Goal: Information Seeking & Learning: Learn about a topic

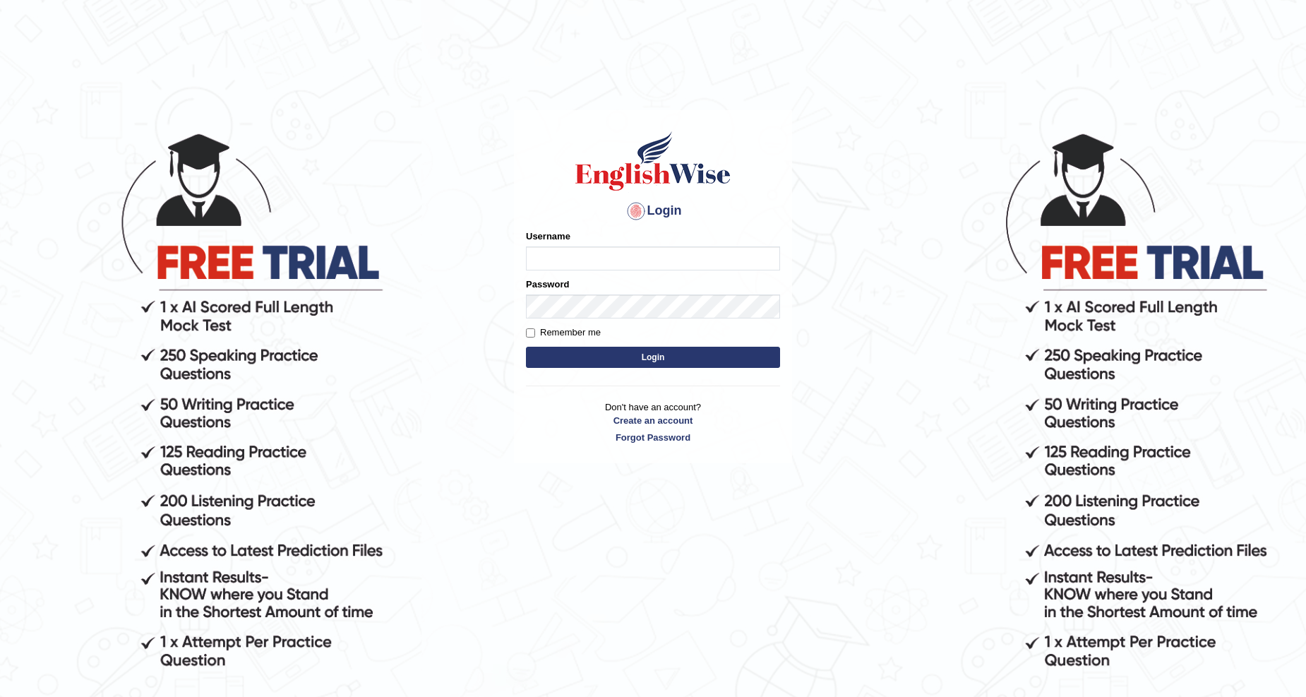
click at [558, 253] on input "Username" at bounding box center [653, 258] width 254 height 24
type input "antonio_mt"
click at [546, 363] on button "Login" at bounding box center [653, 357] width 254 height 21
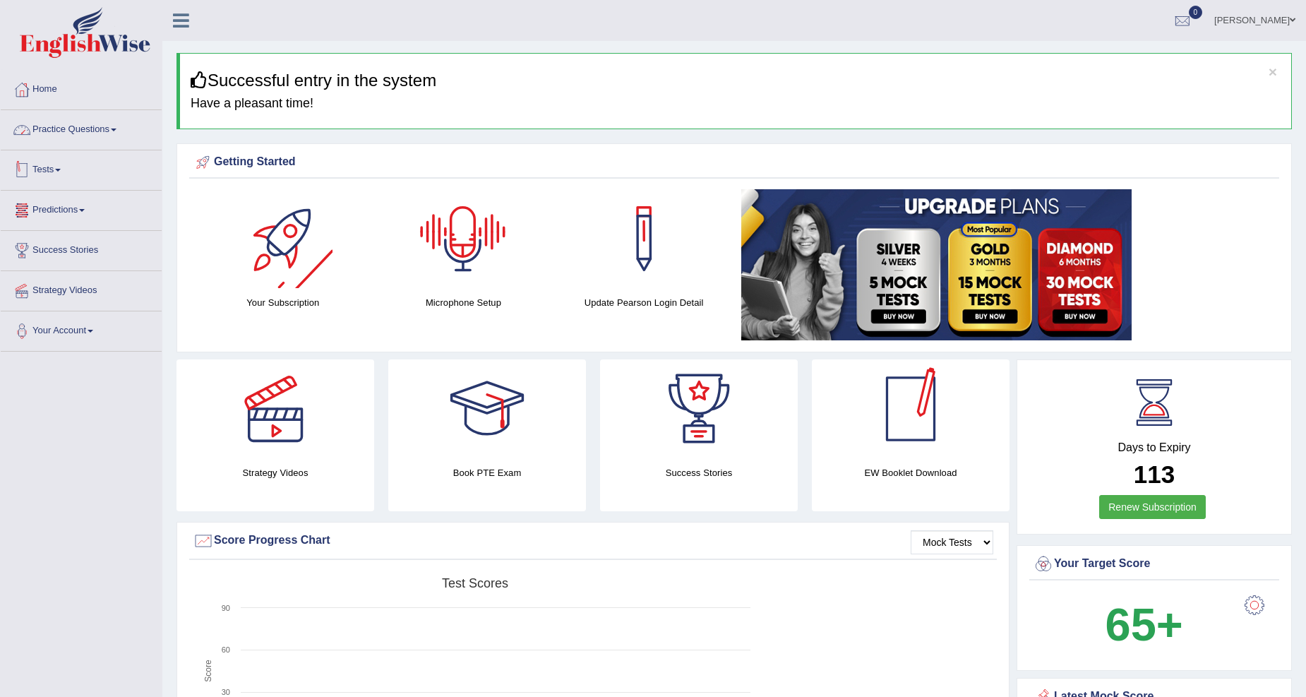
click at [104, 128] on link "Practice Questions" at bounding box center [81, 127] width 161 height 35
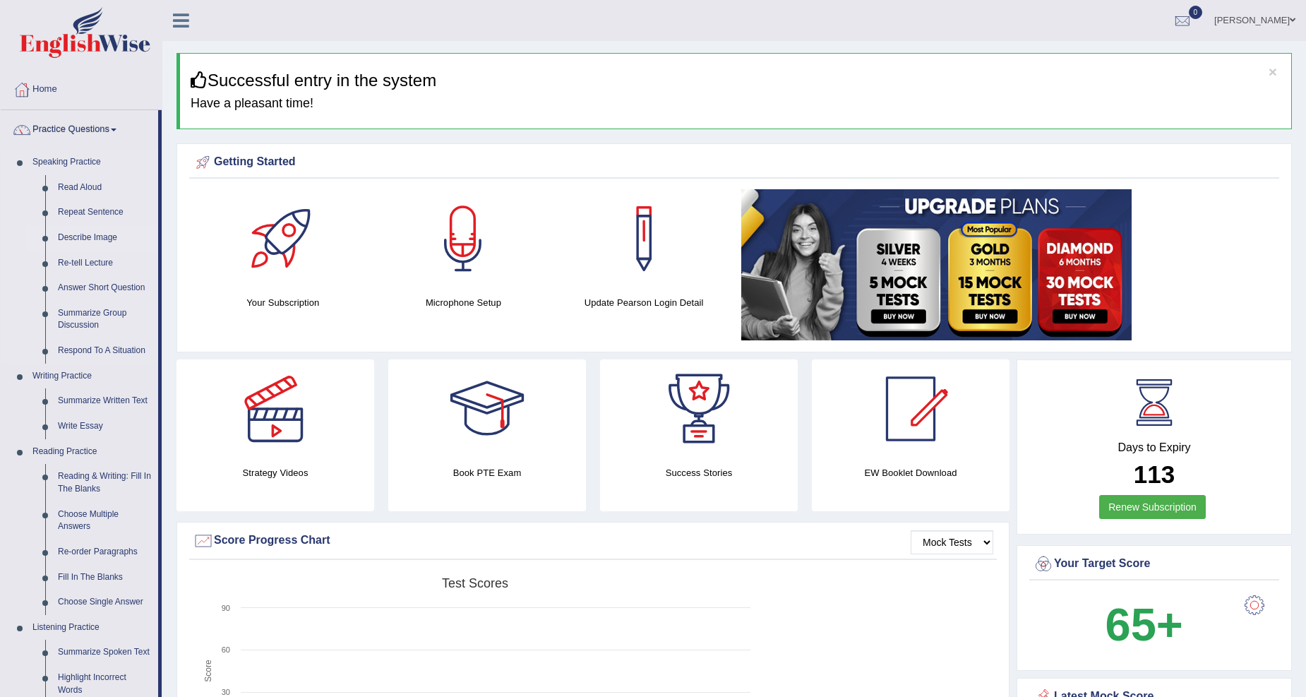
click at [109, 237] on link "Describe Image" at bounding box center [105, 237] width 107 height 25
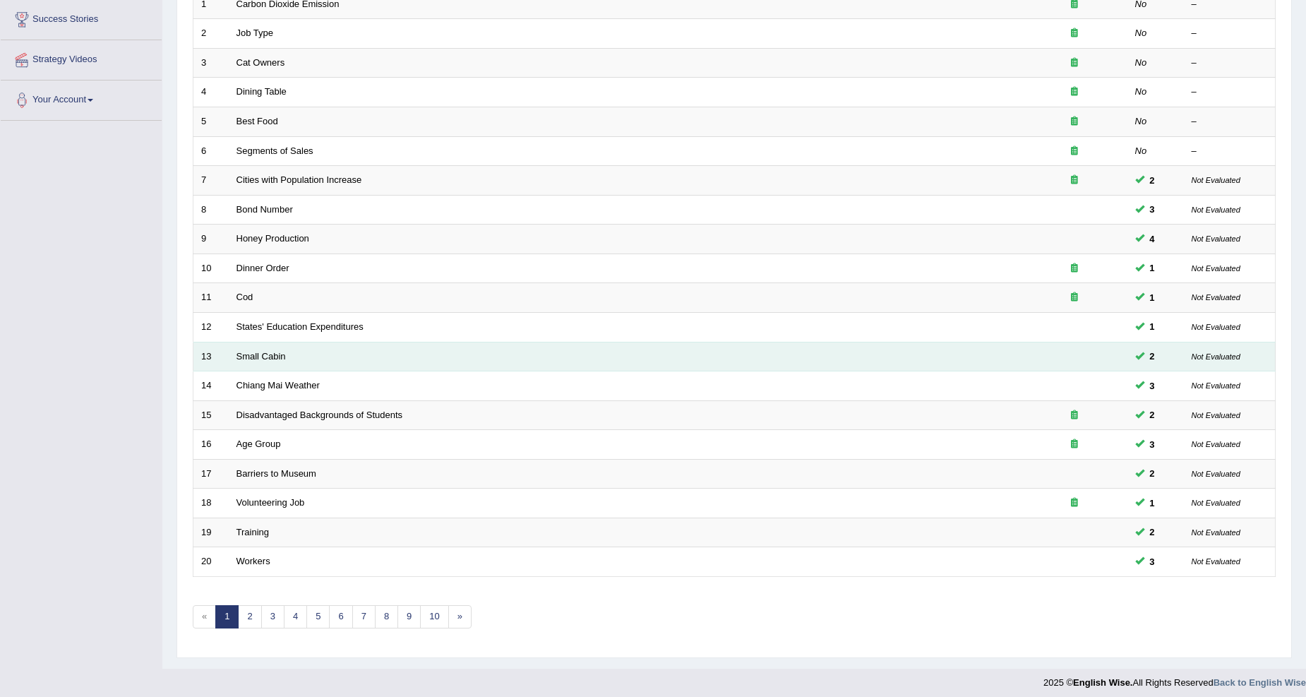
scroll to position [237, 0]
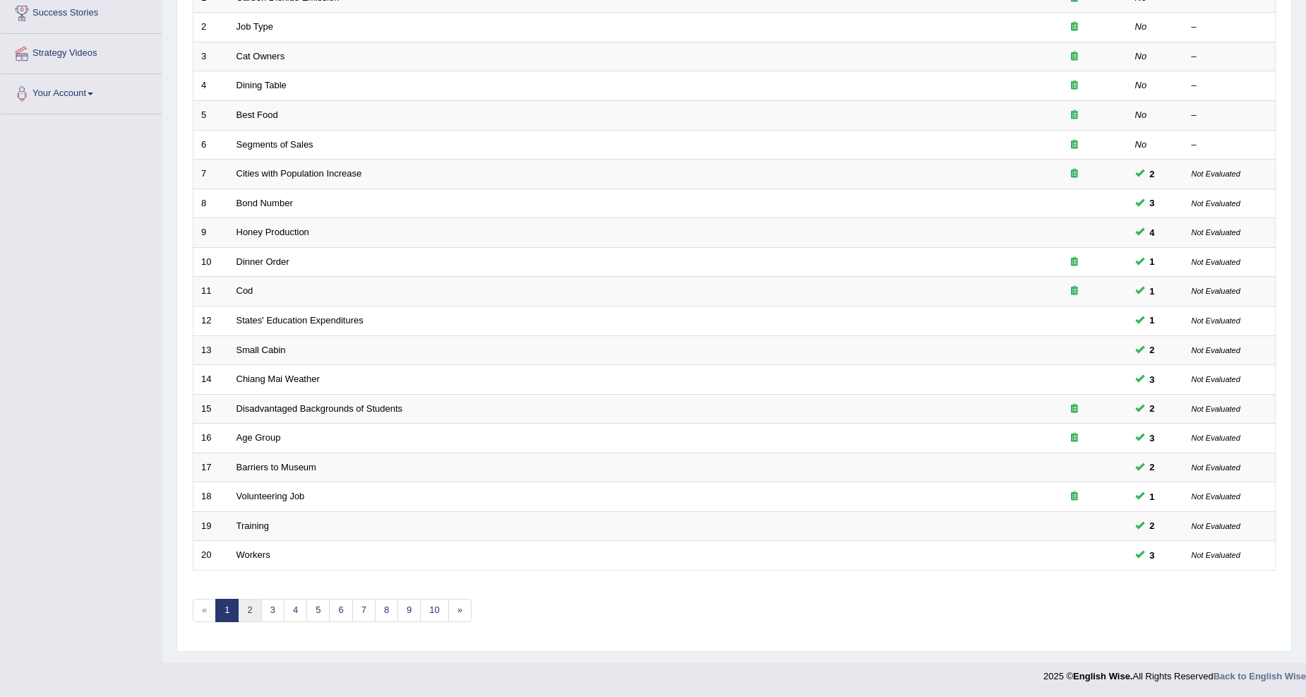
click at [249, 607] on link "2" at bounding box center [249, 610] width 23 height 23
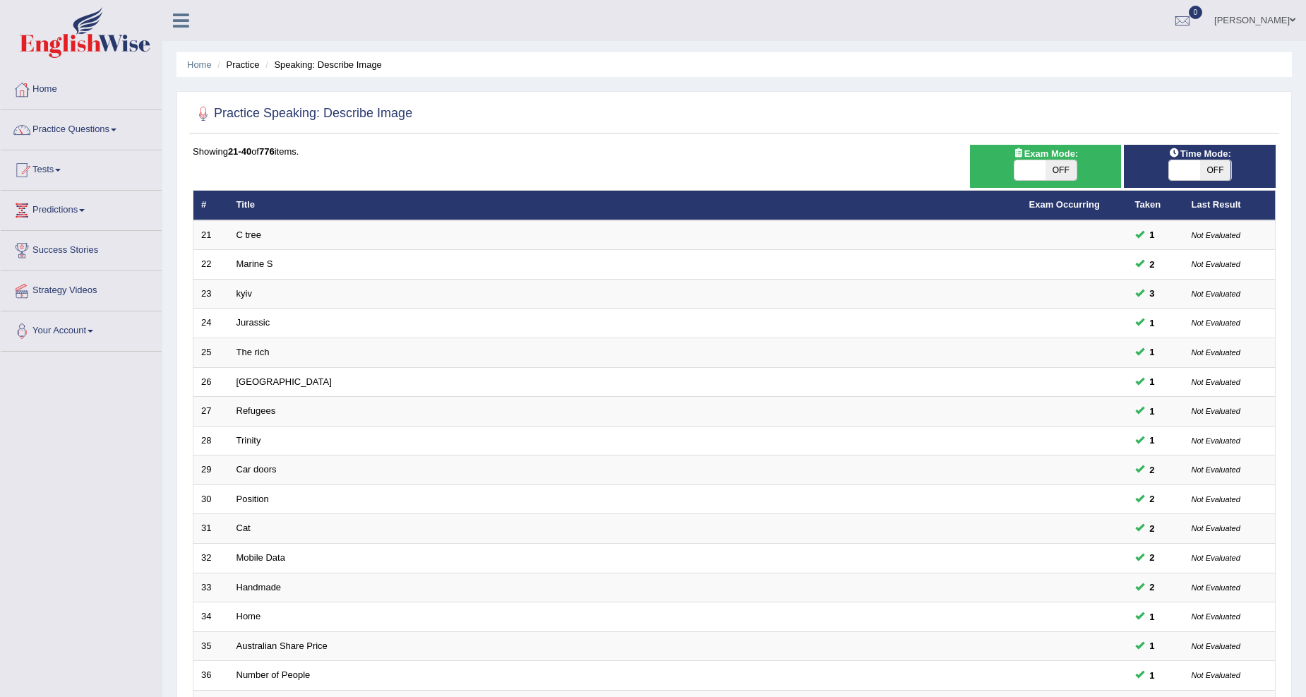
scroll to position [237, 0]
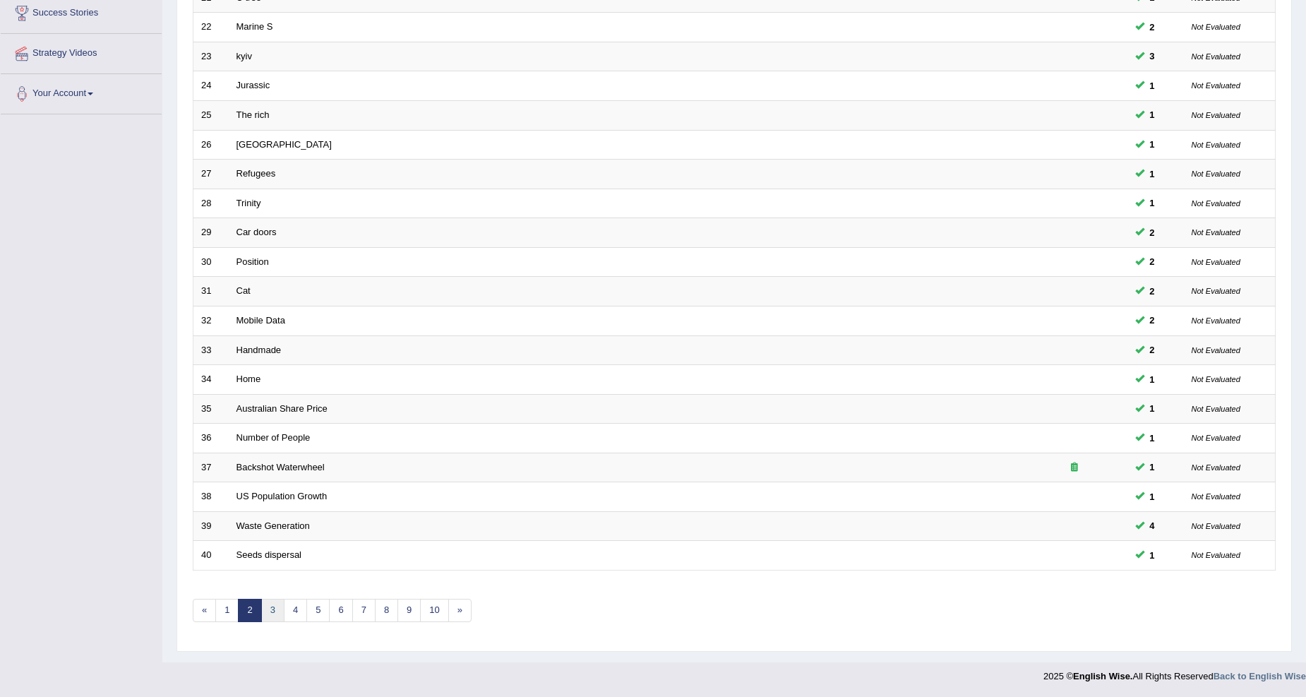
click at [277, 612] on link "3" at bounding box center [272, 610] width 23 height 23
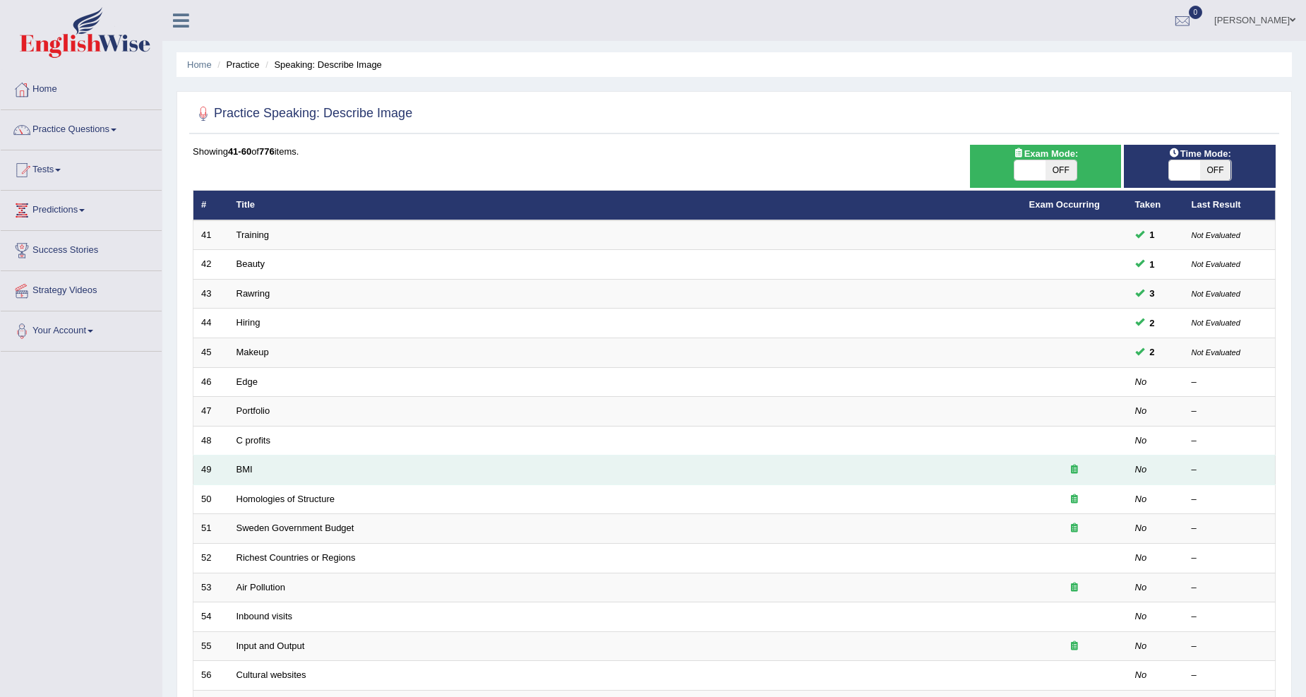
click at [1075, 468] on icon at bounding box center [1074, 469] width 7 height 9
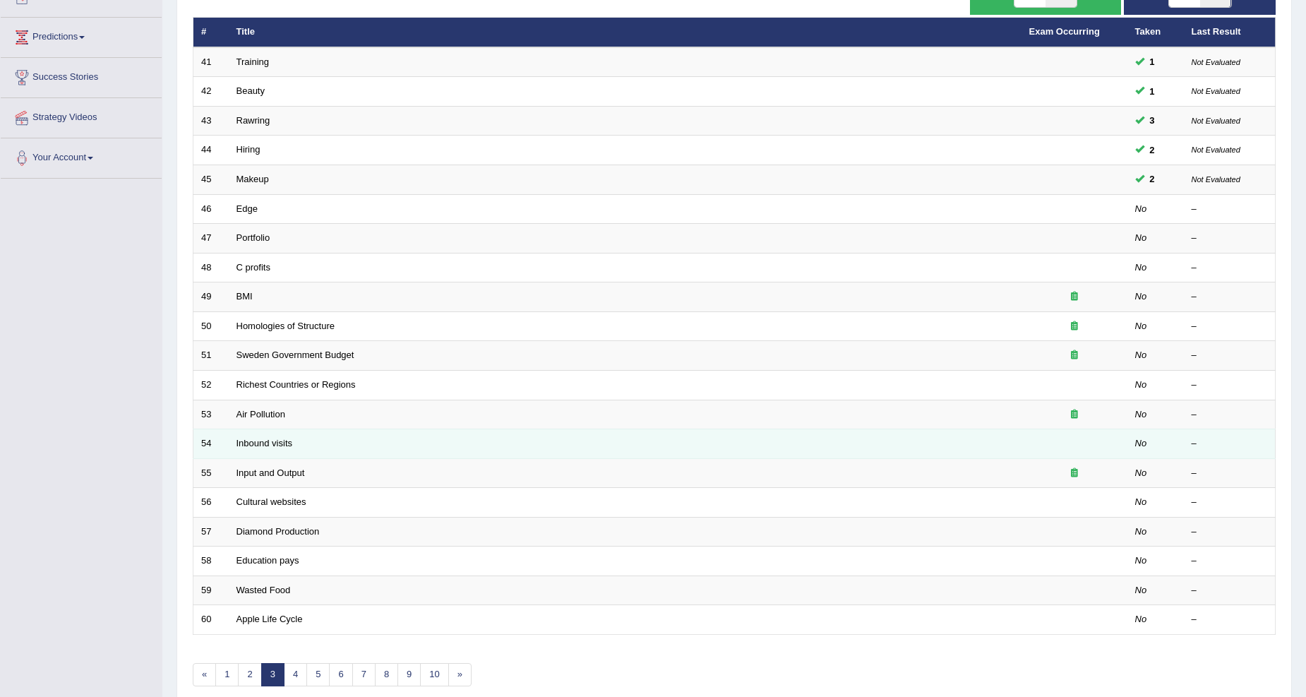
scroll to position [237, 0]
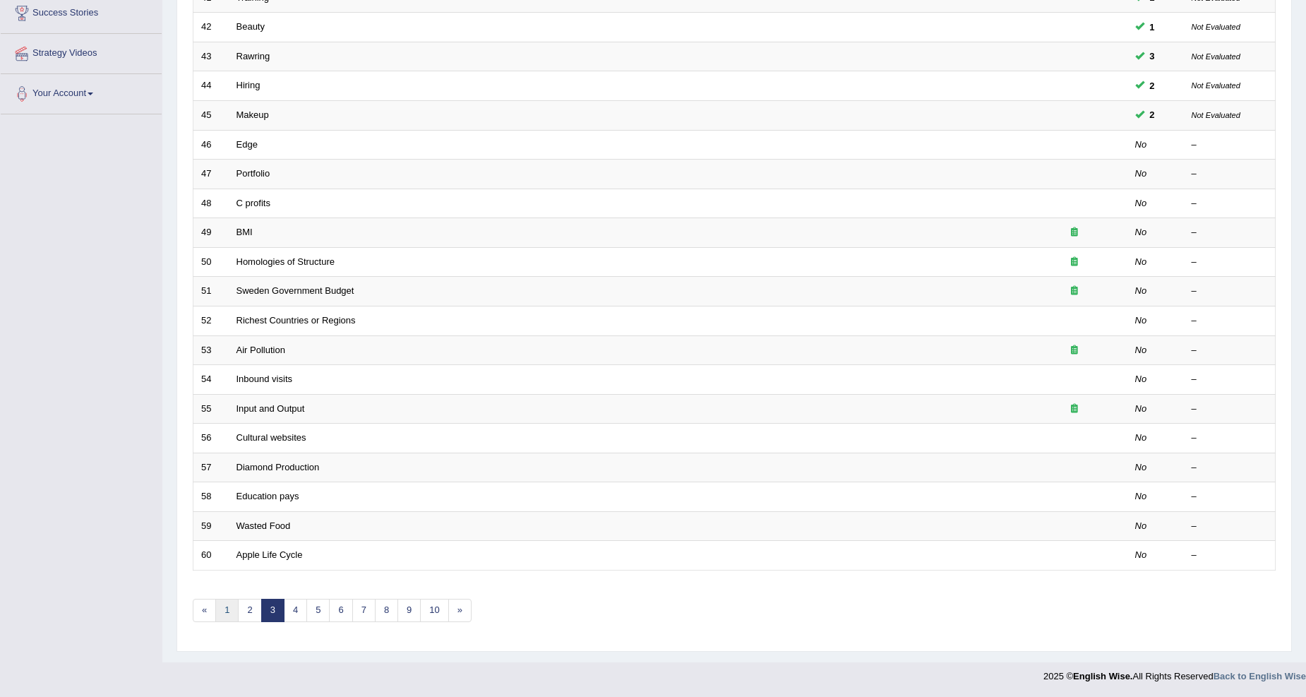
click at [227, 607] on link "1" at bounding box center [226, 610] width 23 height 23
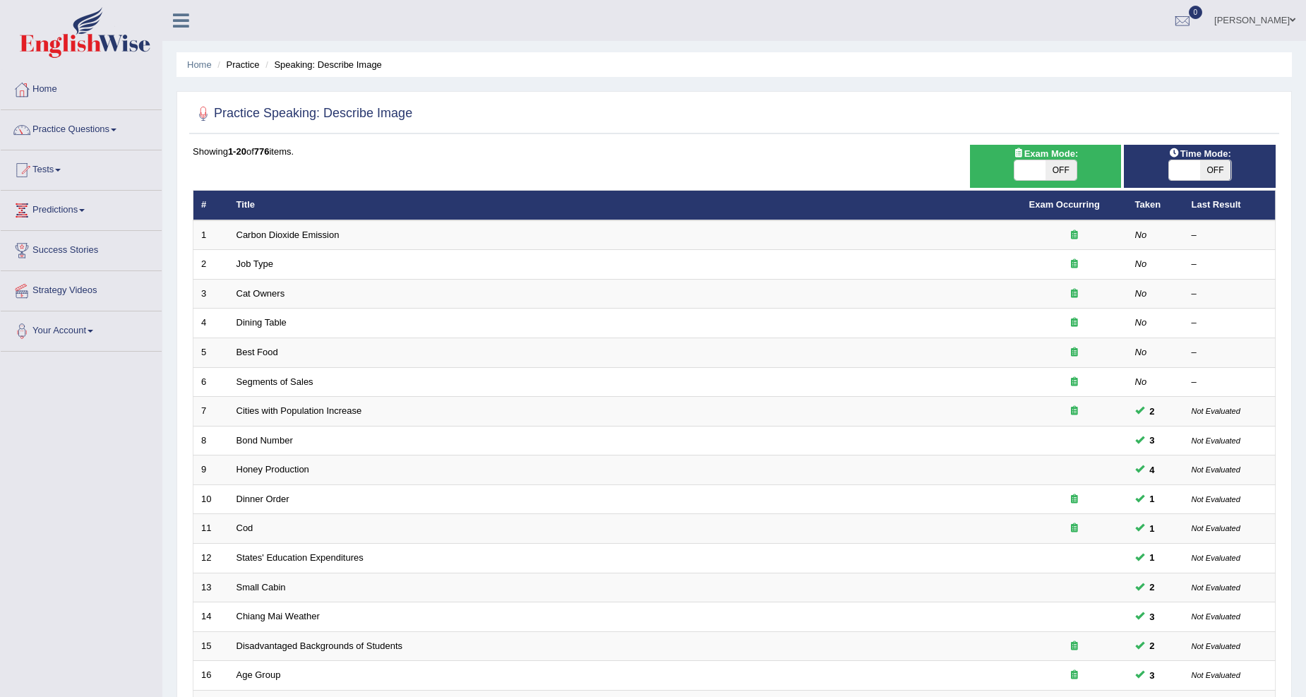
click at [119, 131] on link "Practice Questions" at bounding box center [81, 127] width 161 height 35
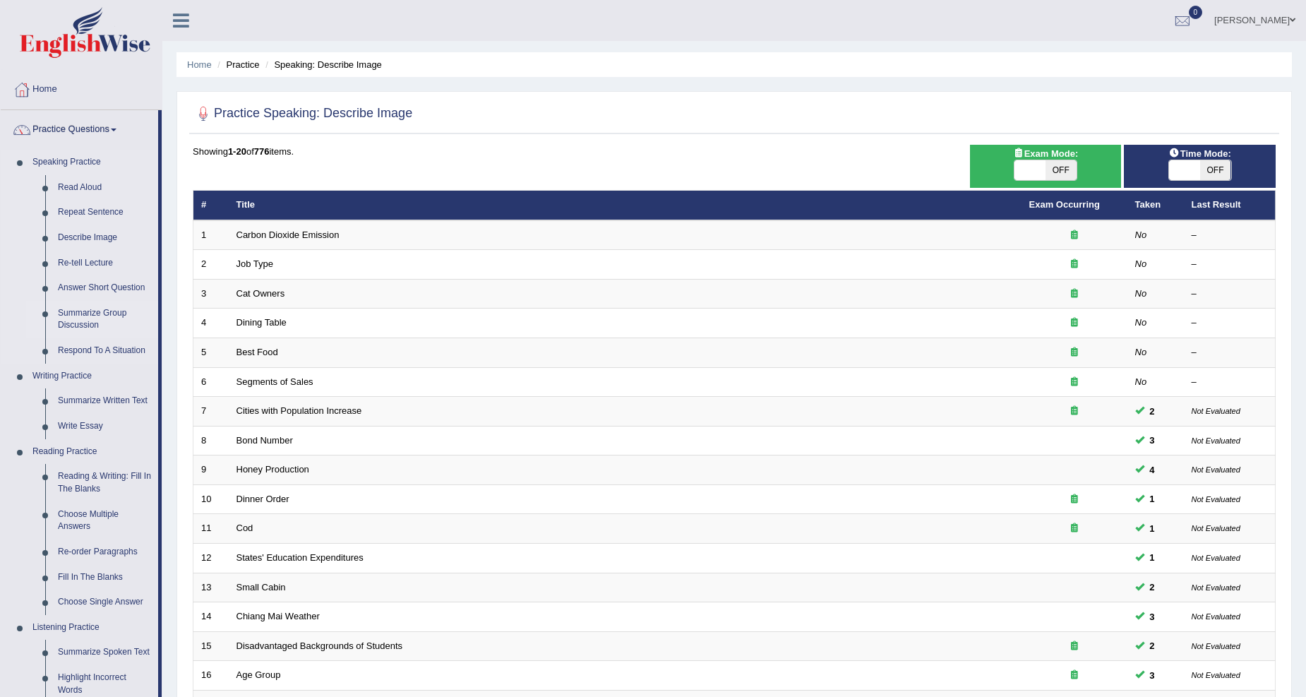
click at [101, 312] on link "Summarize Group Discussion" at bounding box center [105, 319] width 107 height 37
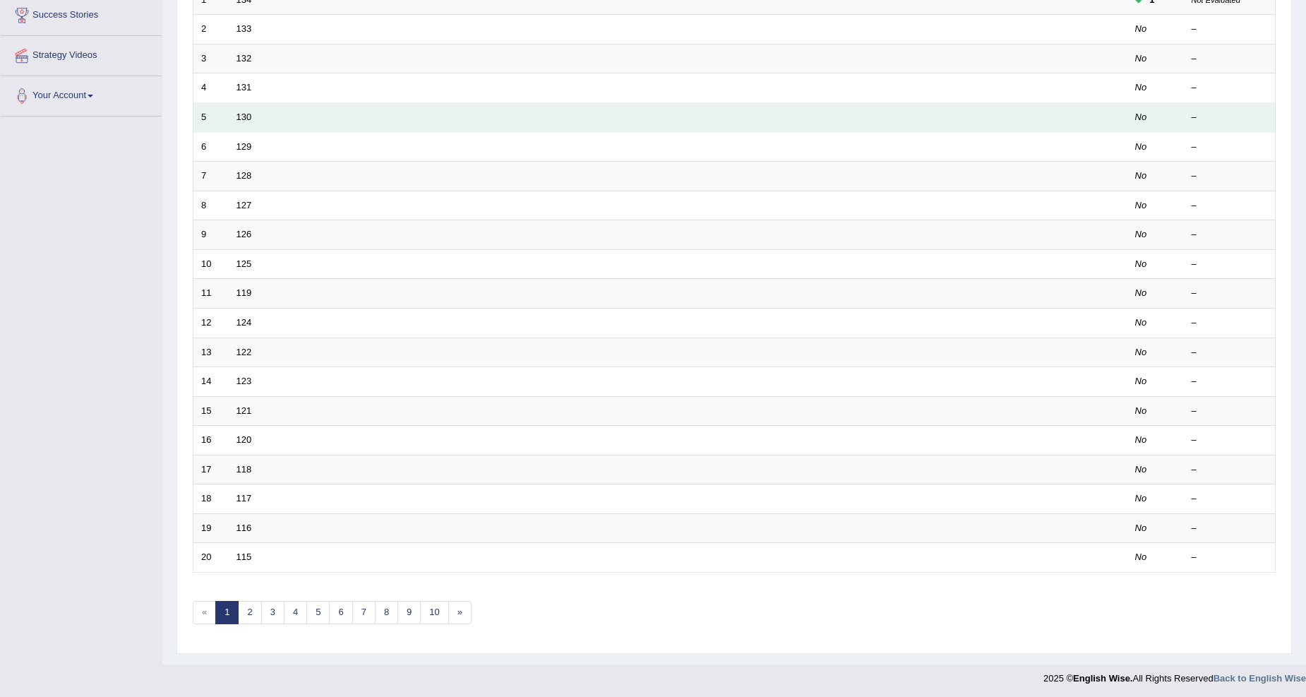
scroll to position [237, 0]
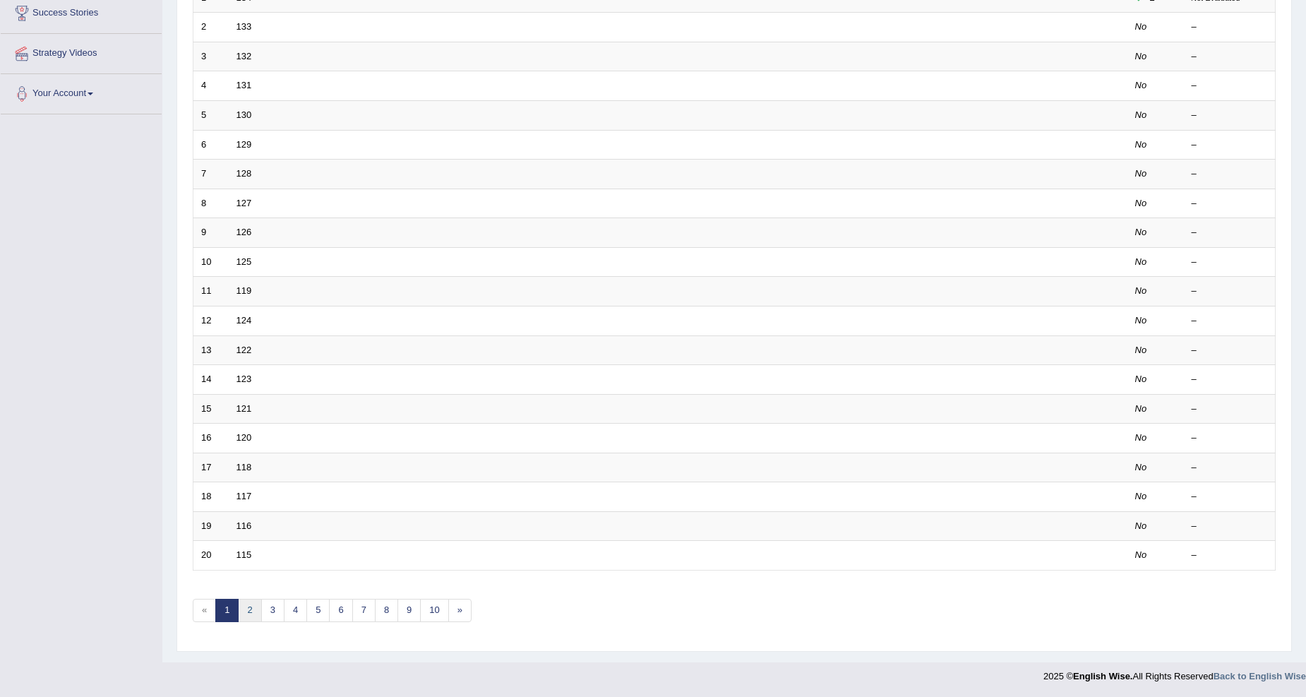
click at [249, 609] on link "2" at bounding box center [249, 610] width 23 height 23
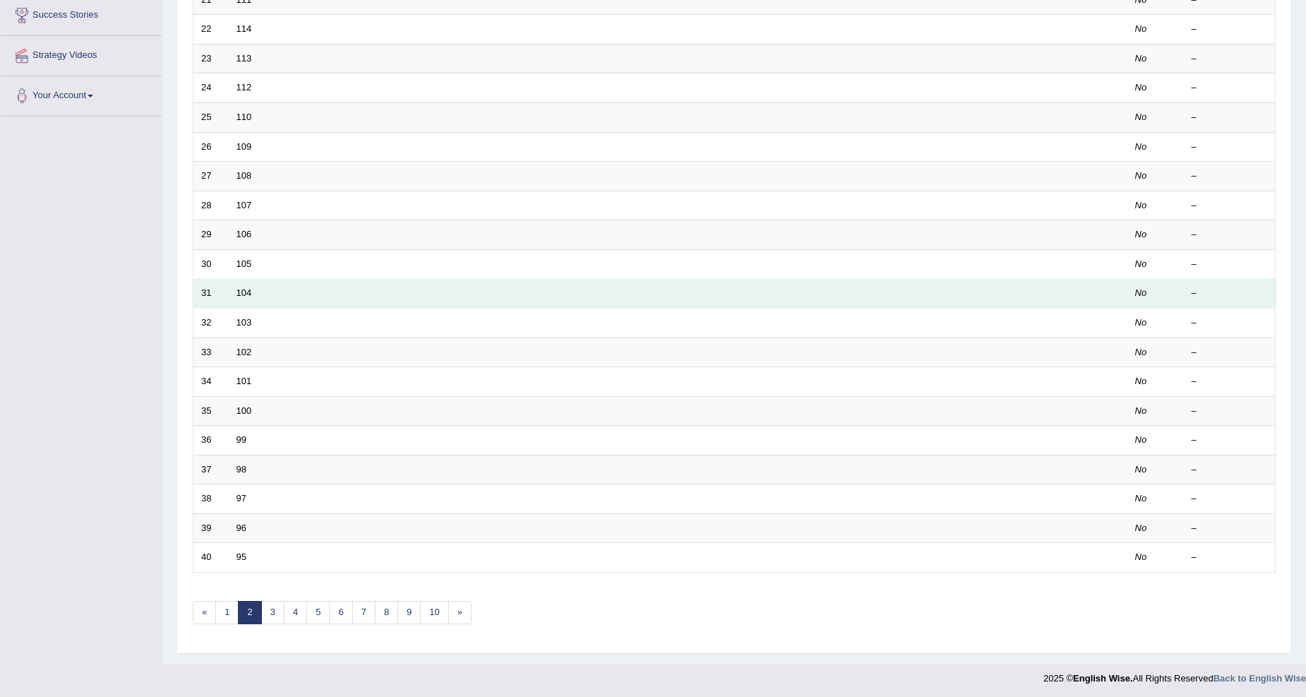
scroll to position [237, 0]
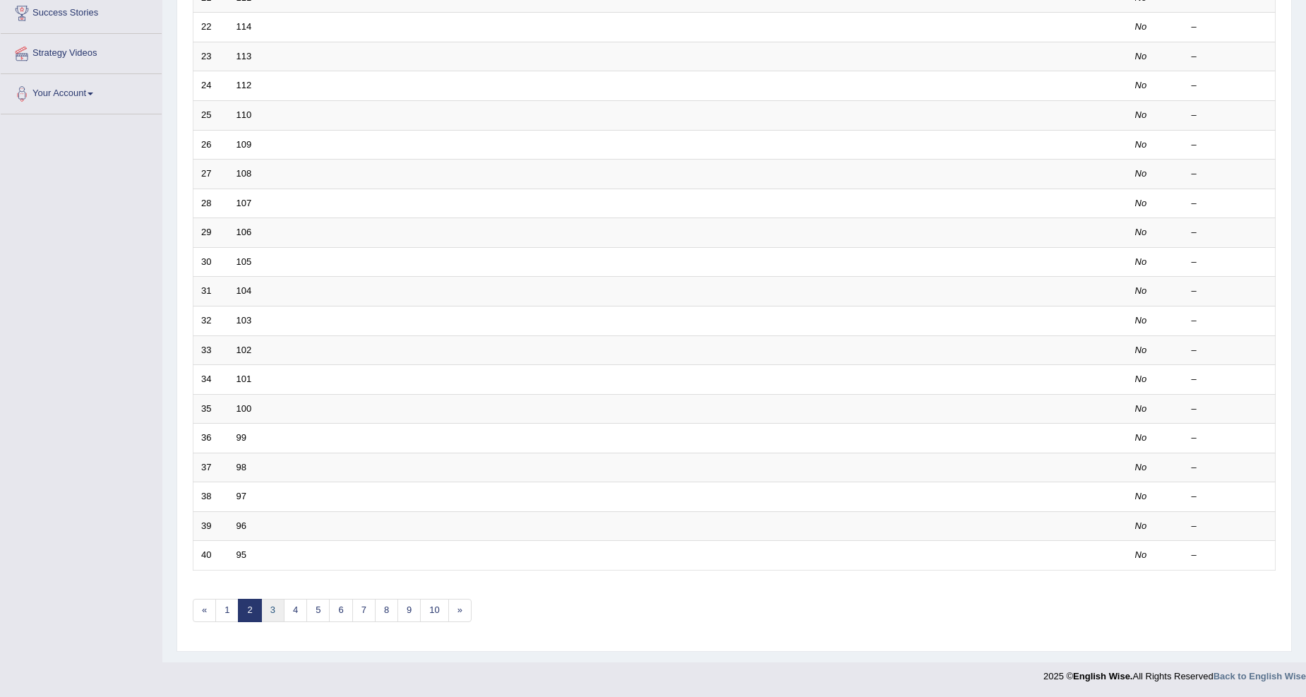
click at [266, 611] on link "3" at bounding box center [272, 610] width 23 height 23
click at [292, 608] on link "4" at bounding box center [295, 610] width 23 height 23
click at [410, 615] on link "9" at bounding box center [409, 610] width 23 height 23
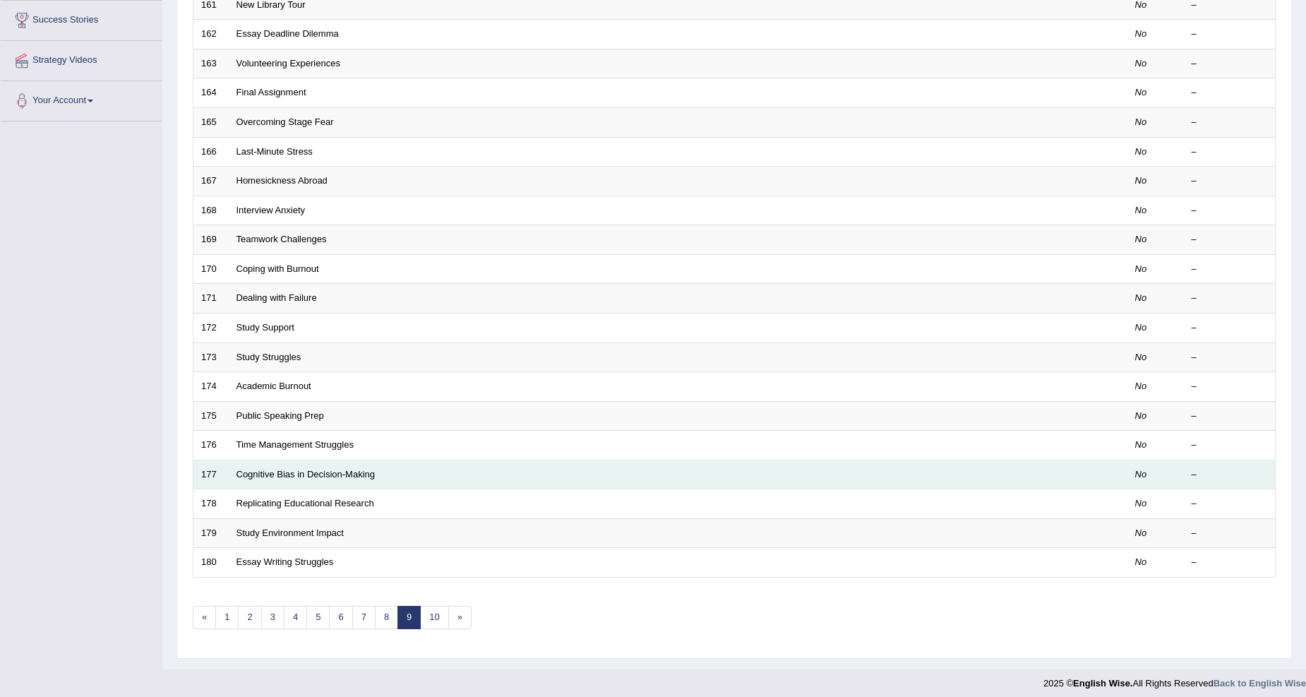
scroll to position [237, 0]
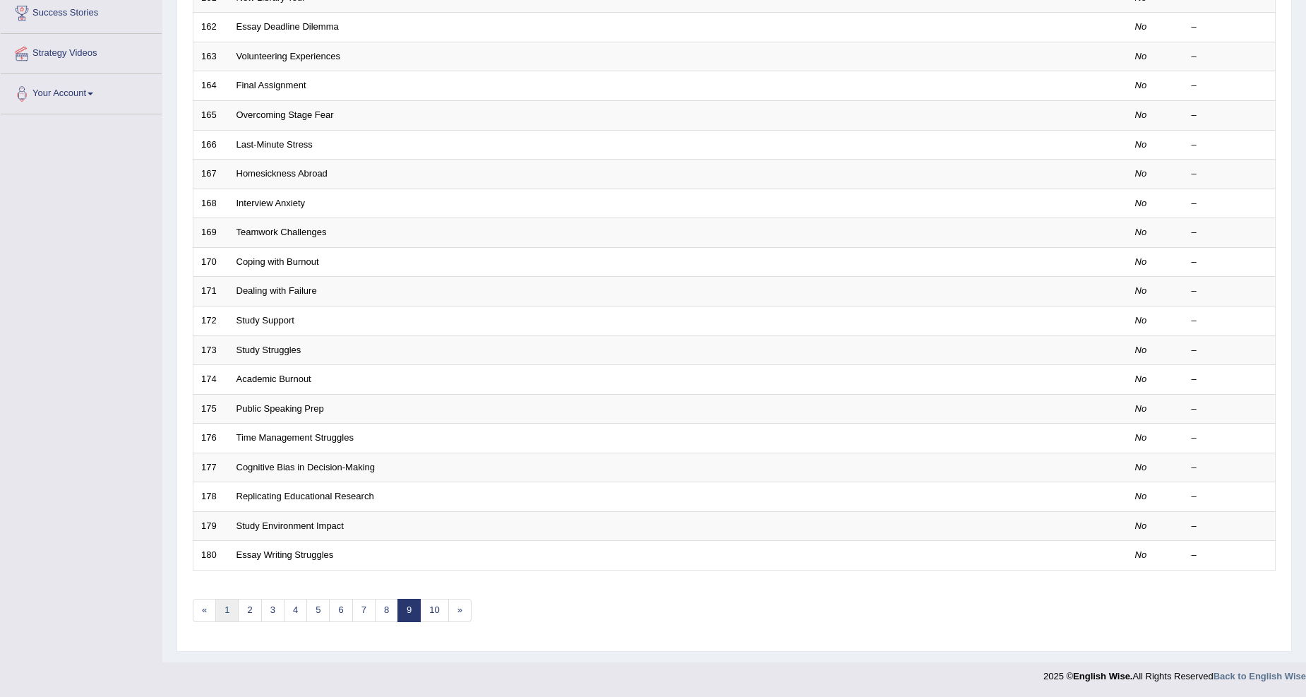
click at [226, 604] on link "1" at bounding box center [226, 610] width 23 height 23
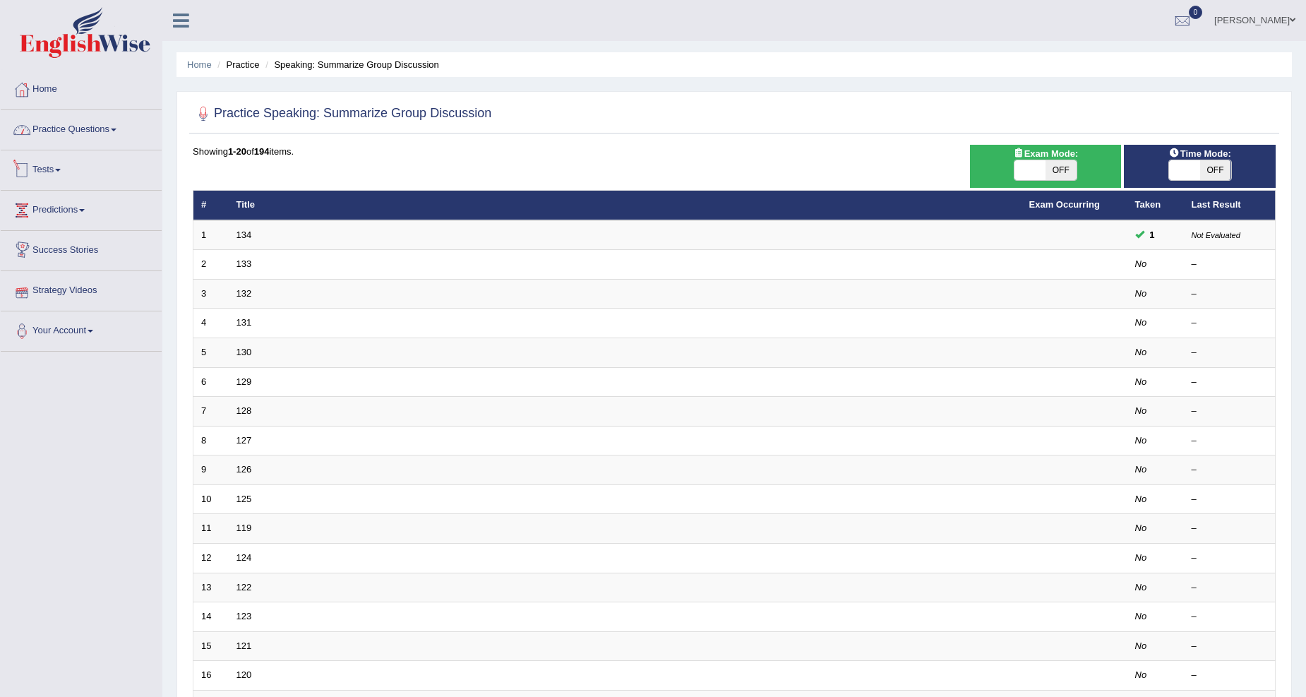
click at [95, 129] on link "Practice Questions" at bounding box center [81, 127] width 161 height 35
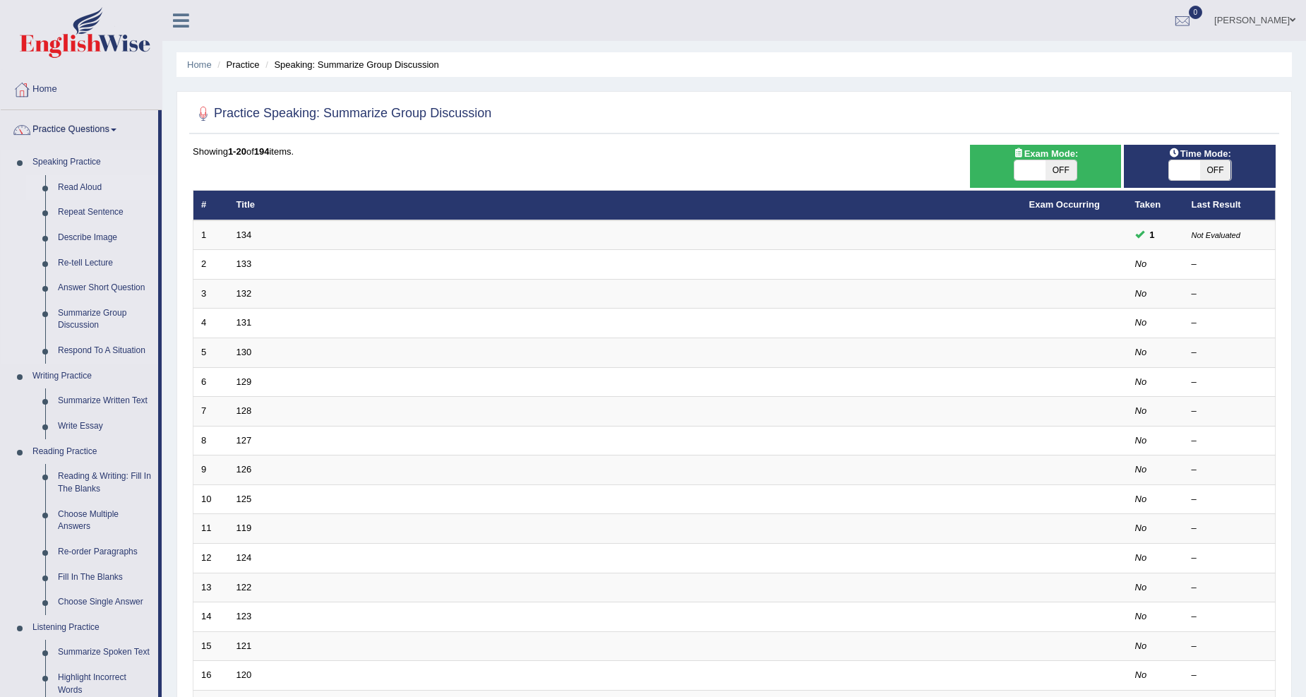
click at [81, 179] on link "Read Aloud" at bounding box center [105, 187] width 107 height 25
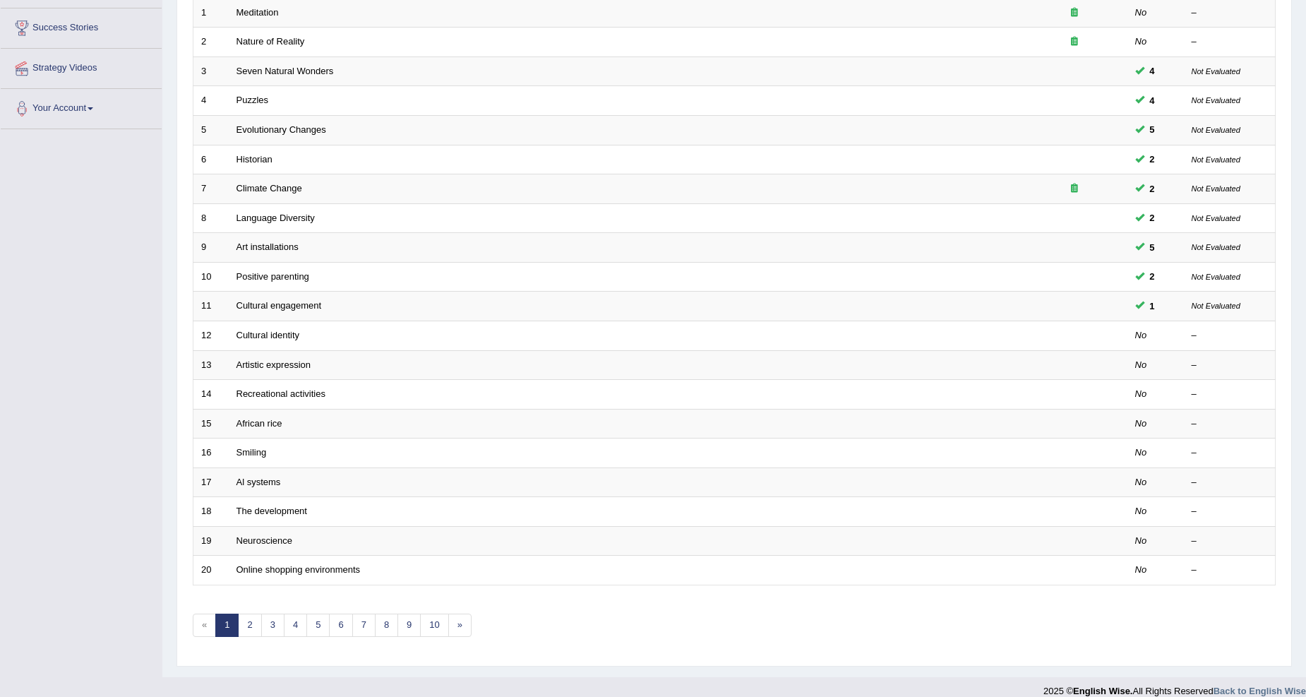
scroll to position [237, 0]
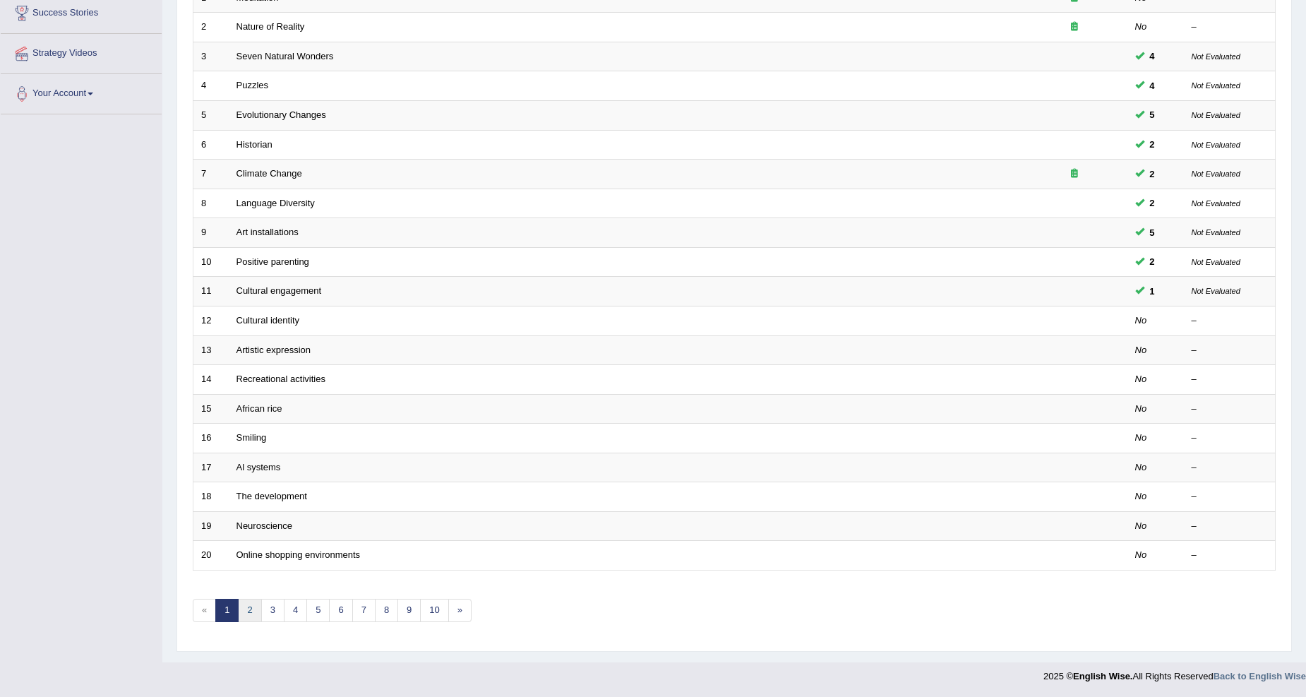
click at [244, 607] on link "2" at bounding box center [249, 610] width 23 height 23
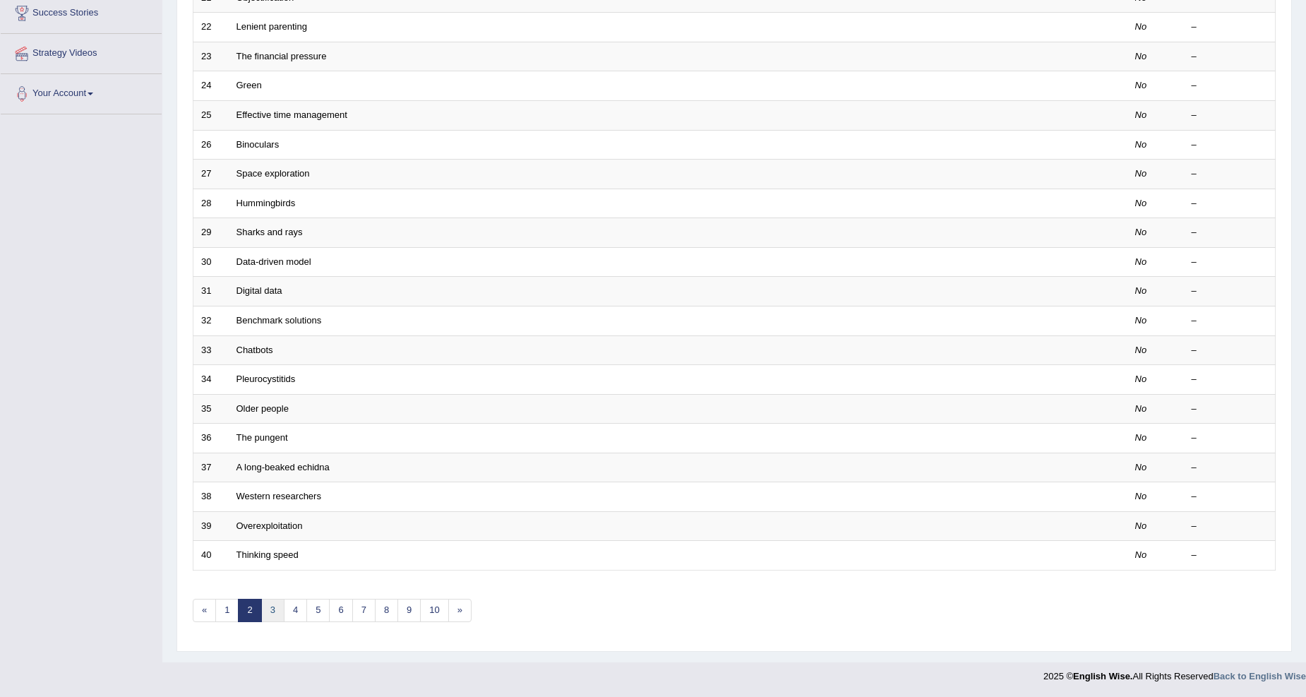
click at [275, 605] on link "3" at bounding box center [272, 610] width 23 height 23
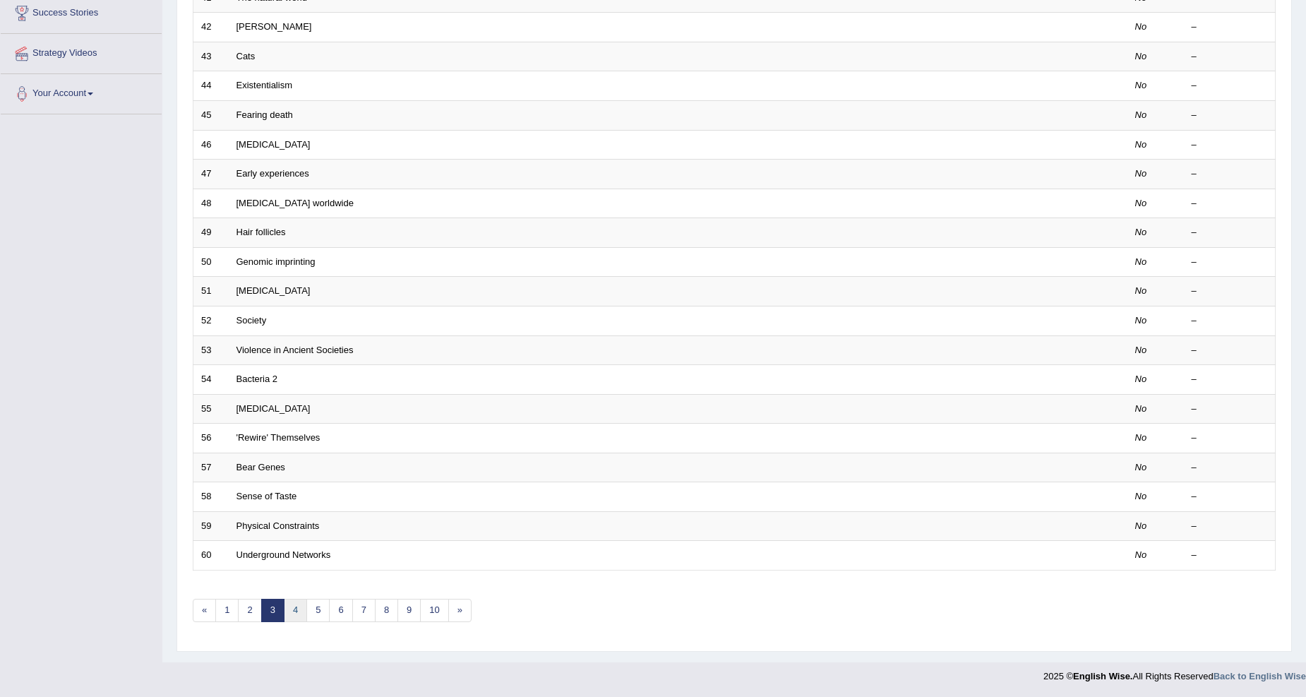
click at [298, 614] on link "4" at bounding box center [295, 610] width 23 height 23
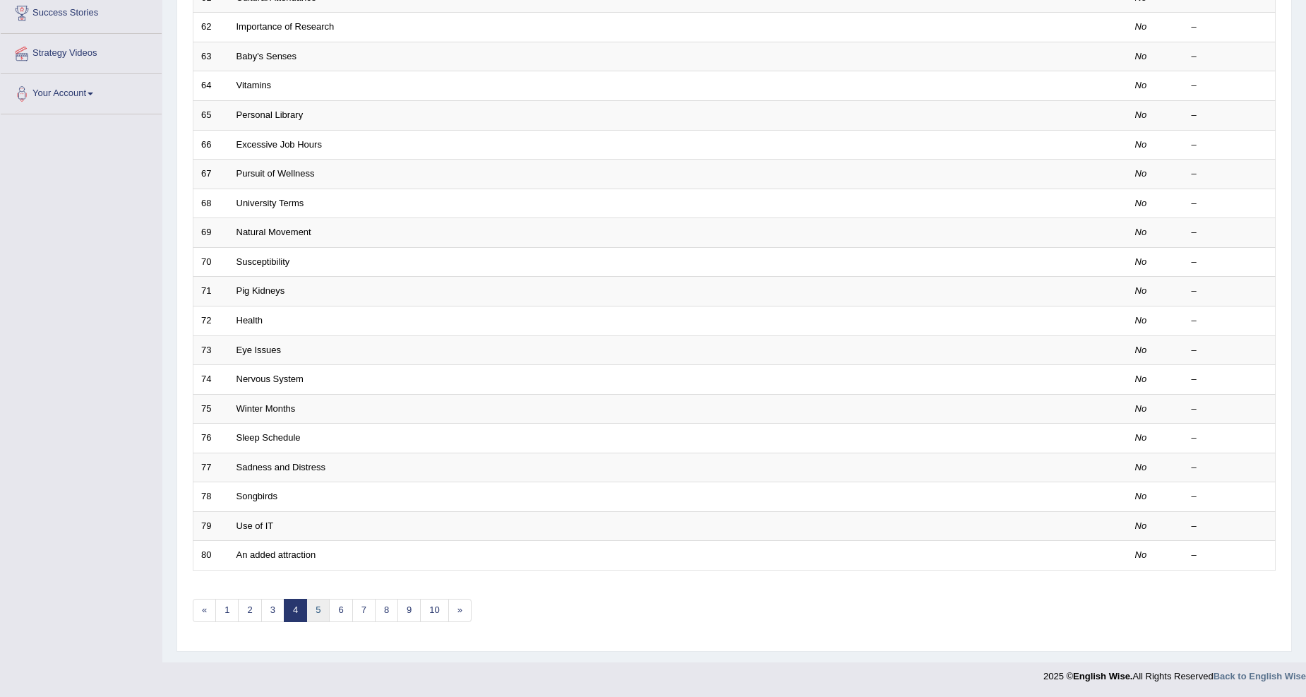
click at [316, 607] on link "5" at bounding box center [317, 610] width 23 height 23
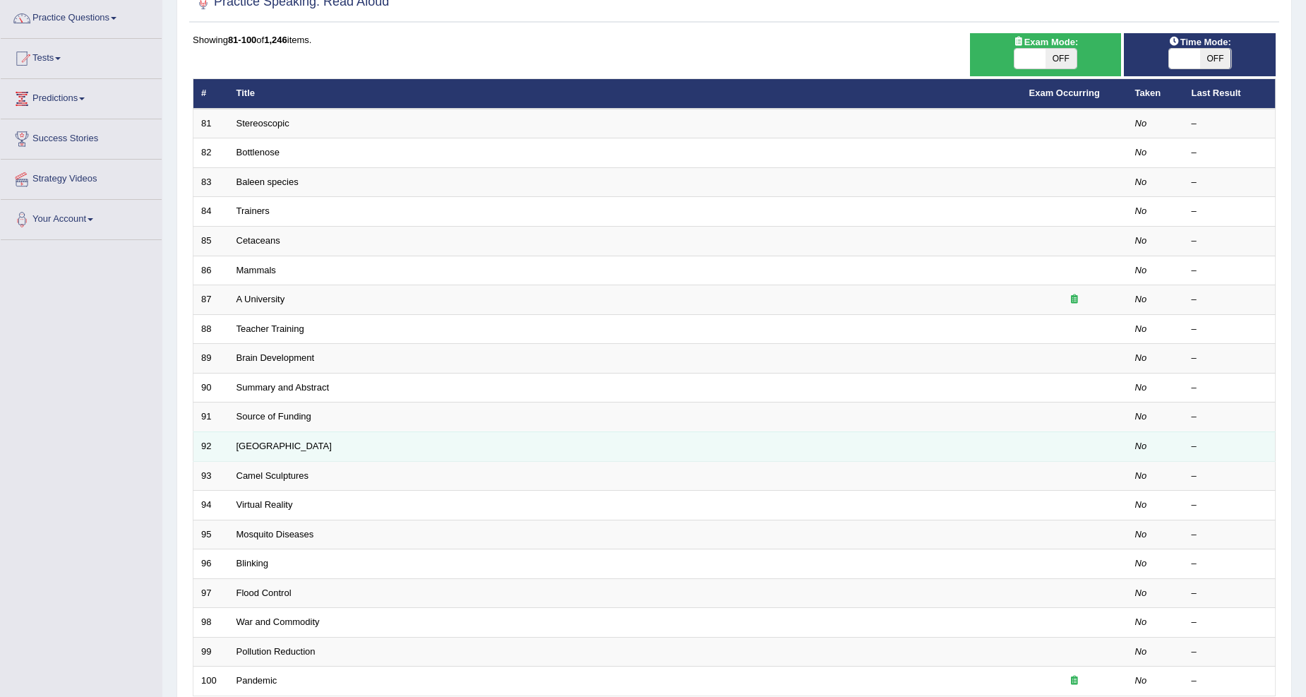
scroll to position [237, 0]
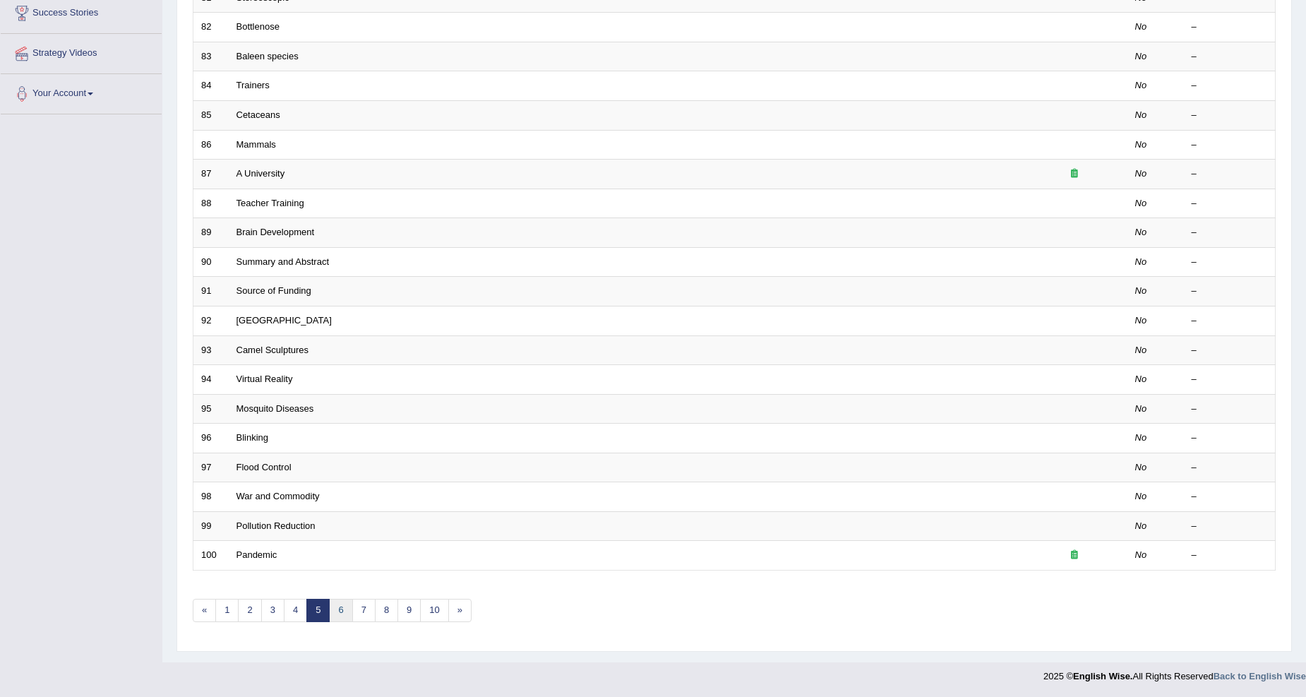
click at [343, 605] on link "6" at bounding box center [340, 610] width 23 height 23
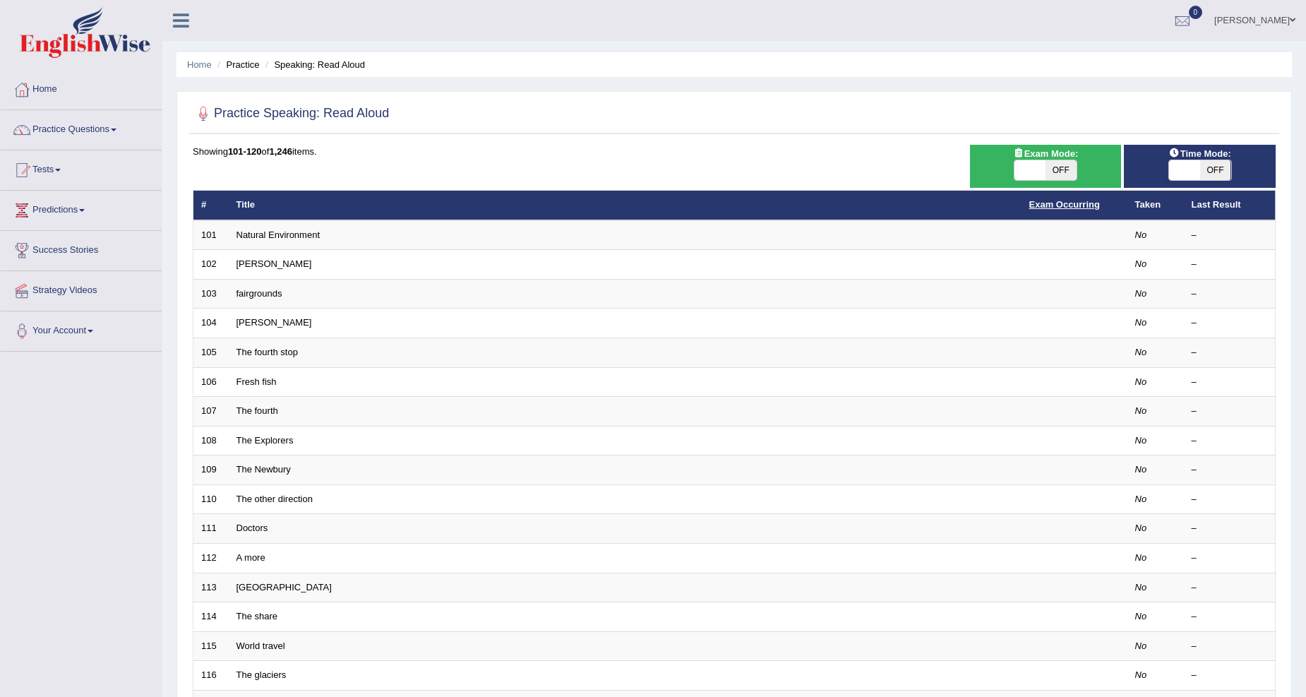
click at [1075, 205] on link "Exam Occurring" at bounding box center [1064, 204] width 71 height 11
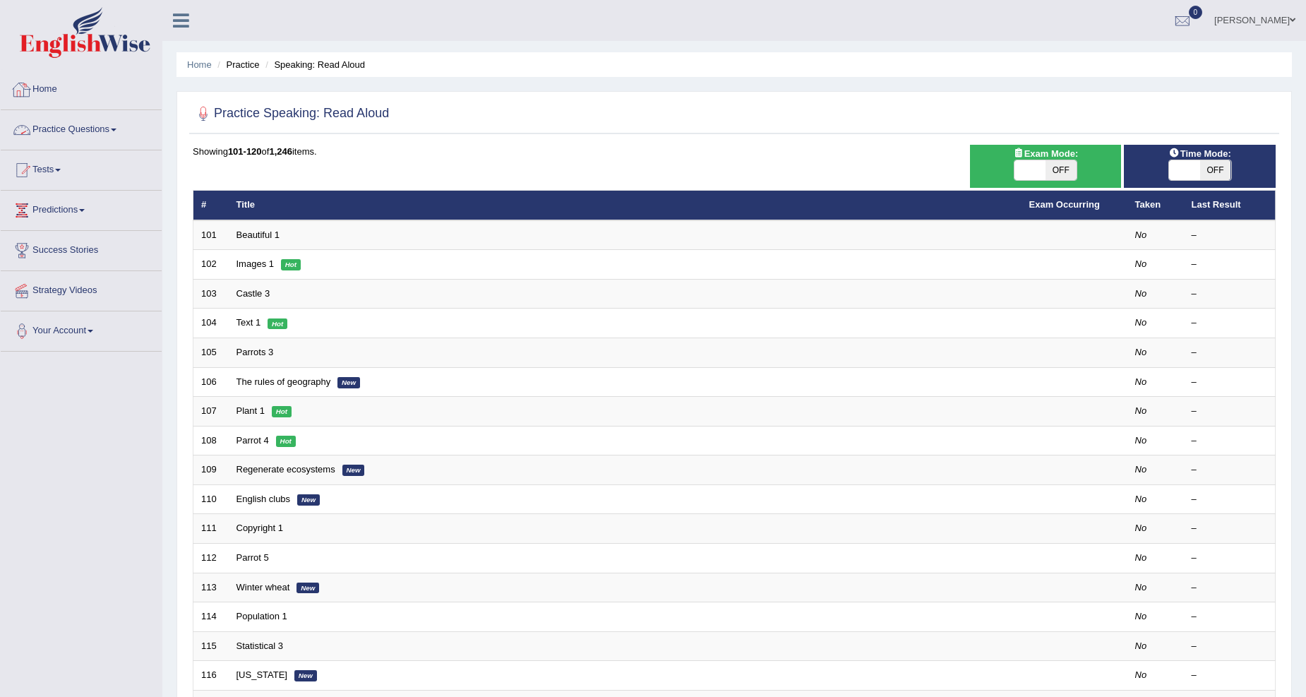
click at [96, 124] on link "Practice Questions" at bounding box center [81, 127] width 161 height 35
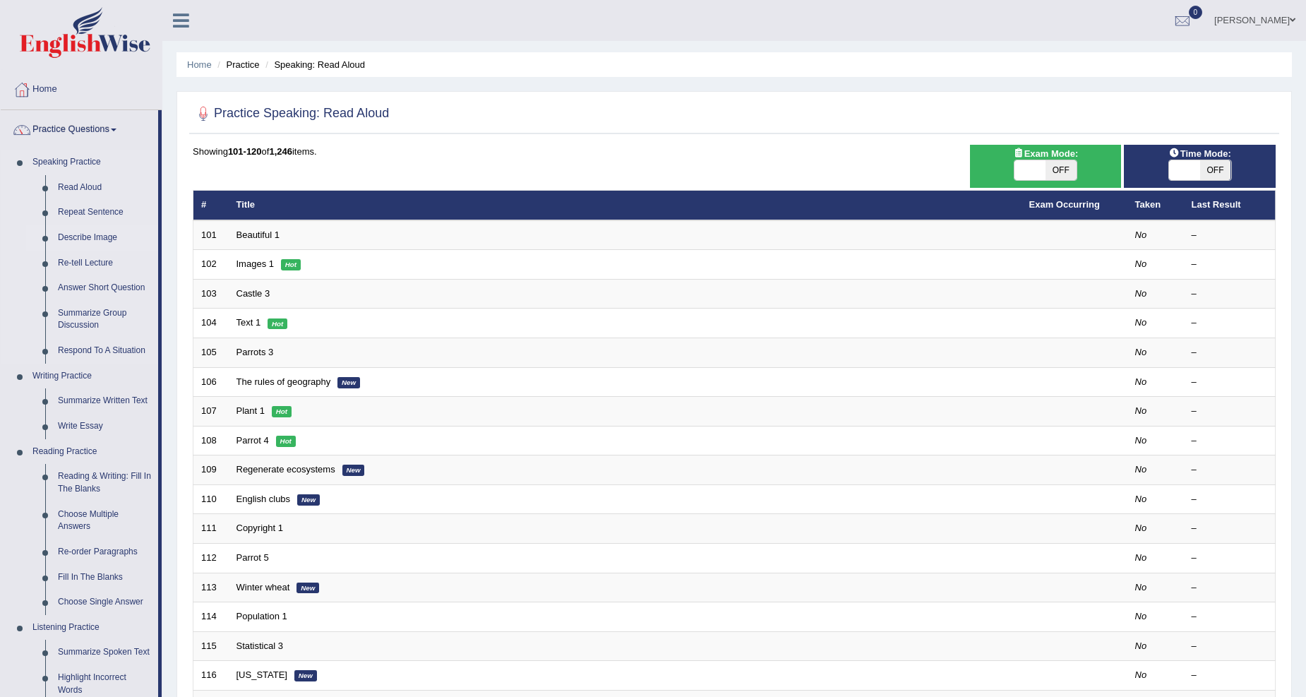
click at [93, 237] on link "Describe Image" at bounding box center [105, 237] width 107 height 25
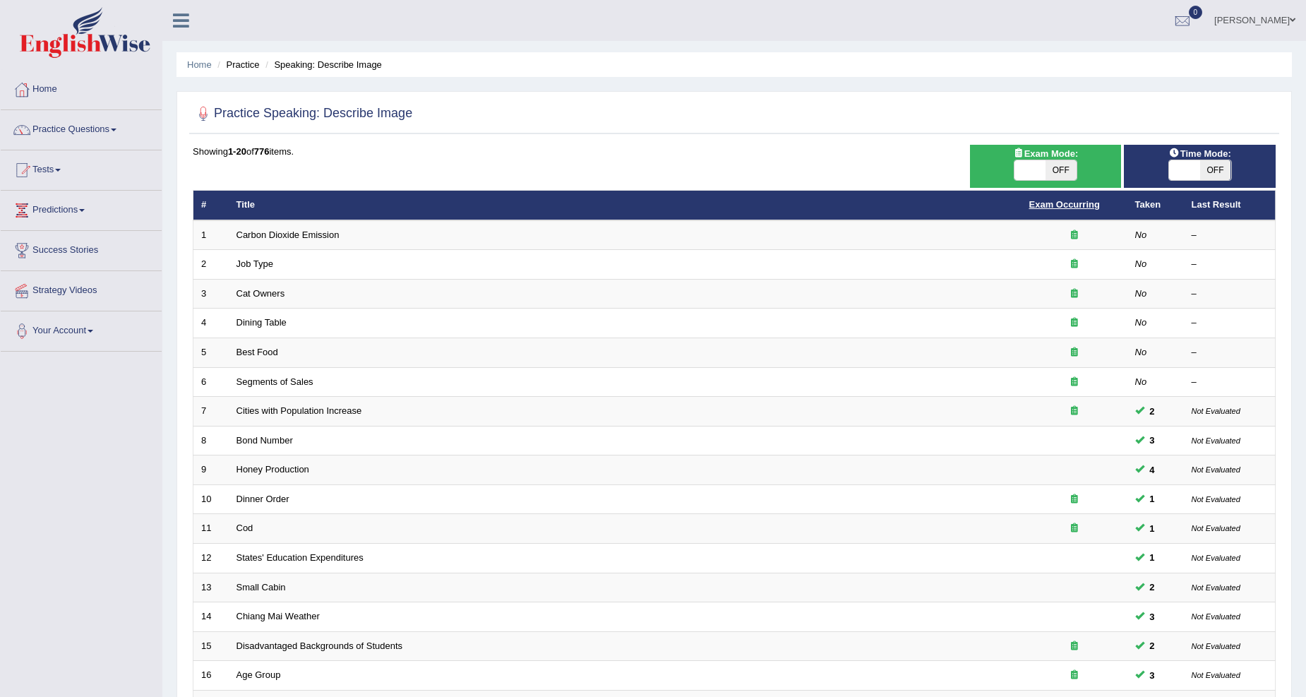
click at [1070, 199] on link "Exam Occurring" at bounding box center [1064, 204] width 71 height 11
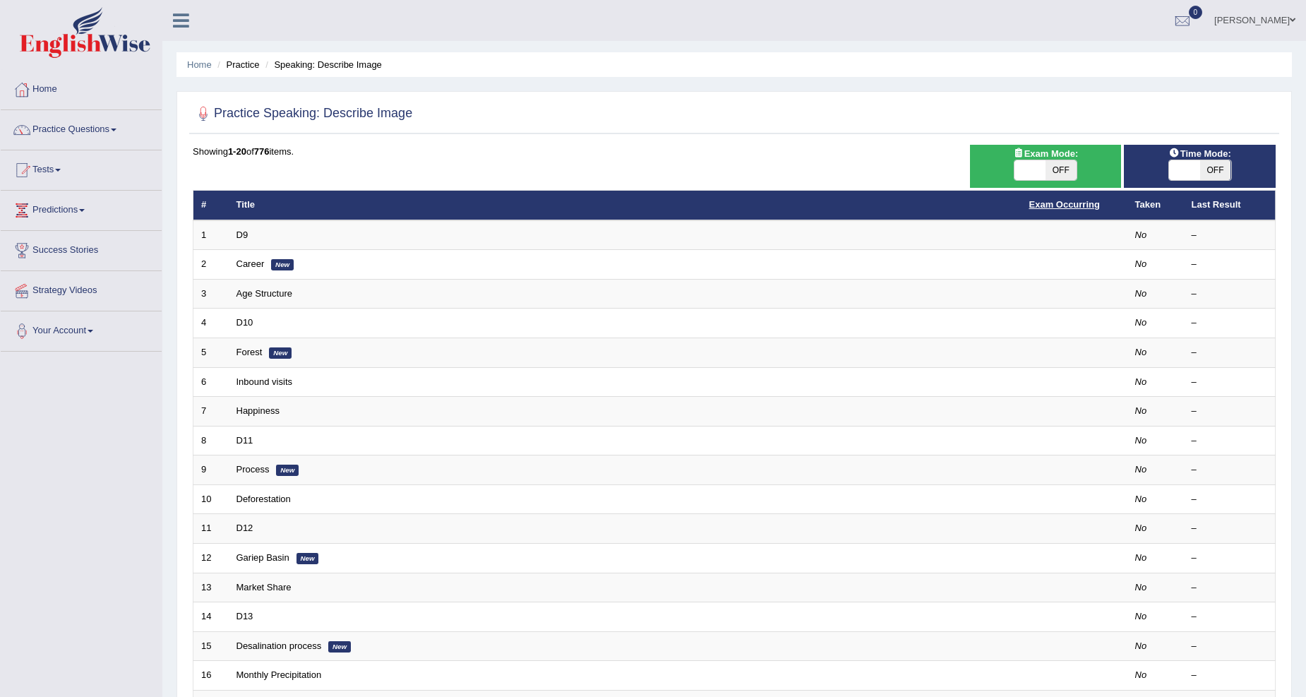
click at [1055, 201] on link "Exam Occurring" at bounding box center [1064, 204] width 71 height 11
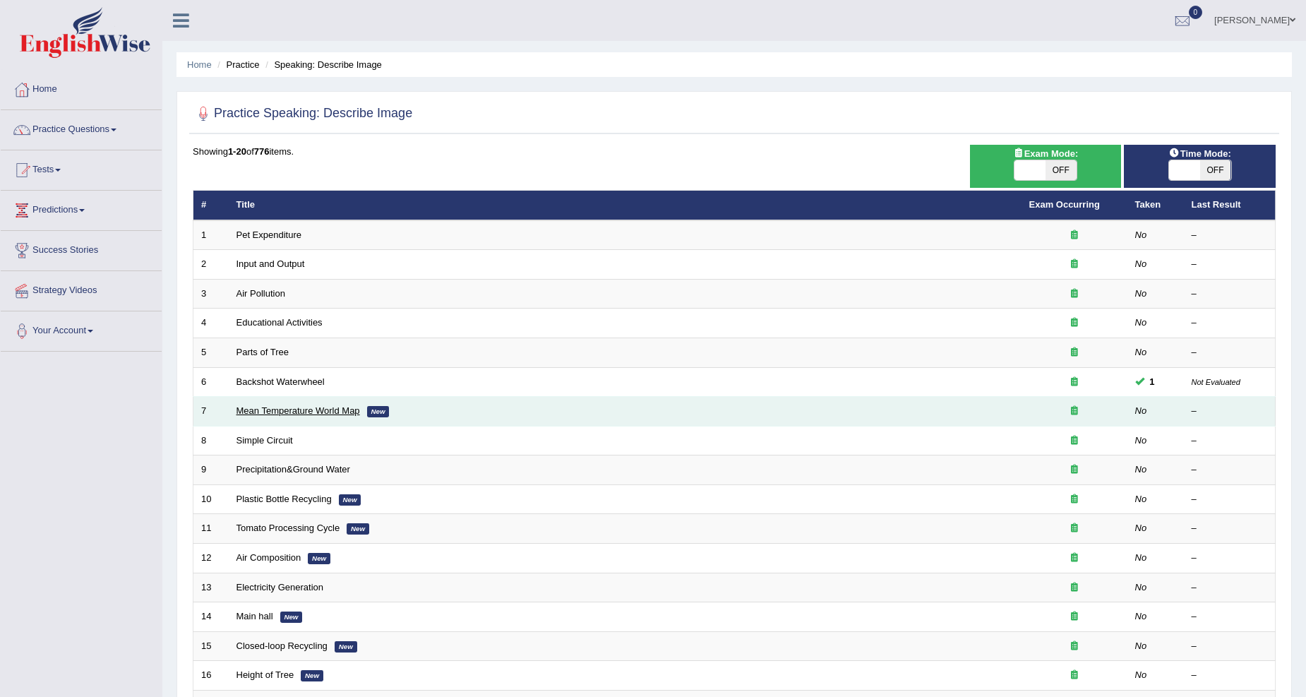
click at [344, 407] on link "Mean Temperature World Map" at bounding box center [299, 410] width 124 height 11
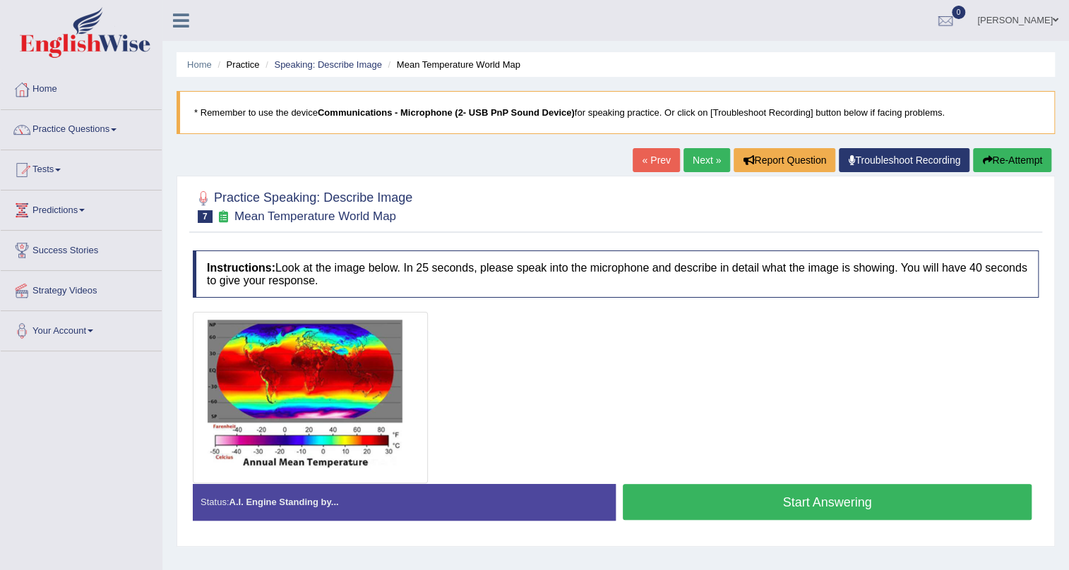
drag, startPoint x: 1317, startPoint y: 9, endPoint x: 649, endPoint y: 327, distance: 739.6
click at [649, 327] on div at bounding box center [616, 398] width 846 height 172
click at [760, 501] on button "Start Answering" at bounding box center [827, 502] width 409 height 36
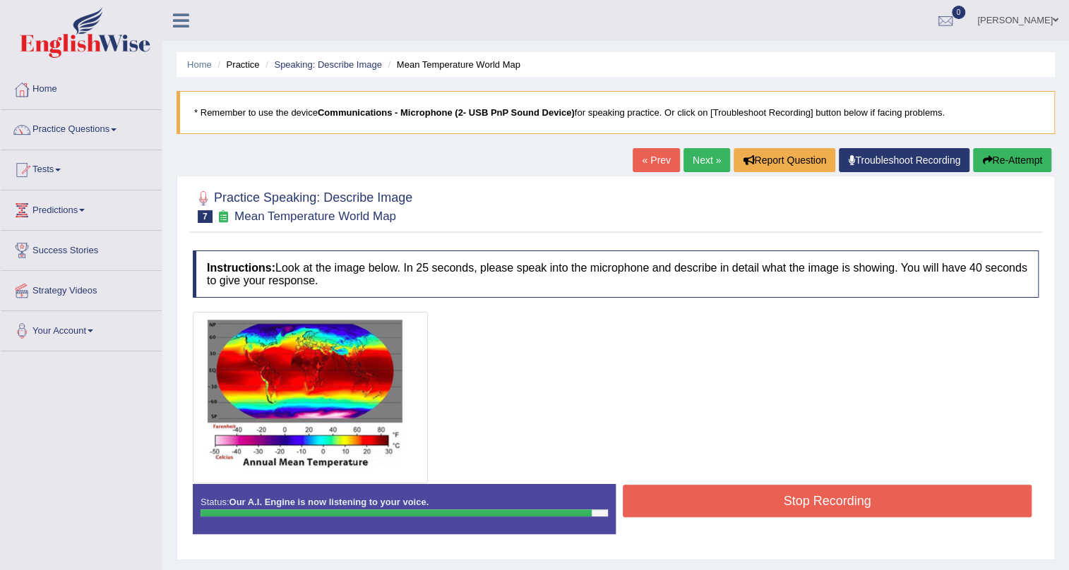
click at [770, 506] on button "Stop Recording" at bounding box center [827, 501] width 409 height 32
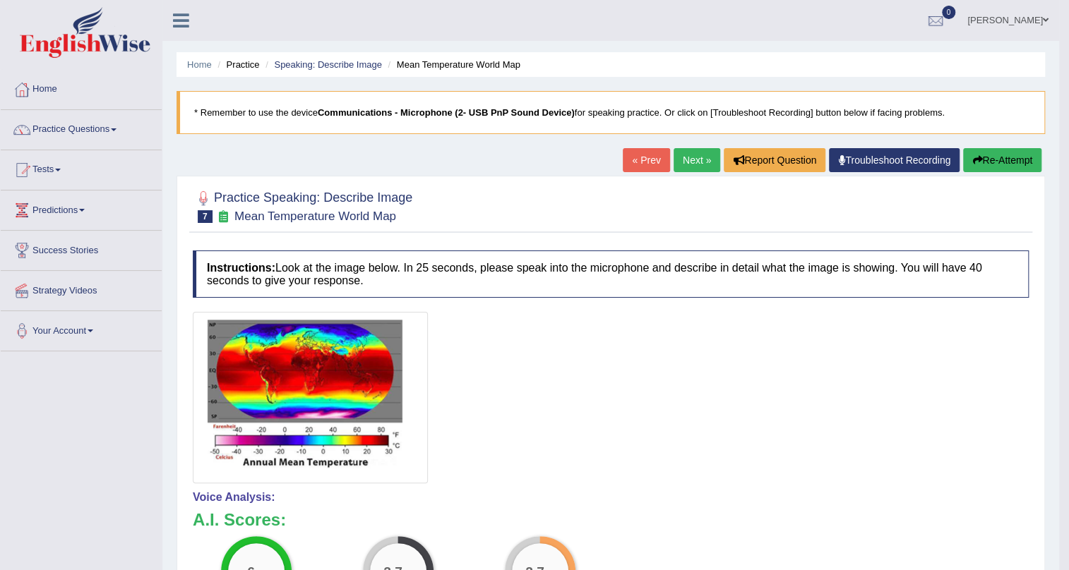
click at [698, 162] on link "Next »" at bounding box center [697, 160] width 47 height 24
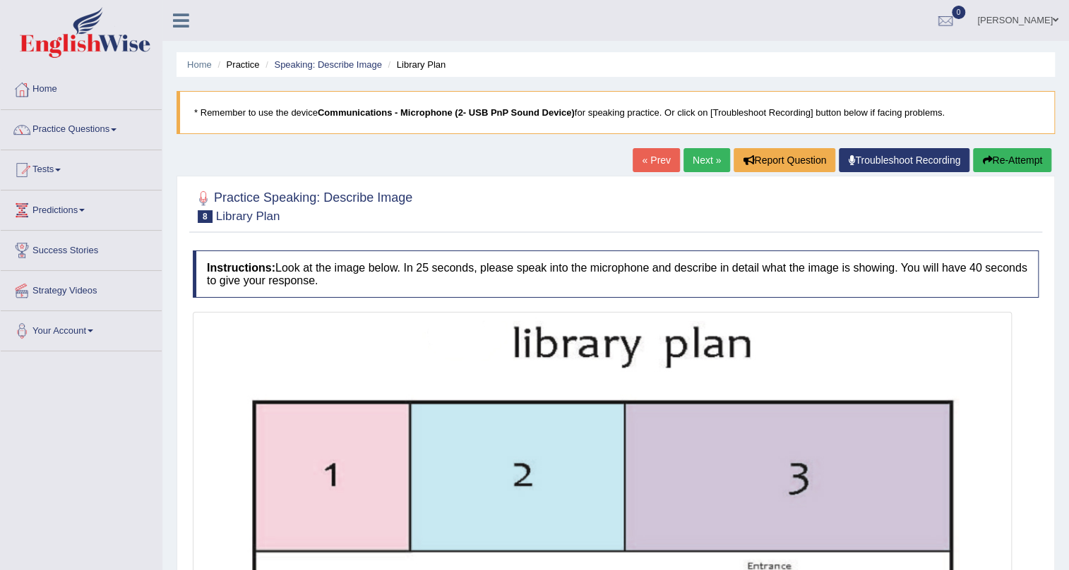
click at [640, 157] on link "« Prev" at bounding box center [656, 160] width 47 height 24
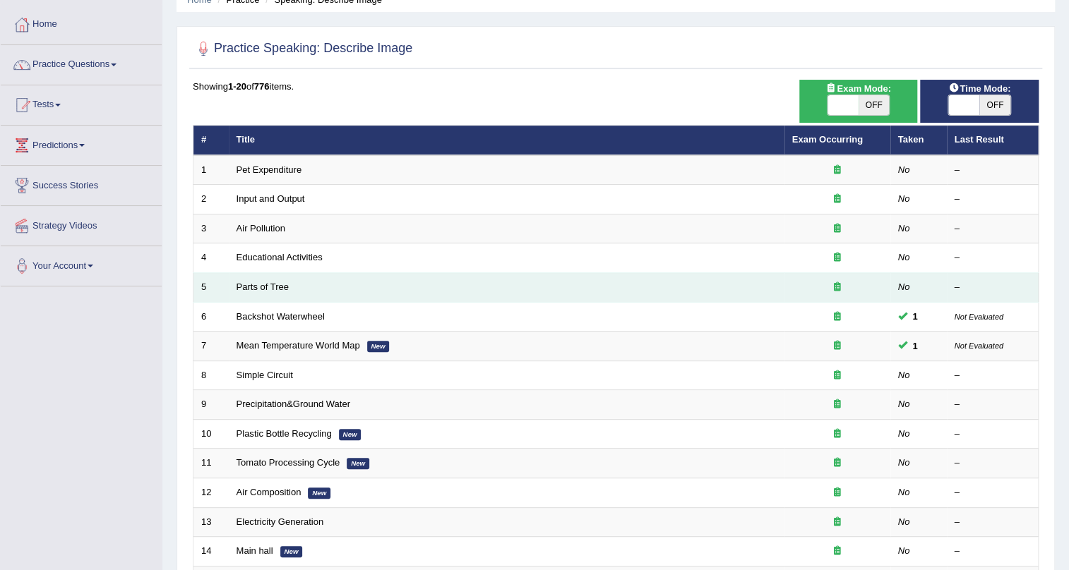
scroll to position [192, 0]
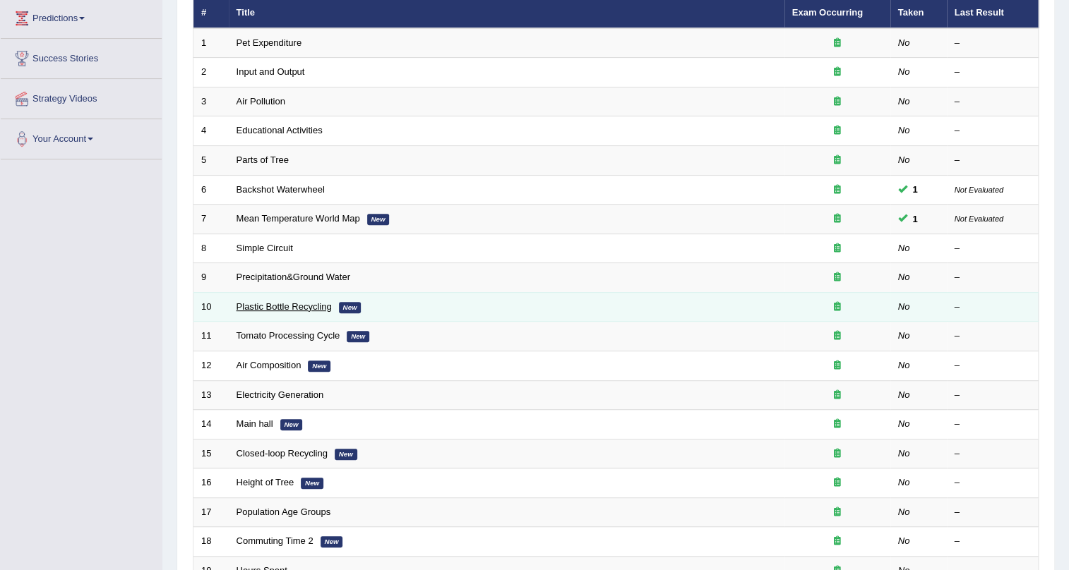
click at [313, 304] on link "Plastic Bottle Recycling" at bounding box center [284, 306] width 95 height 11
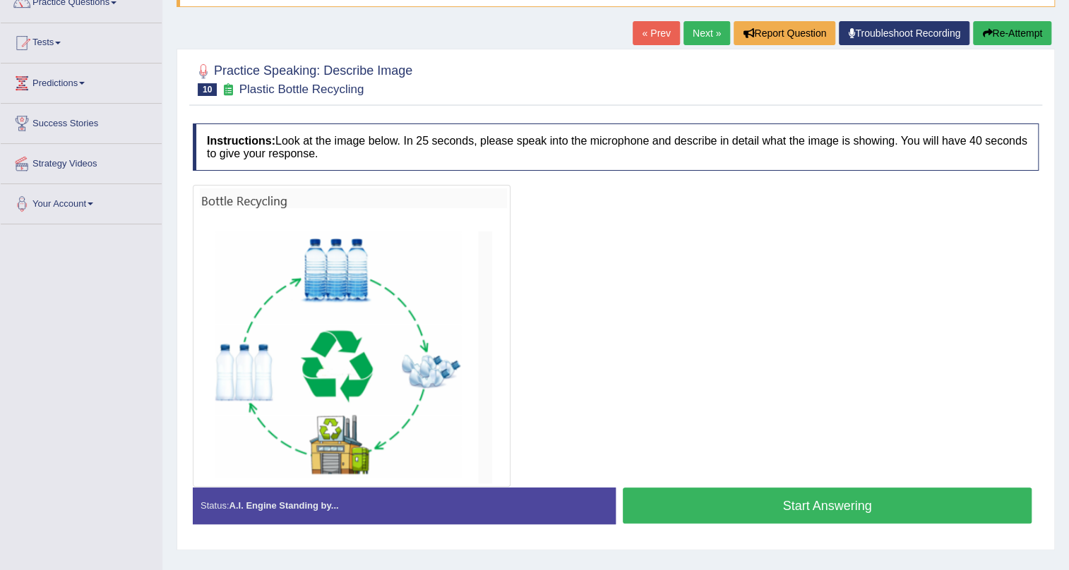
scroll to position [128, 0]
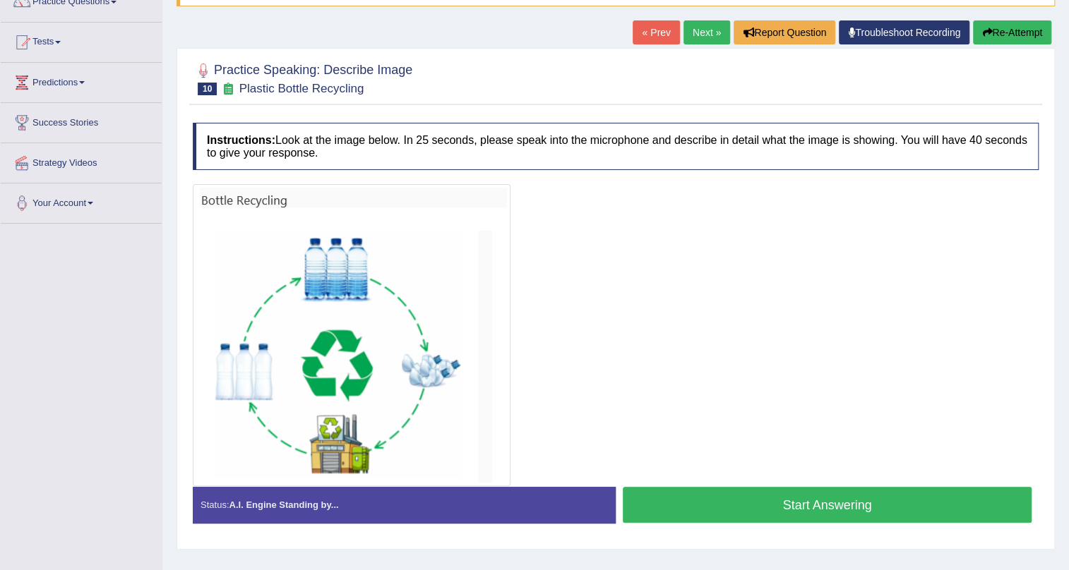
click at [812, 498] on button "Start Answering" at bounding box center [827, 505] width 409 height 36
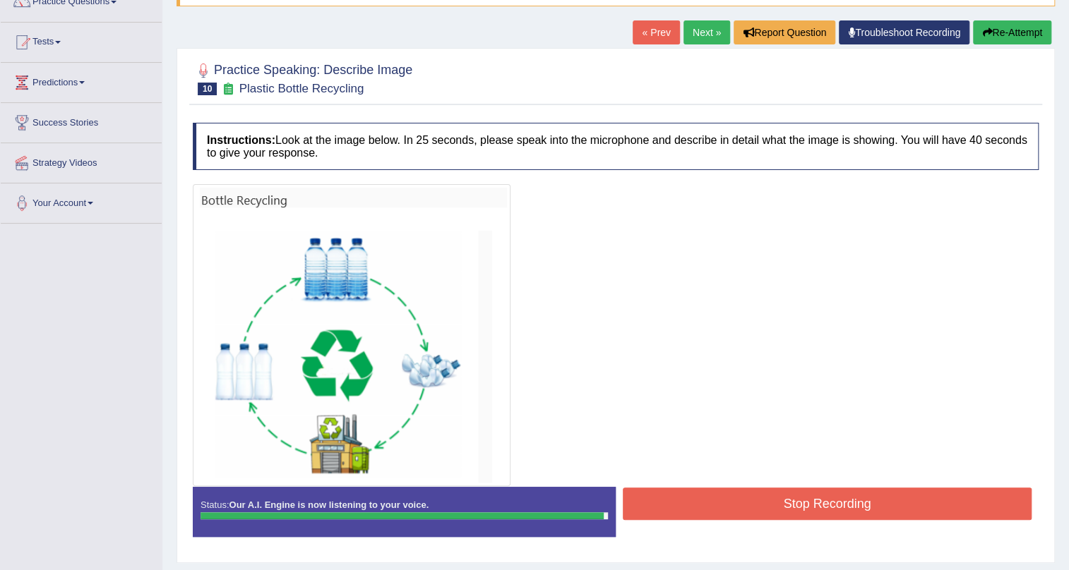
click at [789, 501] on button "Stop Recording" at bounding box center [827, 504] width 409 height 32
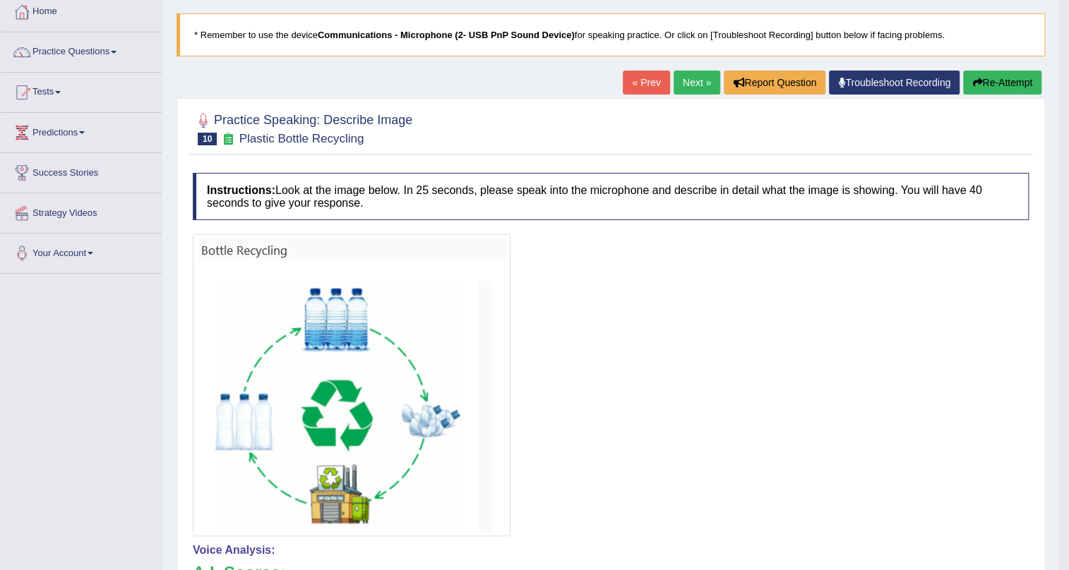
scroll to position [71, 0]
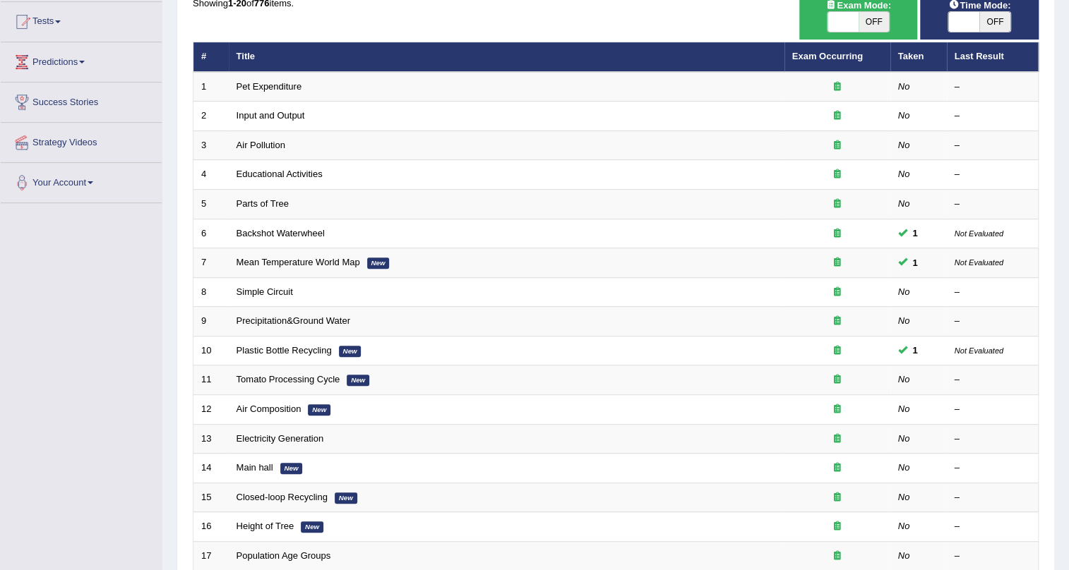
scroll to position [128, 0]
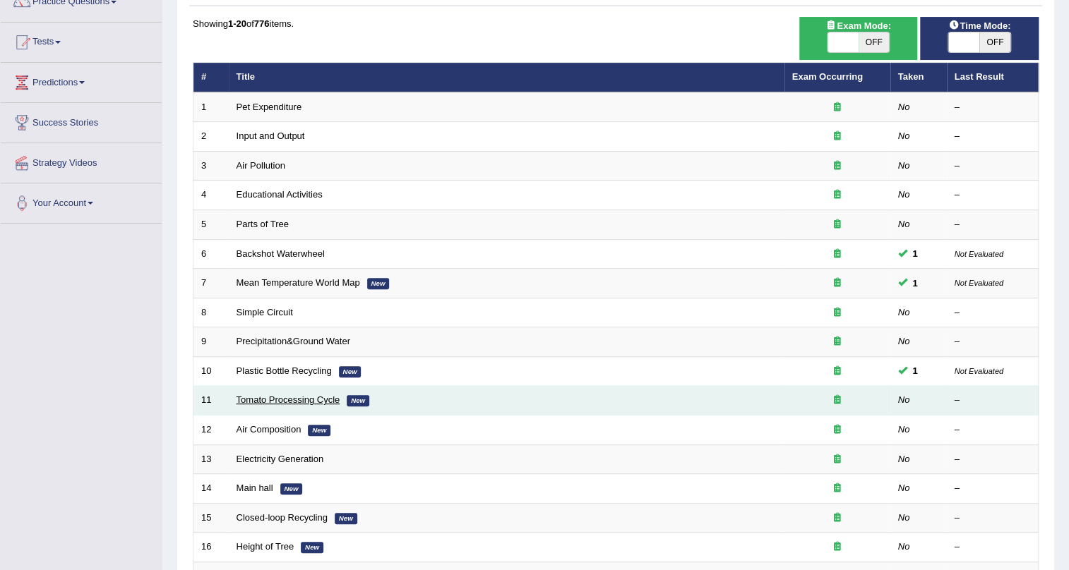
click at [325, 397] on link "Tomato Processing Cycle" at bounding box center [289, 400] width 104 height 11
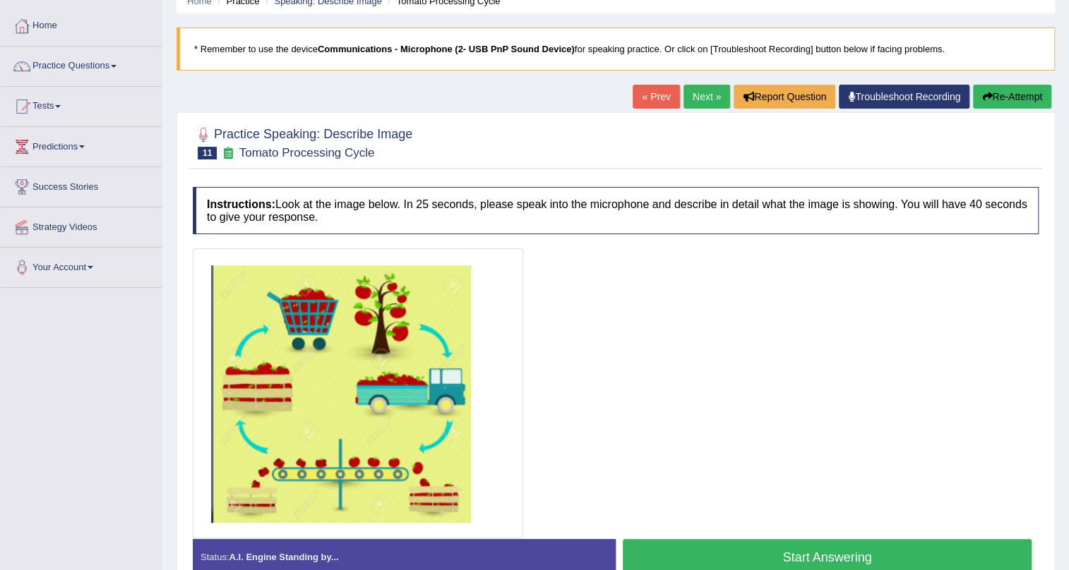
click at [329, 400] on img at bounding box center [357, 393] width 323 height 283
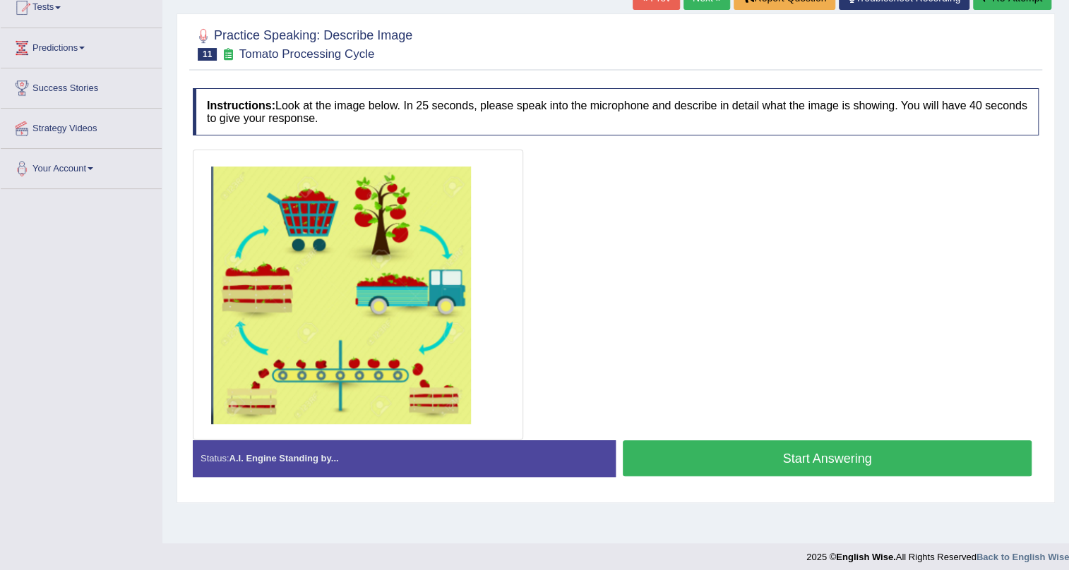
scroll to position [170, 0]
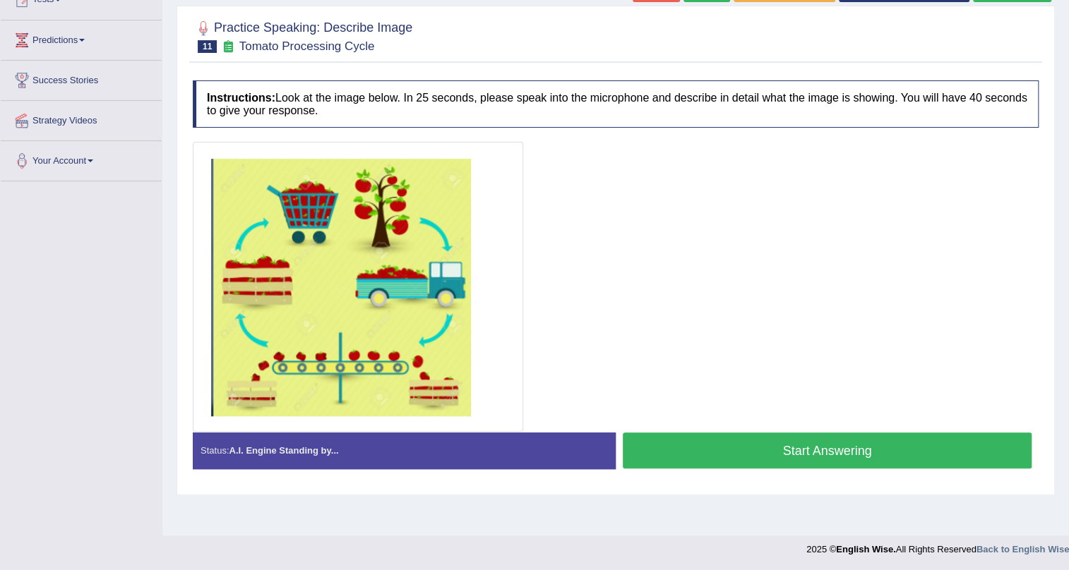
click at [739, 459] on button "Start Answering" at bounding box center [827, 451] width 409 height 36
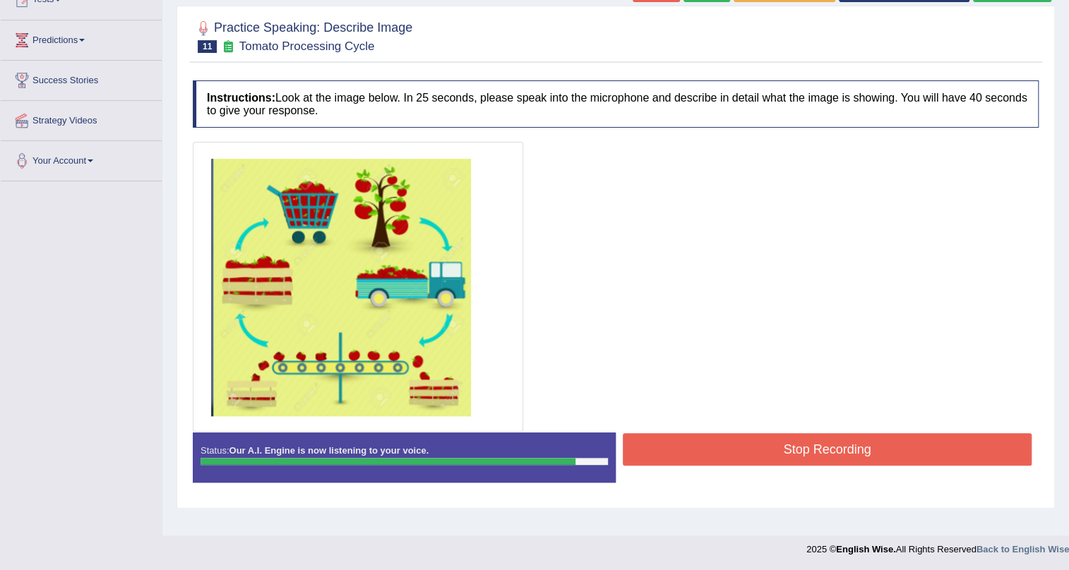
click at [799, 461] on button "Stop Recording" at bounding box center [827, 450] width 409 height 32
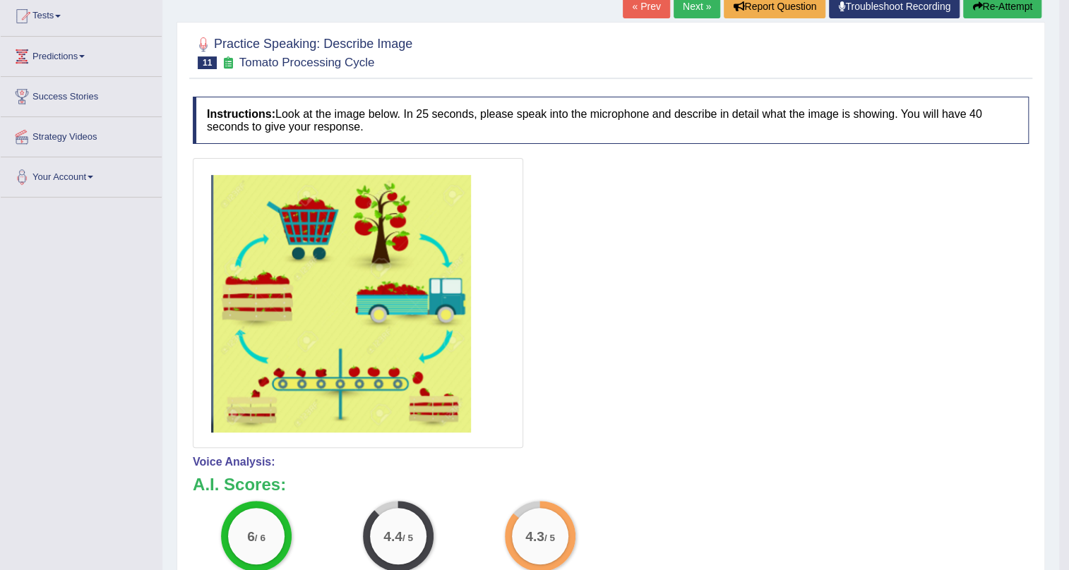
scroll to position [132, 0]
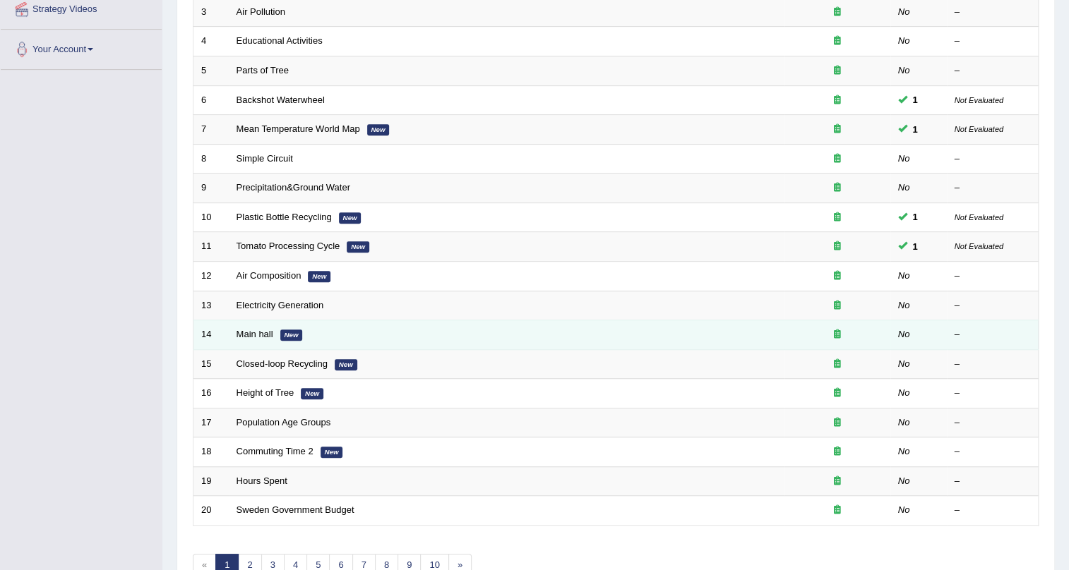
scroll to position [362, 0]
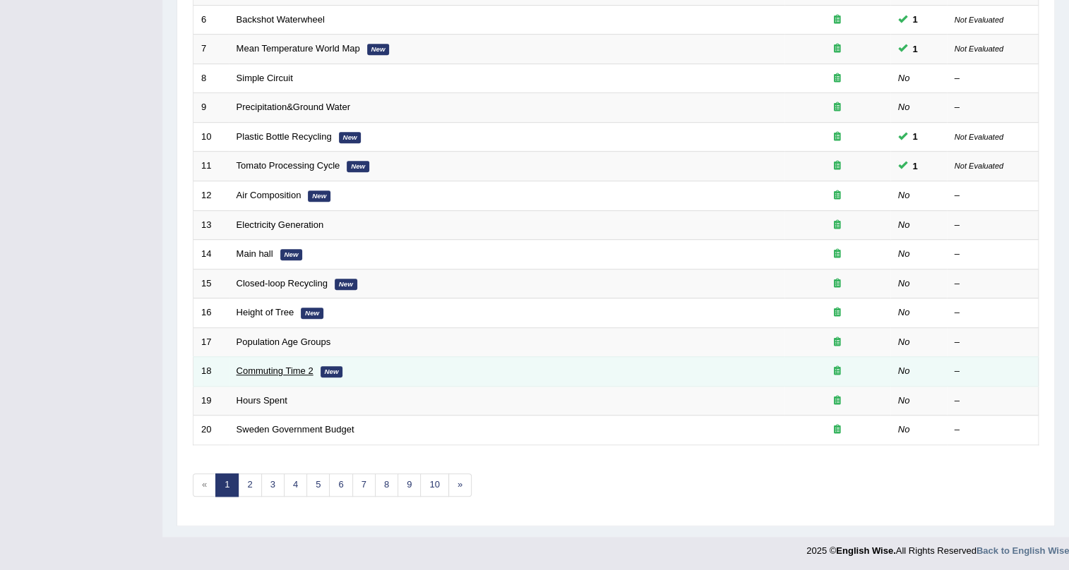
click at [297, 371] on link "Commuting Time 2" at bounding box center [275, 371] width 77 height 11
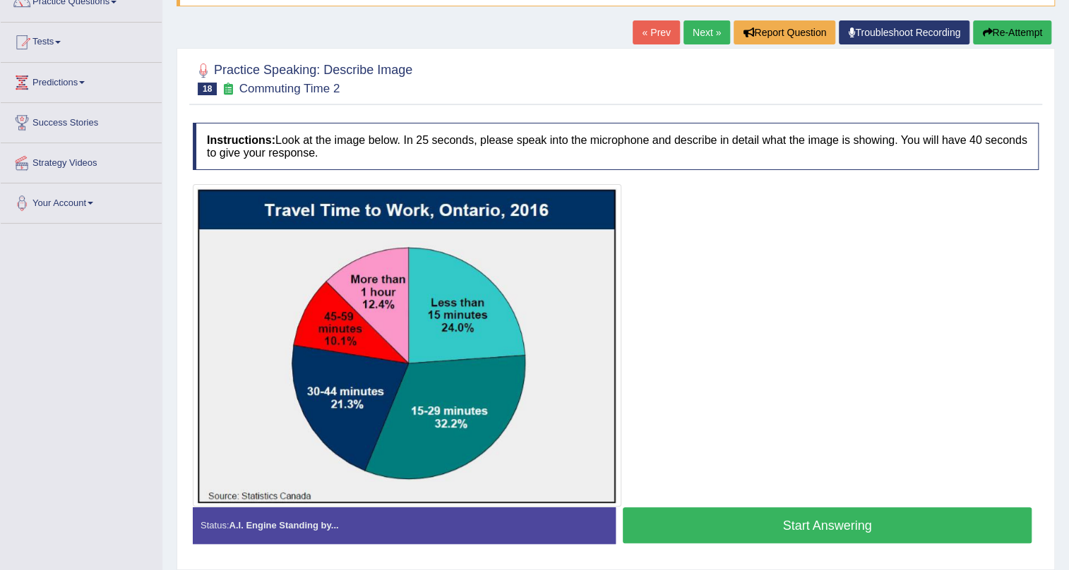
click at [779, 531] on button "Start Answering" at bounding box center [827, 526] width 409 height 36
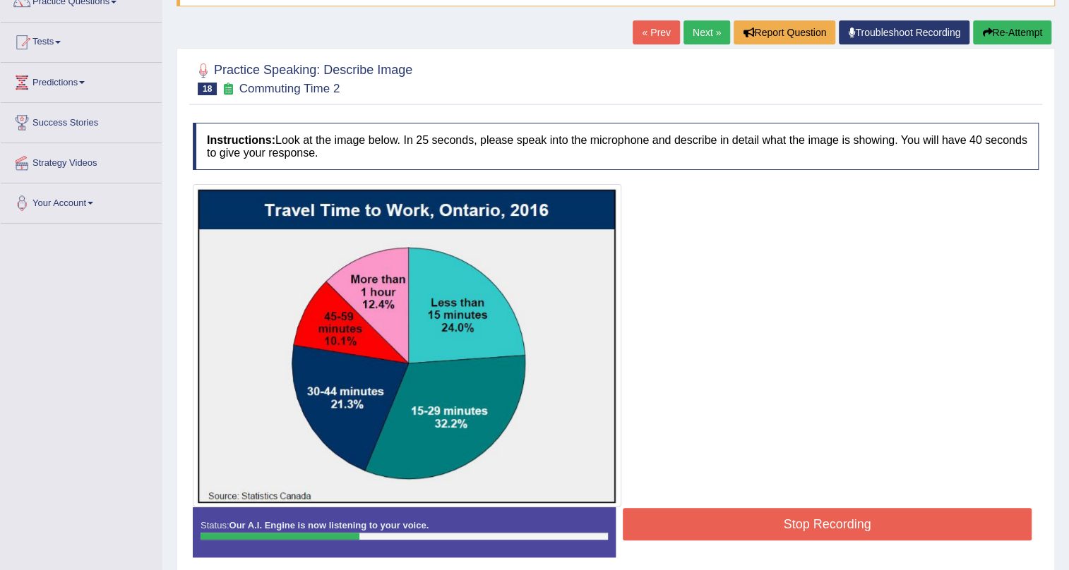
click at [779, 531] on button "Stop Recording" at bounding box center [827, 524] width 409 height 32
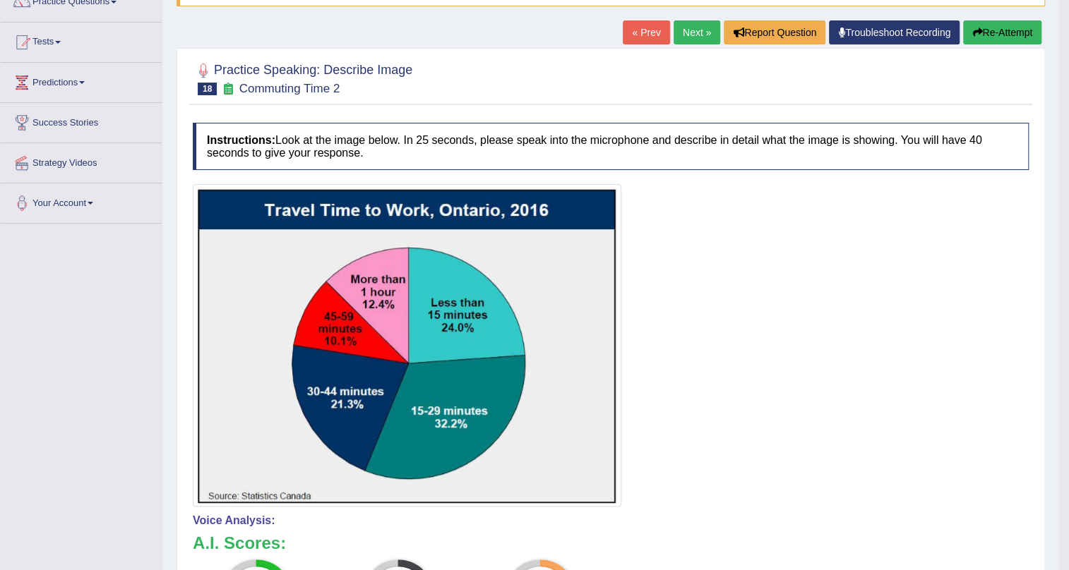
click at [1000, 35] on button "Re-Attempt" at bounding box center [1002, 32] width 78 height 24
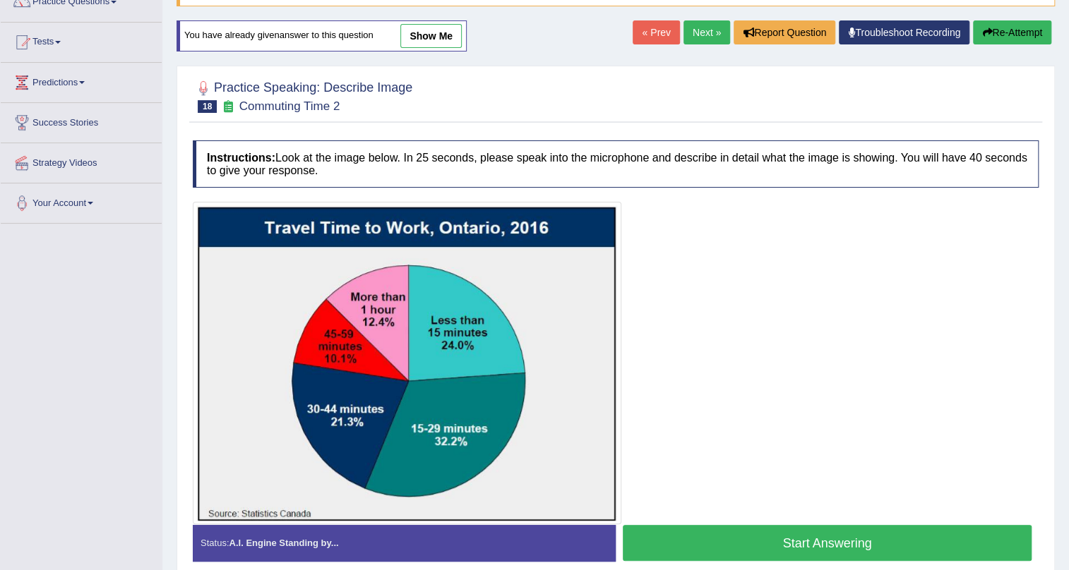
click at [815, 535] on button "Start Answering" at bounding box center [827, 543] width 409 height 36
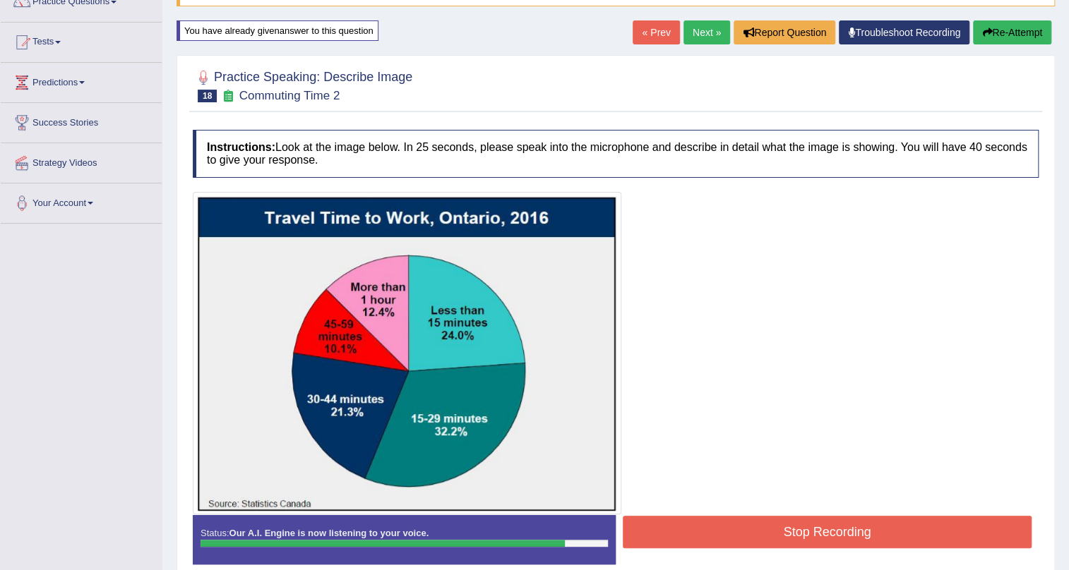
click at [815, 535] on button "Stop Recording" at bounding box center [827, 532] width 409 height 32
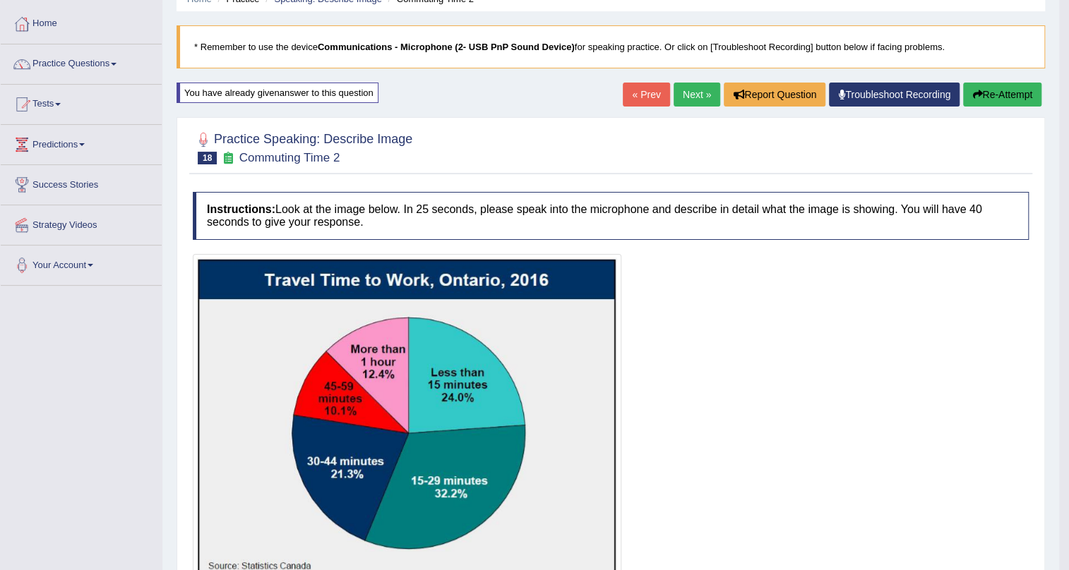
scroll to position [64, 0]
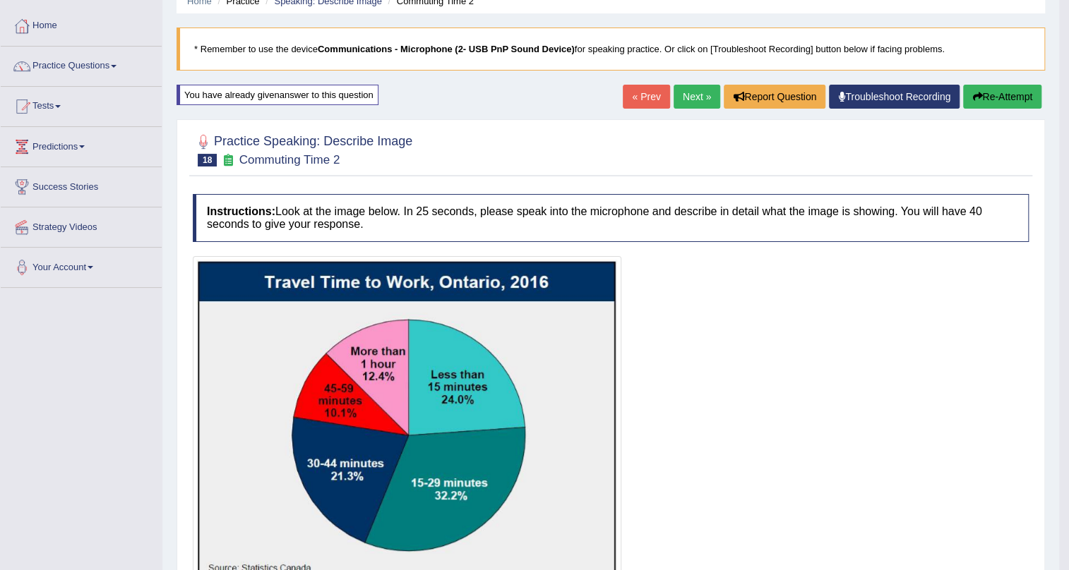
click at [1013, 88] on button "Re-Attempt" at bounding box center [1002, 97] width 78 height 24
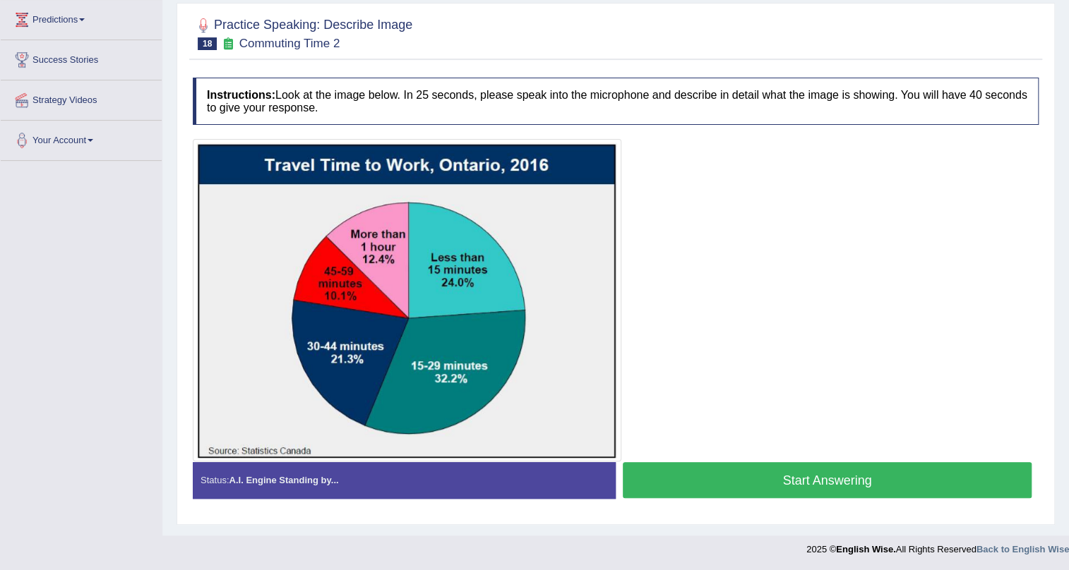
click at [731, 490] on button "Start Answering" at bounding box center [827, 480] width 409 height 36
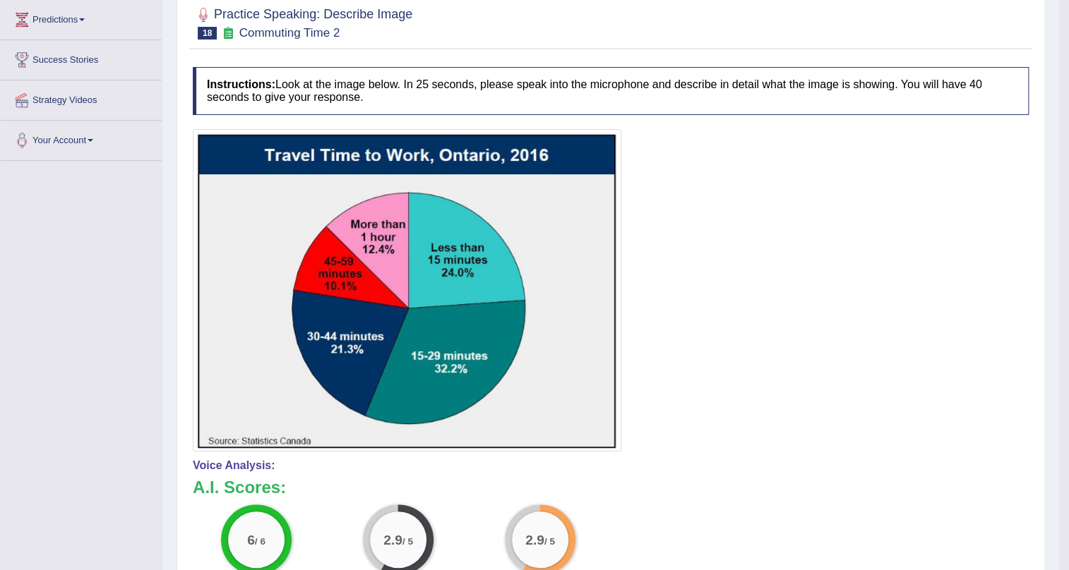
scroll to position [126, 0]
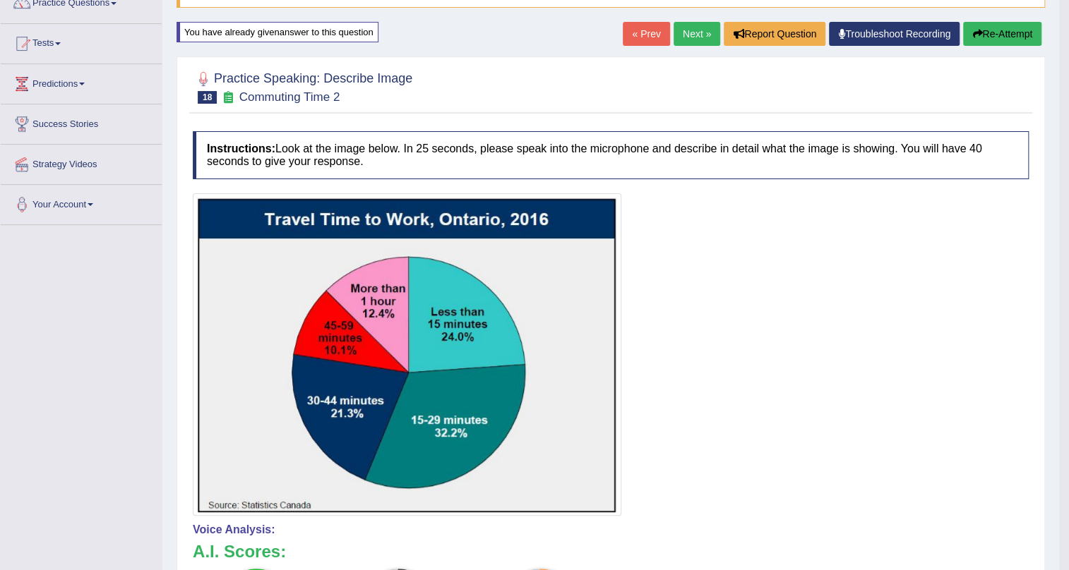
click at [1002, 37] on button "Re-Attempt" at bounding box center [1002, 34] width 78 height 24
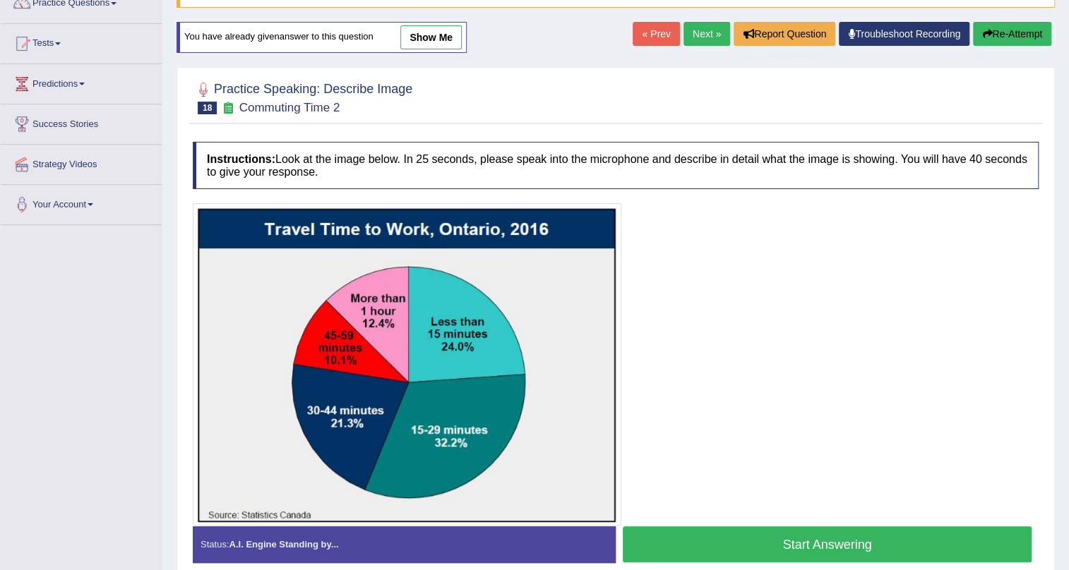
click at [743, 546] on button "Start Answering" at bounding box center [827, 545] width 409 height 36
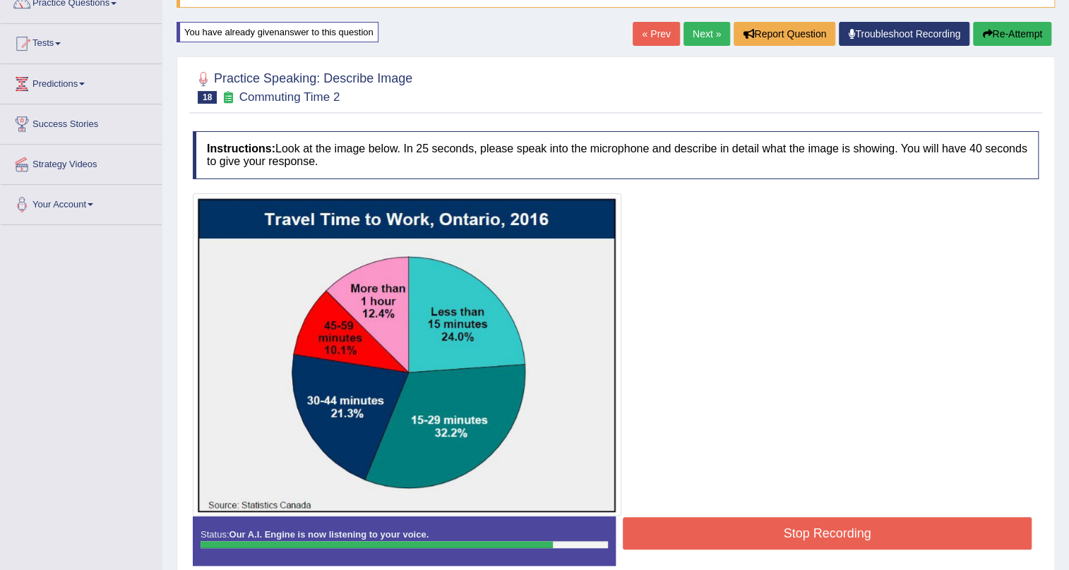
click at [765, 530] on button "Stop Recording" at bounding box center [827, 534] width 409 height 32
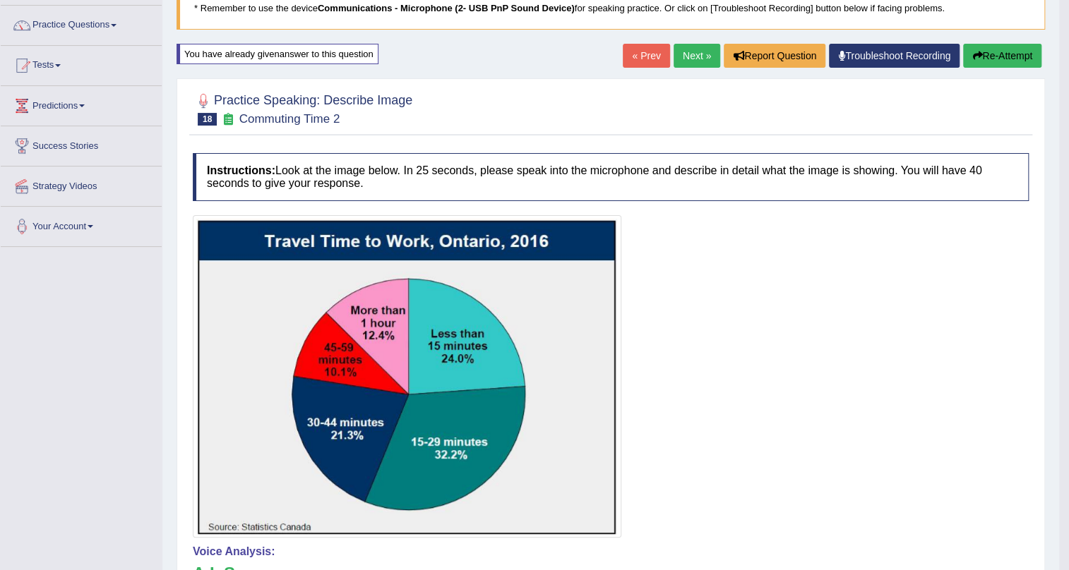
scroll to position [30, 0]
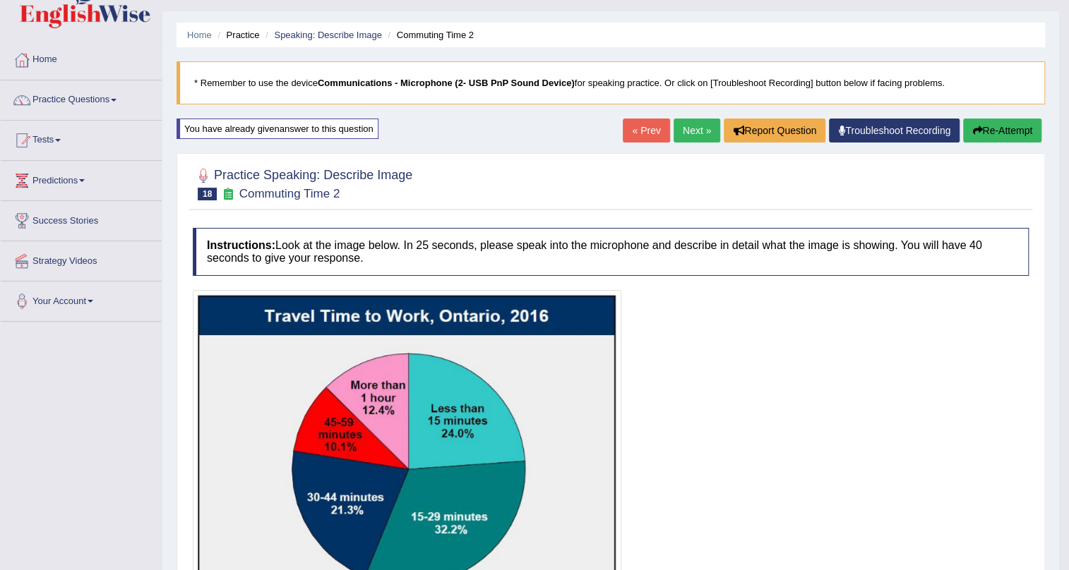
click at [1007, 126] on button "Re-Attempt" at bounding box center [1002, 131] width 78 height 24
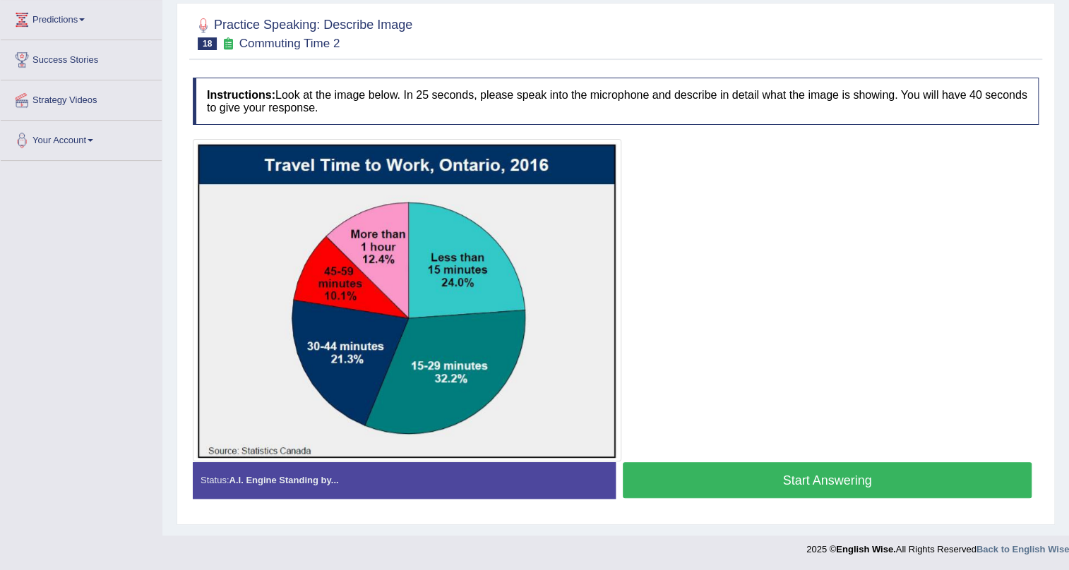
click at [707, 477] on button "Start Answering" at bounding box center [827, 480] width 409 height 36
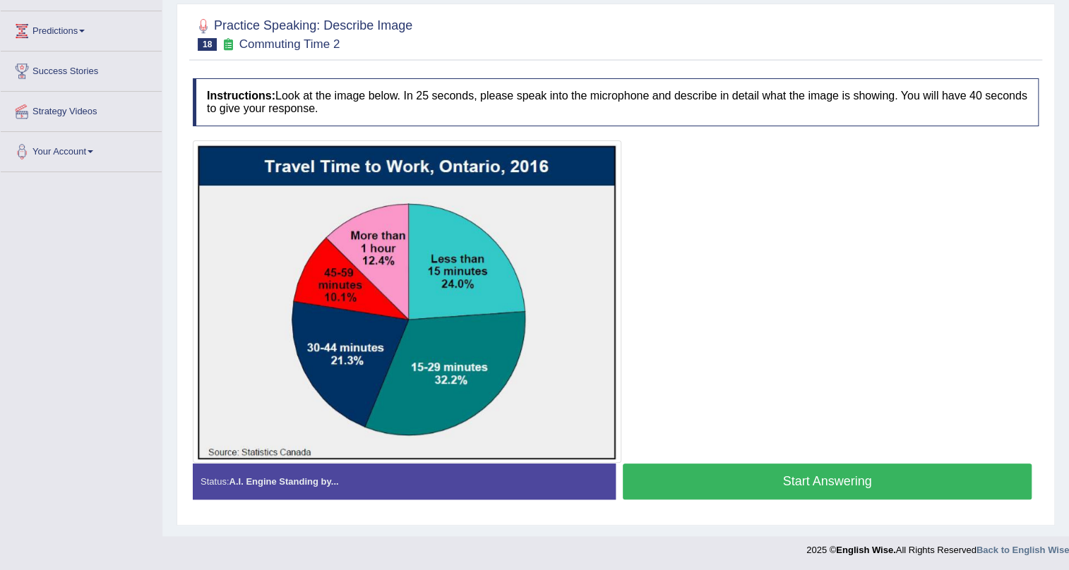
scroll to position [191, 0]
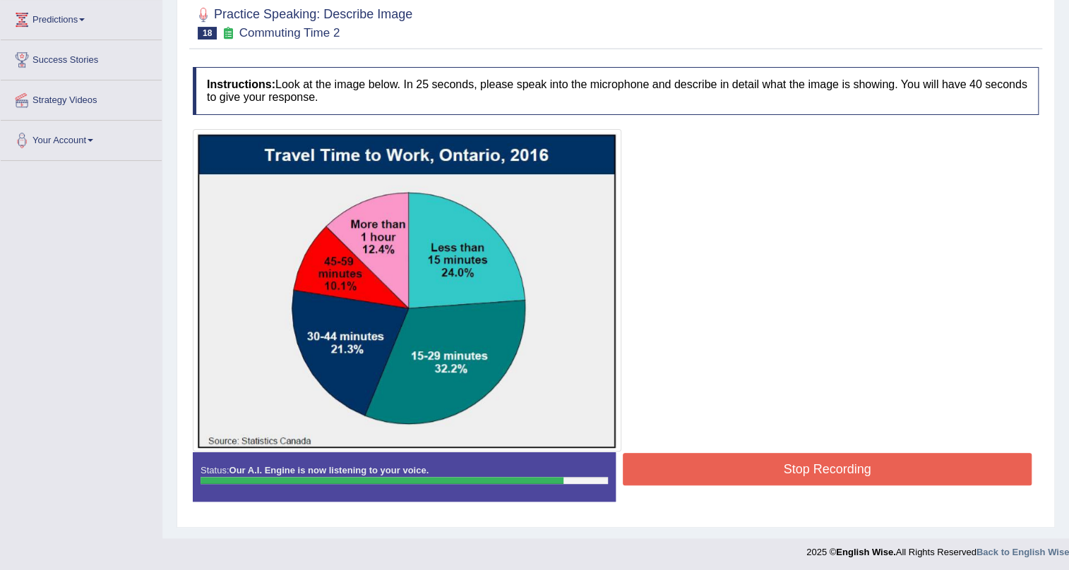
click at [763, 462] on button "Stop Recording" at bounding box center [827, 469] width 409 height 32
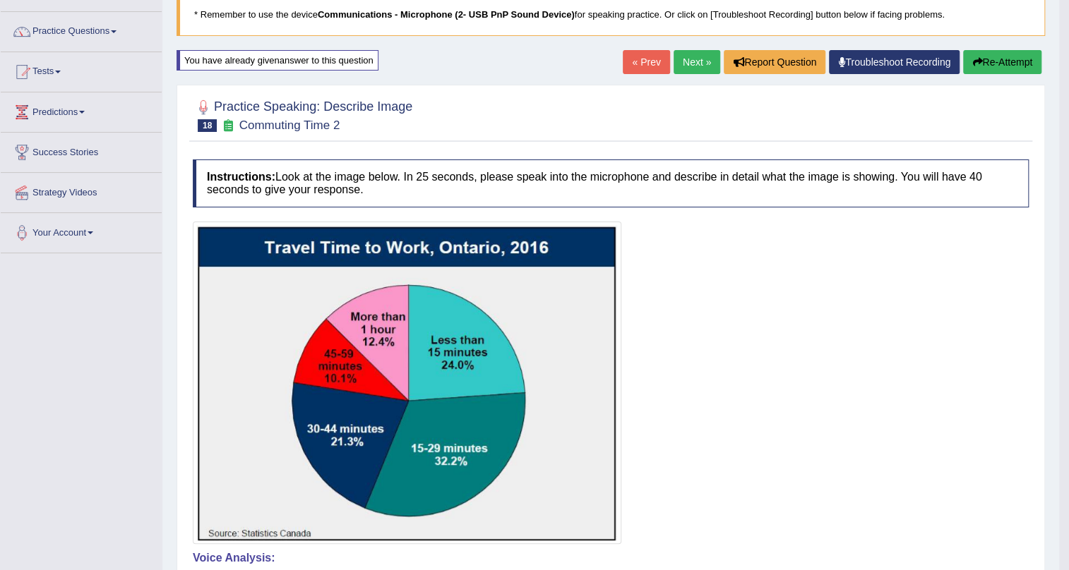
scroll to position [0, 0]
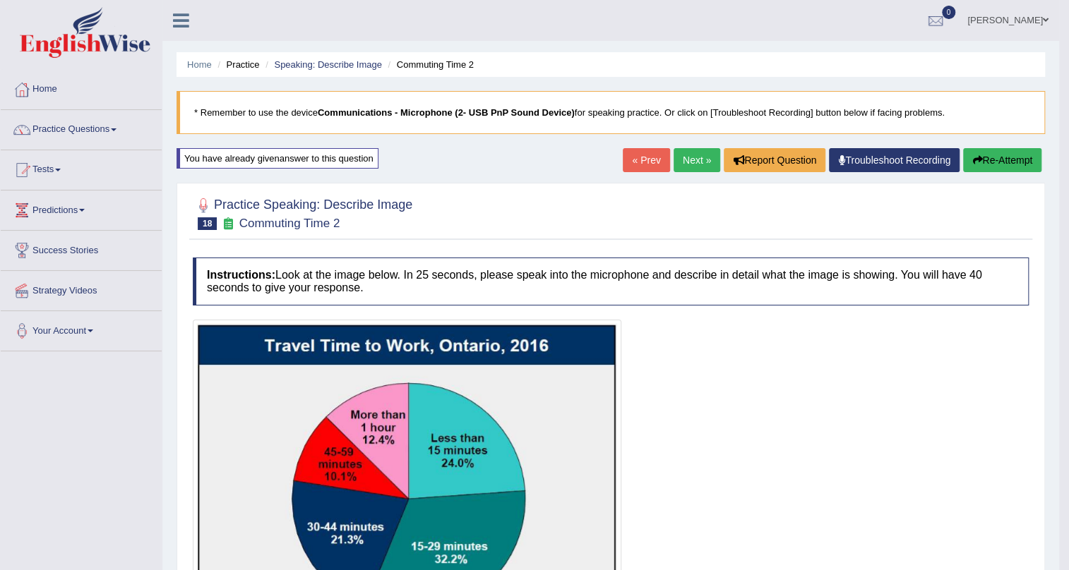
click at [1001, 164] on button "Re-Attempt" at bounding box center [1002, 160] width 78 height 24
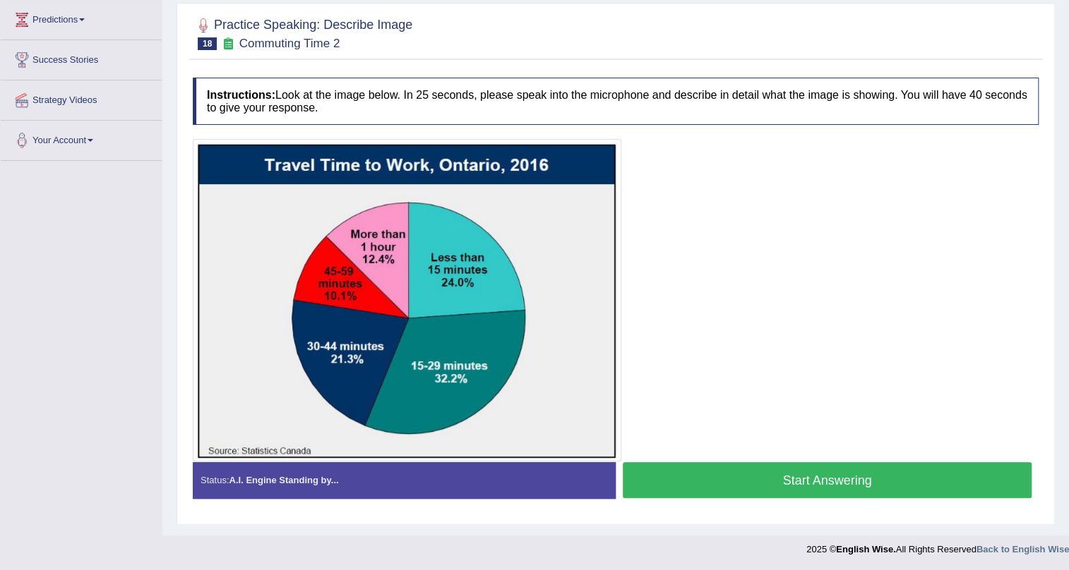
click at [698, 467] on button "Start Answering" at bounding box center [827, 480] width 409 height 36
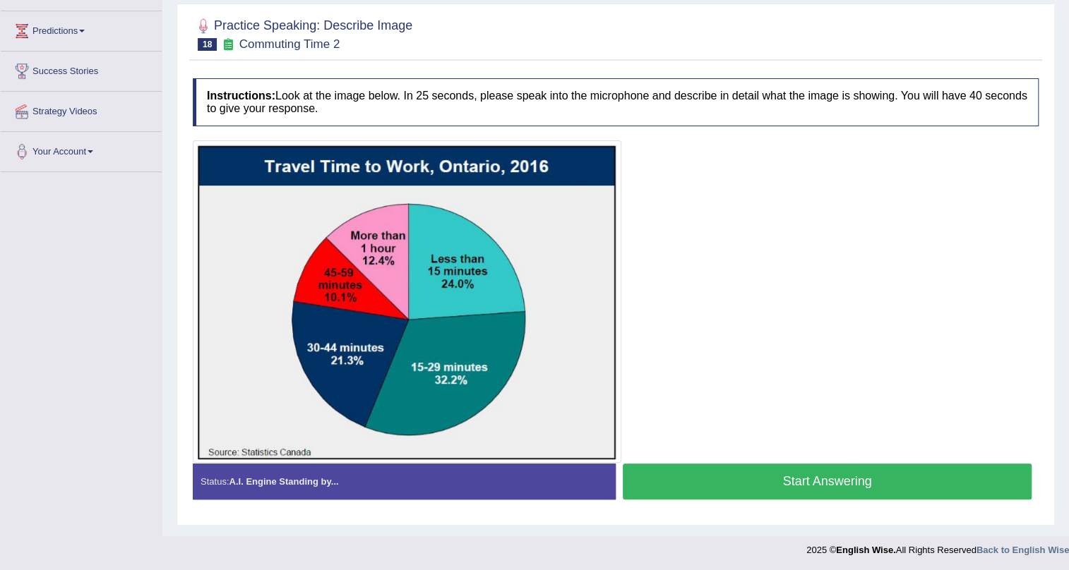
scroll to position [191, 0]
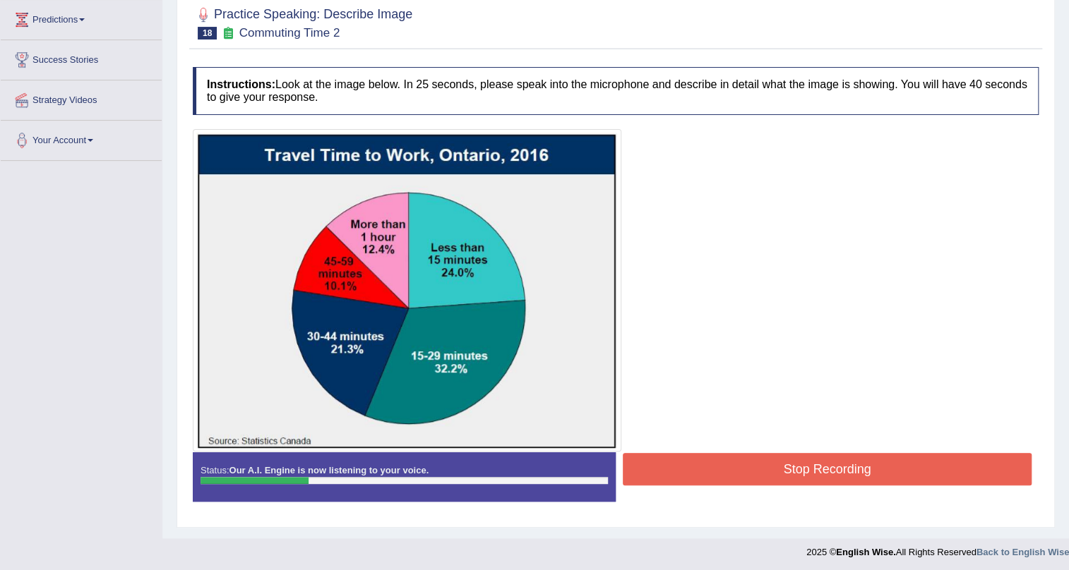
click at [756, 454] on button "Stop Recording" at bounding box center [827, 469] width 409 height 32
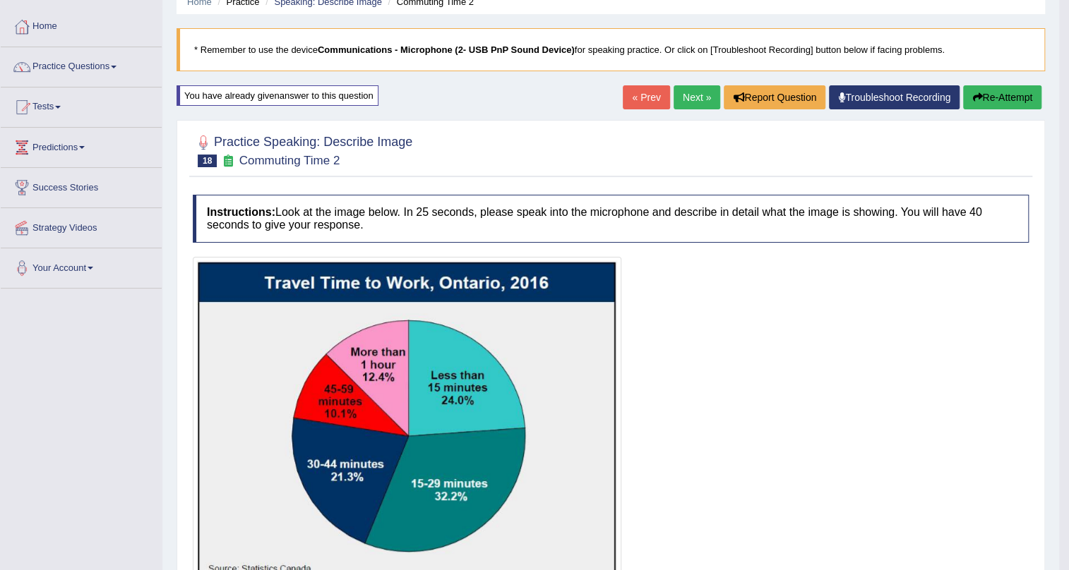
scroll to position [62, 0]
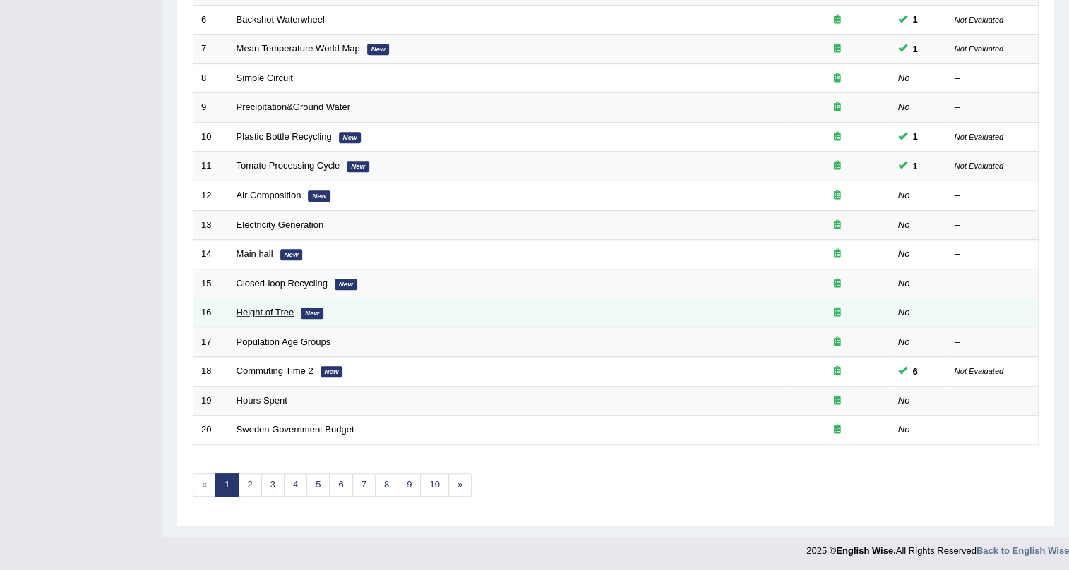
click at [279, 310] on link "Height of Tree" at bounding box center [266, 312] width 58 height 11
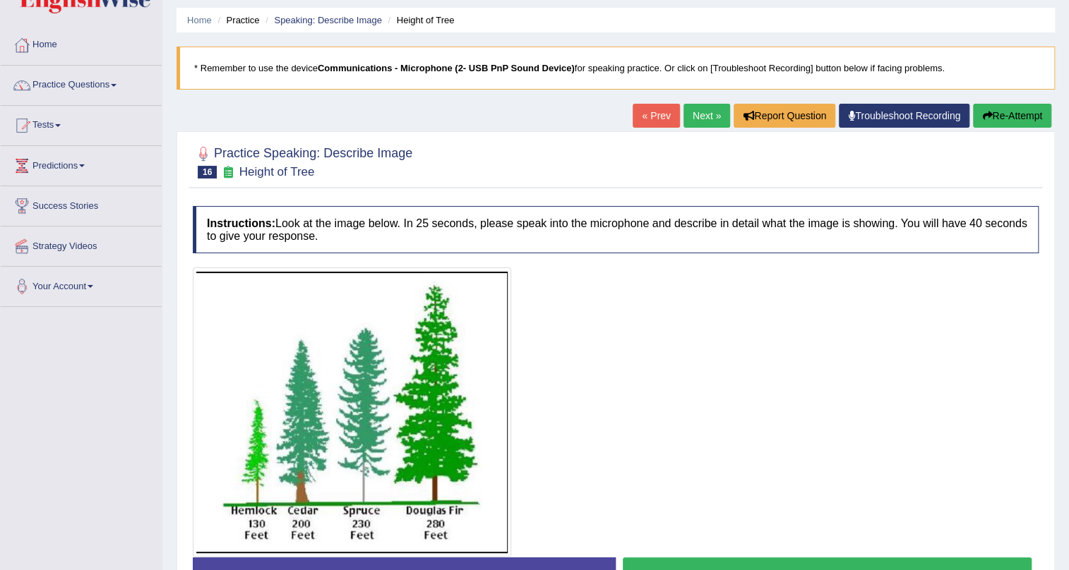
scroll to position [128, 0]
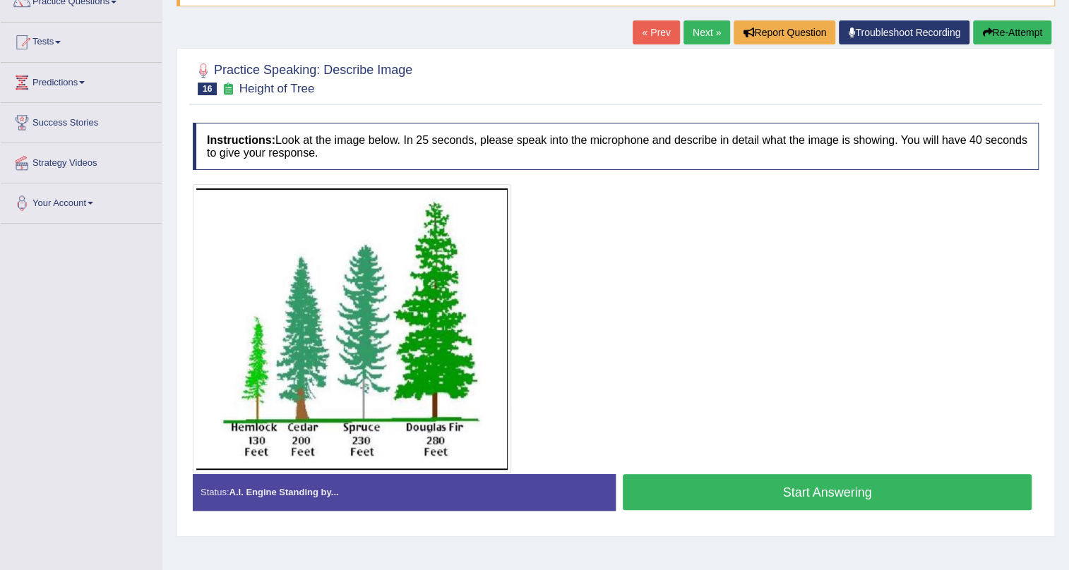
click at [781, 495] on button "Start Answering" at bounding box center [827, 492] width 409 height 36
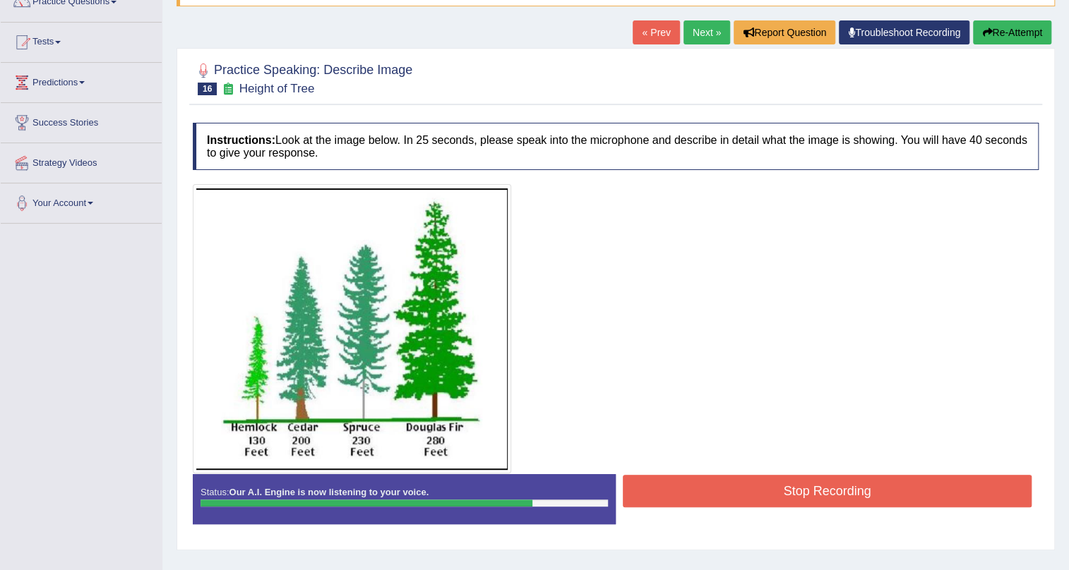
click at [781, 495] on button "Stop Recording" at bounding box center [827, 491] width 409 height 32
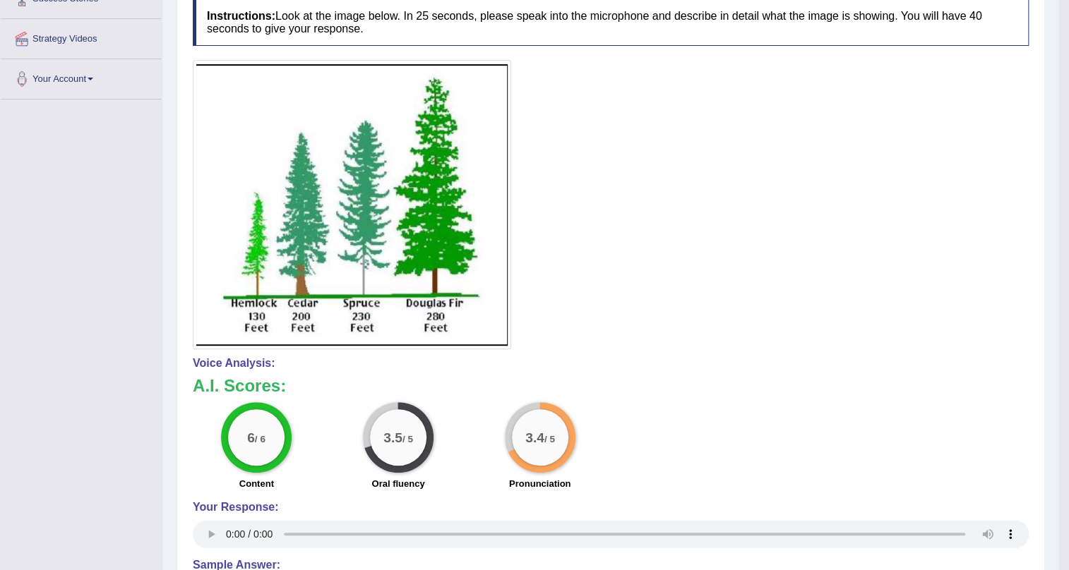
scroll to position [256, 0]
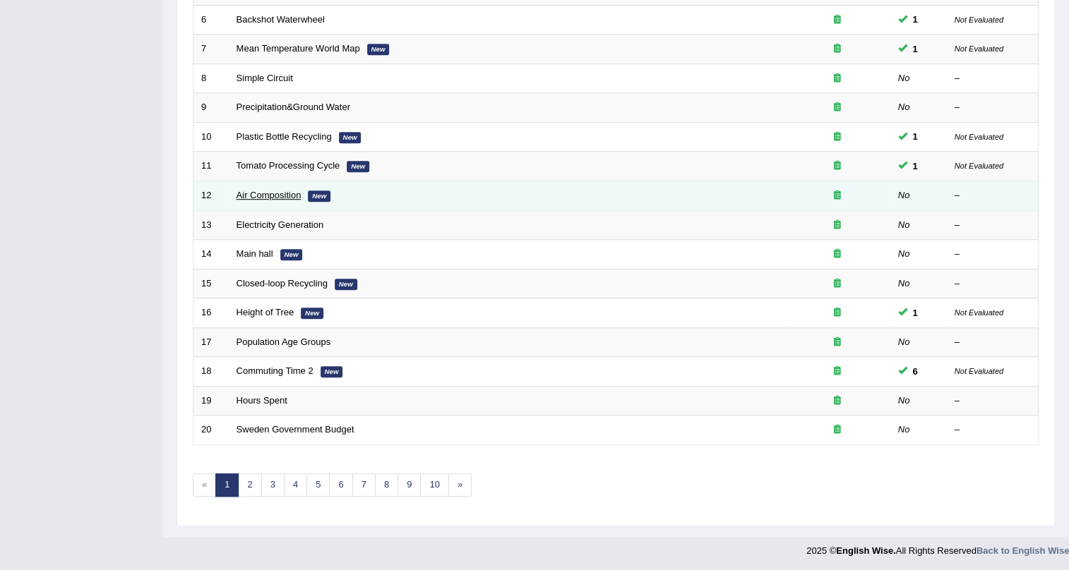
click at [283, 193] on link "Air Composition" at bounding box center [269, 195] width 65 height 11
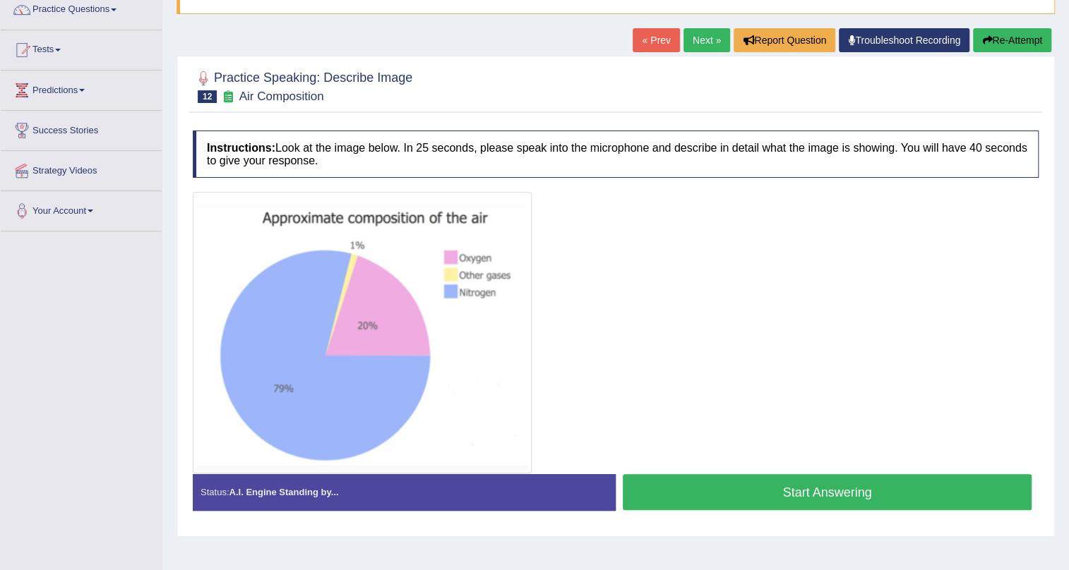
scroll to position [128, 0]
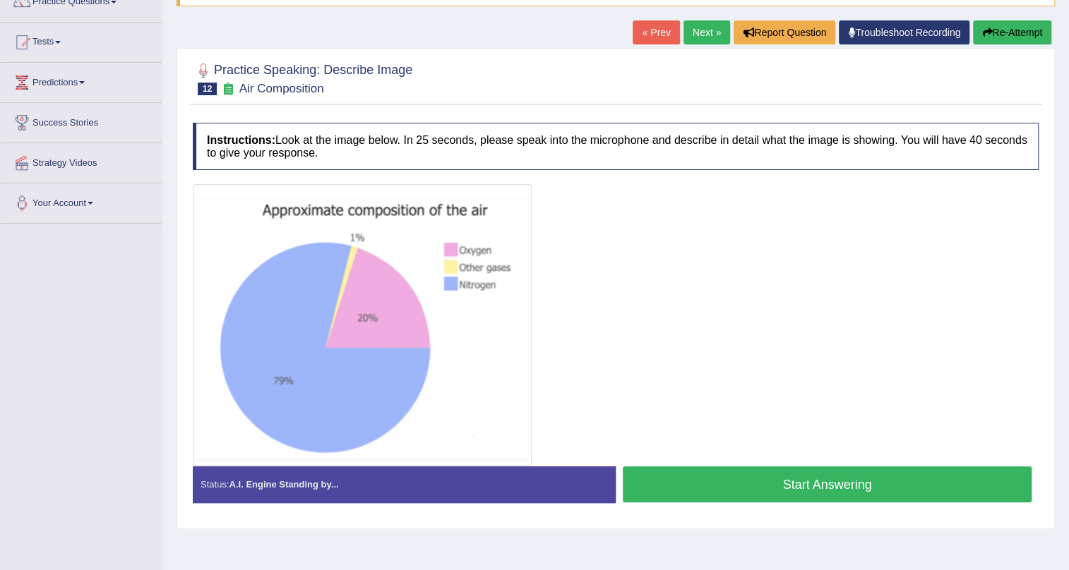
click at [816, 493] on button "Start Answering" at bounding box center [827, 485] width 409 height 36
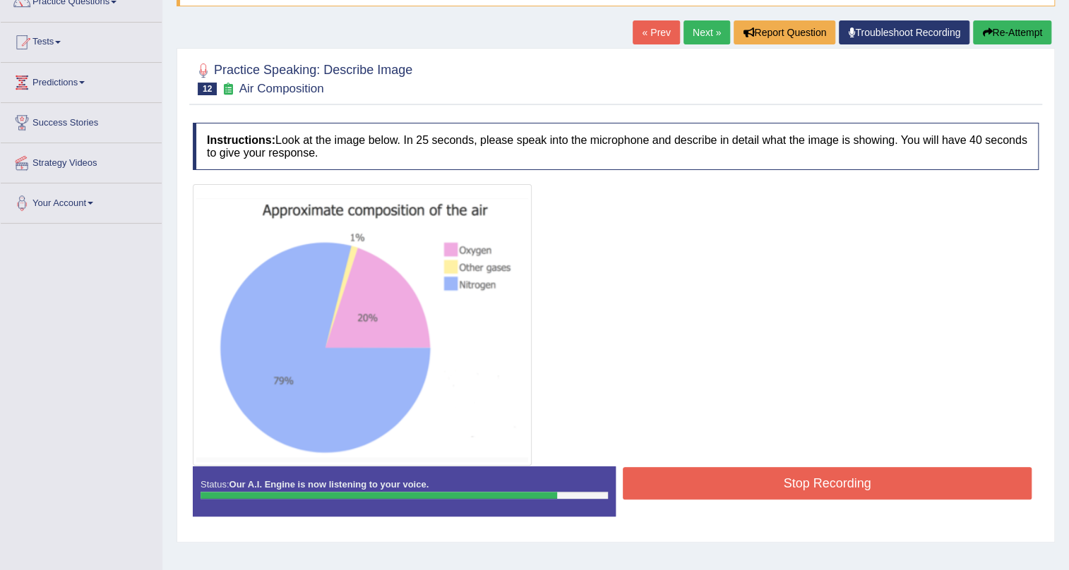
click at [816, 493] on button "Stop Recording" at bounding box center [827, 483] width 409 height 32
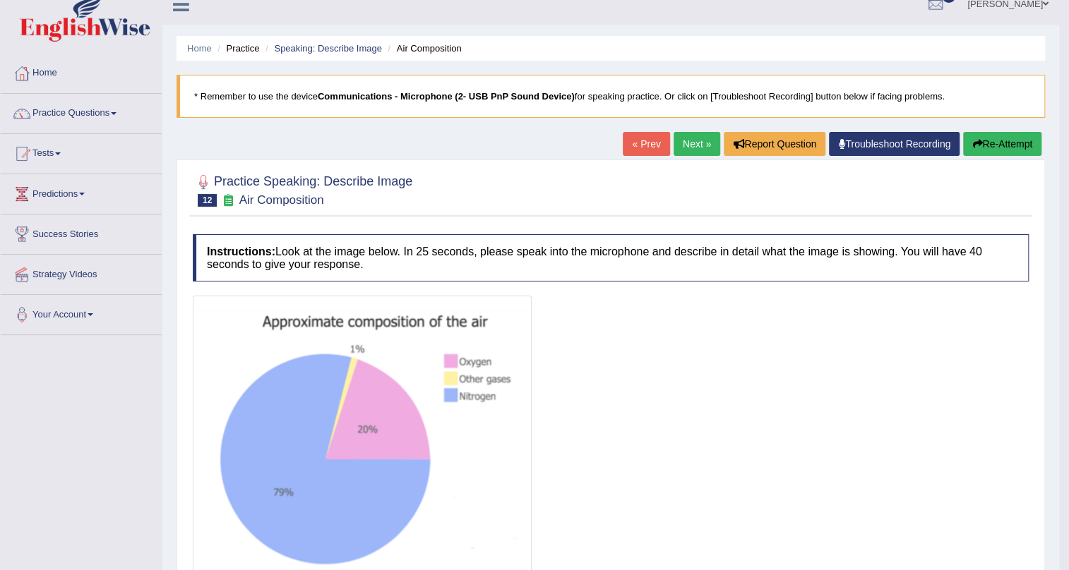
scroll to position [0, 0]
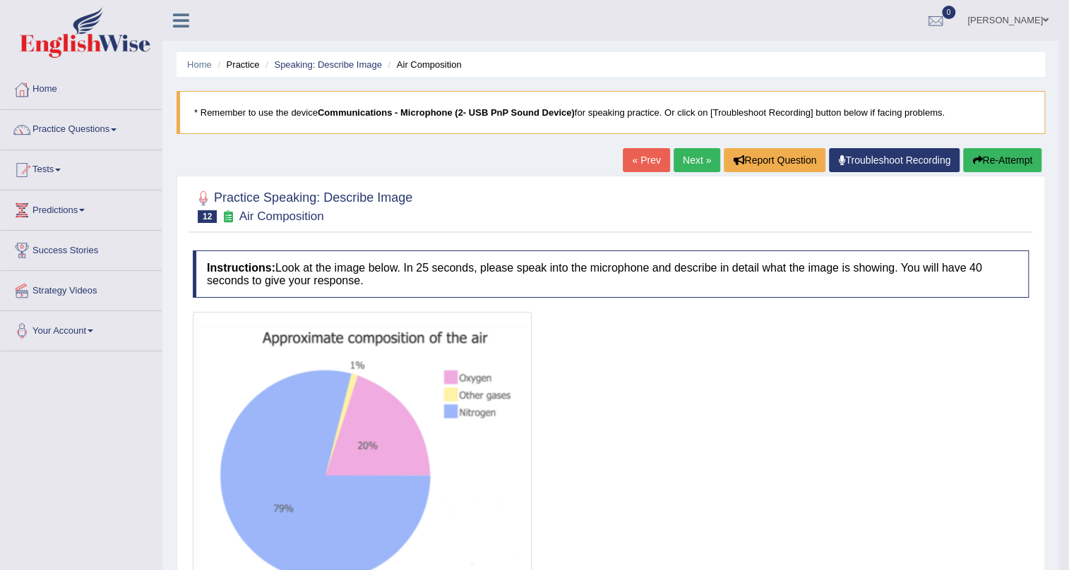
click at [532, 355] on div at bounding box center [611, 453] width 836 height 282
click at [982, 158] on button "Re-Attempt" at bounding box center [1002, 160] width 78 height 24
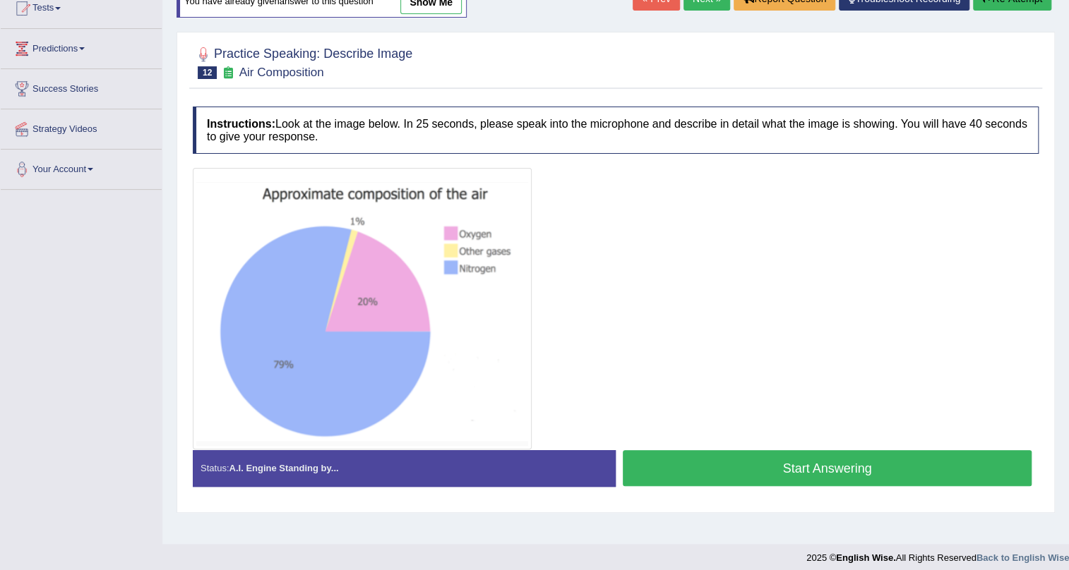
scroll to position [170, 0]
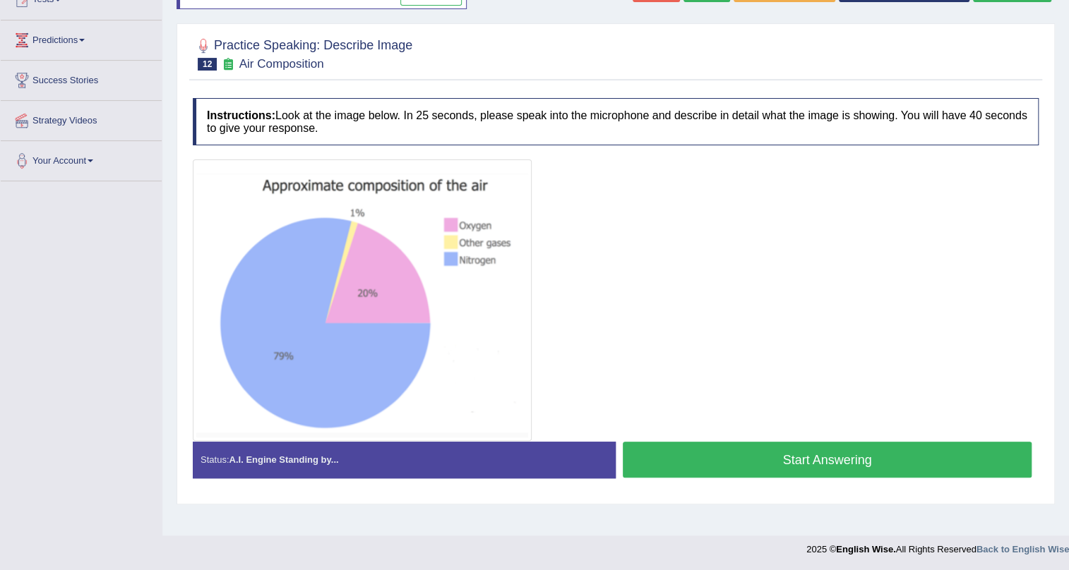
click at [785, 458] on button "Start Answering" at bounding box center [827, 460] width 409 height 36
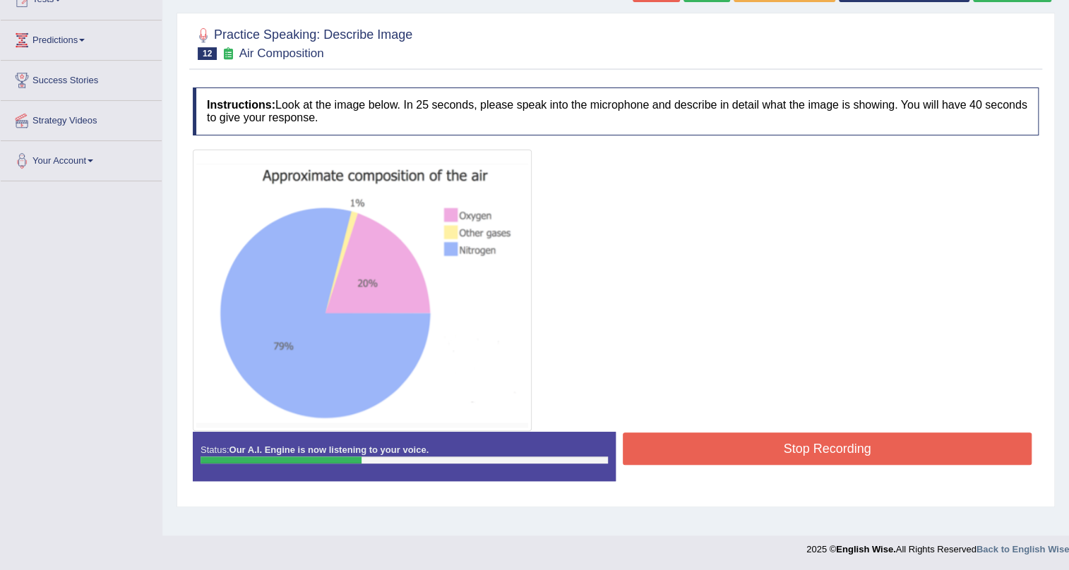
click at [772, 457] on button "Stop Recording" at bounding box center [827, 449] width 409 height 32
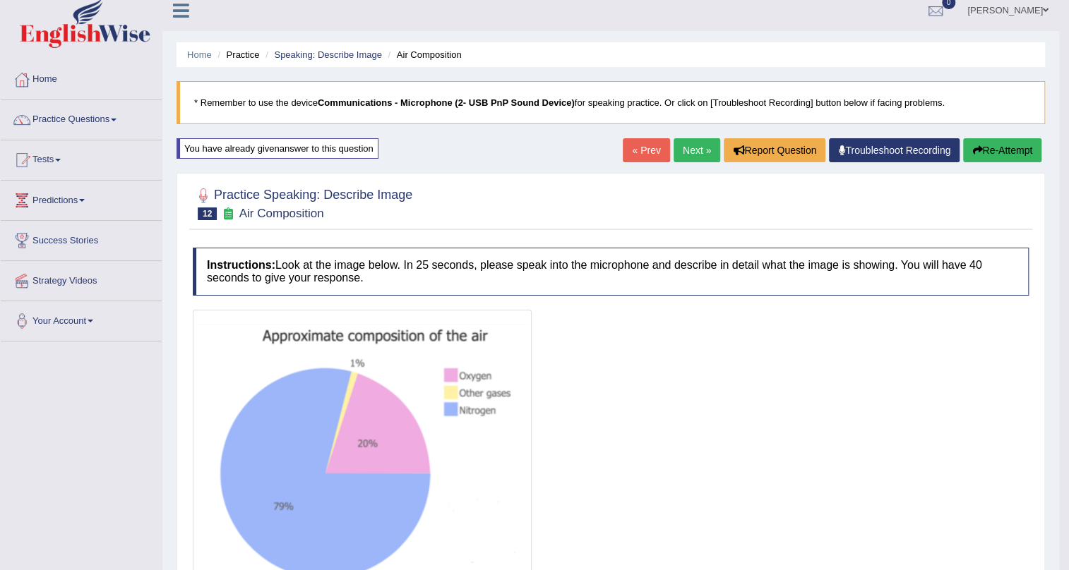
scroll to position [9, 0]
click at [1003, 155] on button "Re-Attempt" at bounding box center [1002, 151] width 78 height 24
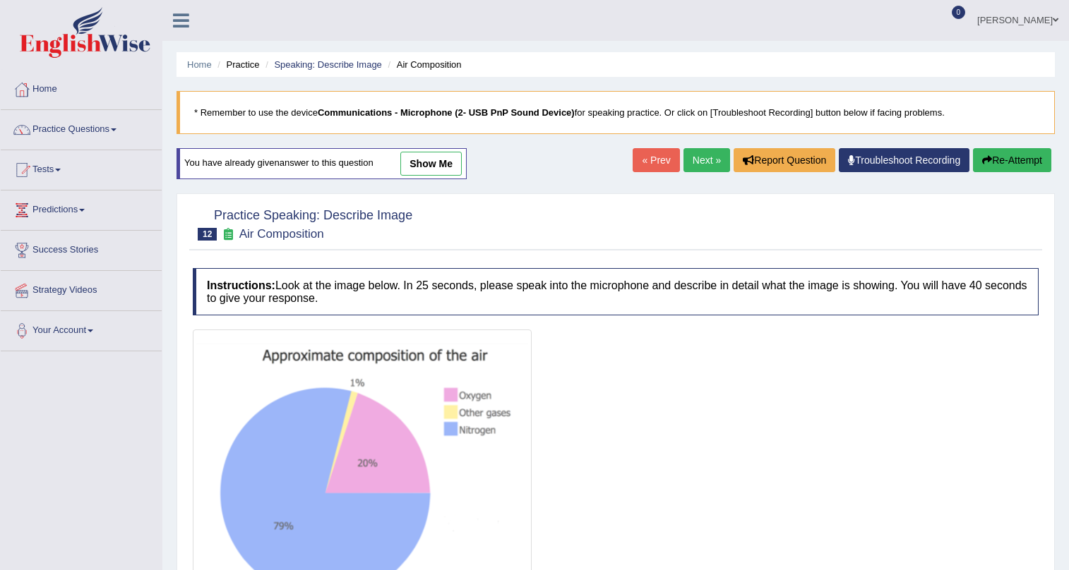
scroll to position [170, 0]
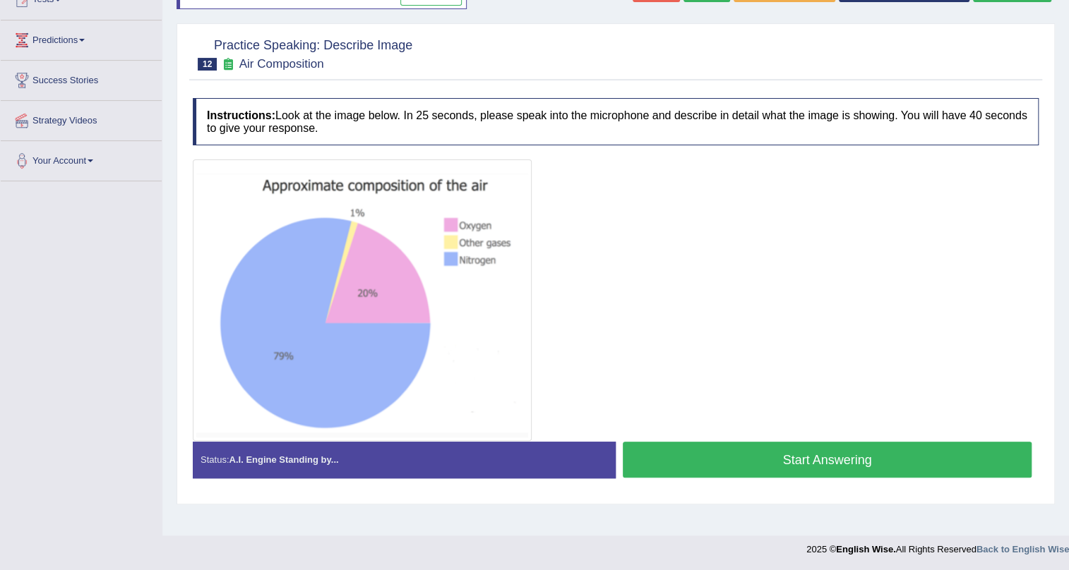
click at [743, 477] on button "Start Answering" at bounding box center [827, 460] width 409 height 36
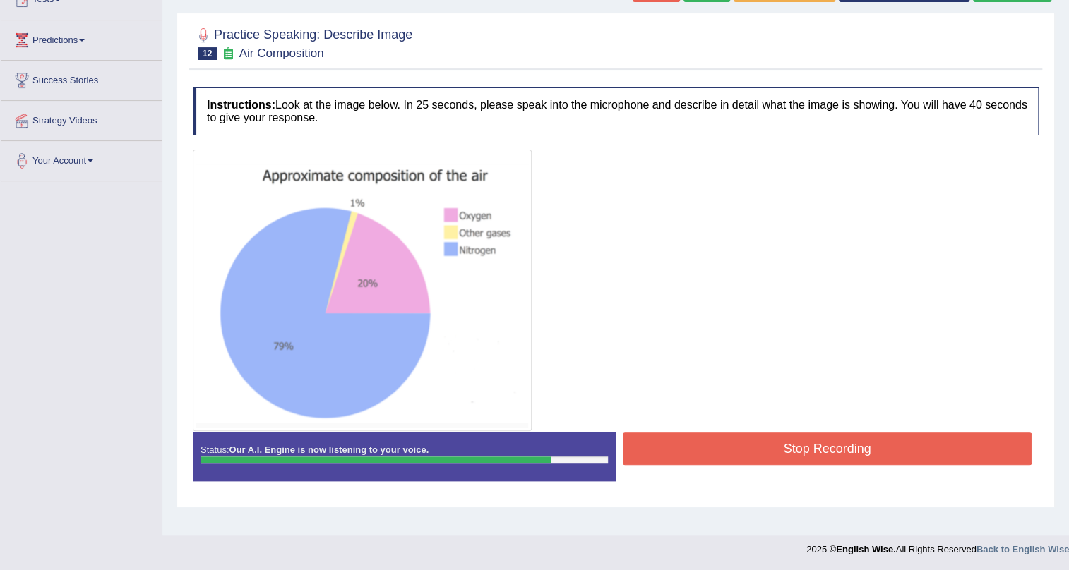
click at [741, 443] on button "Stop Recording" at bounding box center [827, 449] width 409 height 32
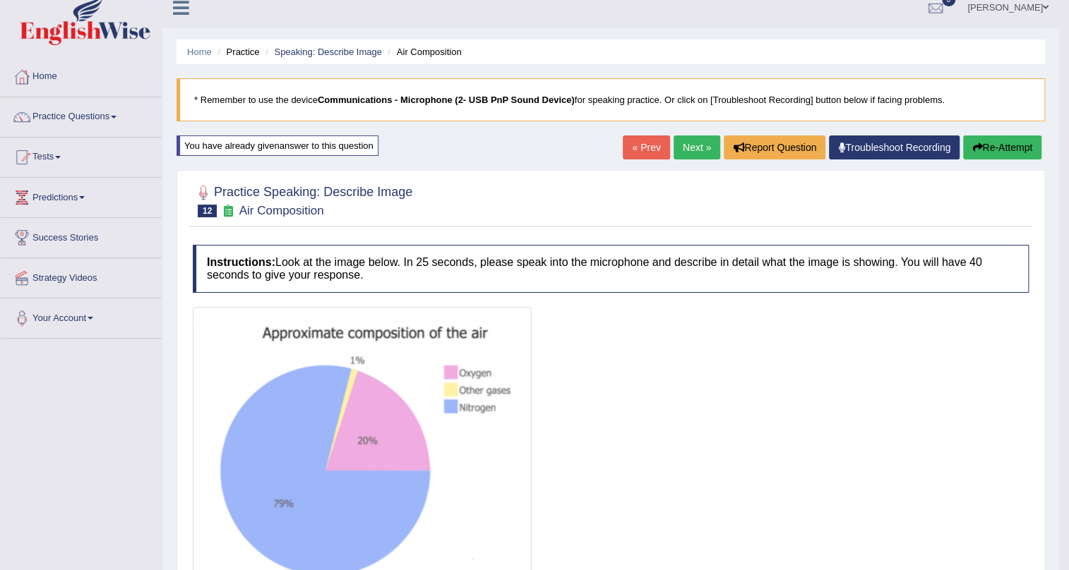
scroll to position [0, 0]
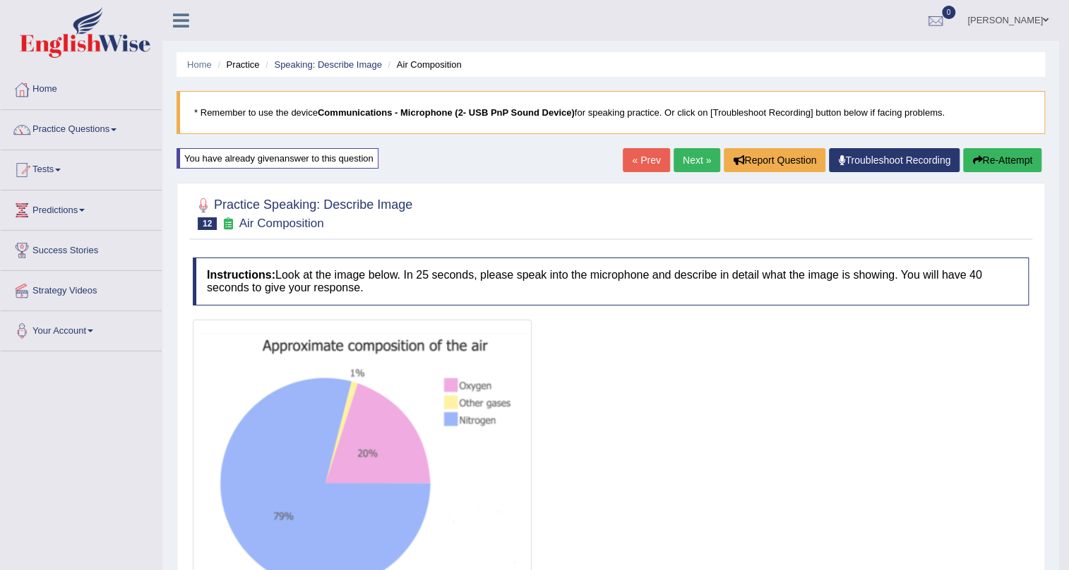
click at [998, 162] on button "Re-Attempt" at bounding box center [1002, 160] width 78 height 24
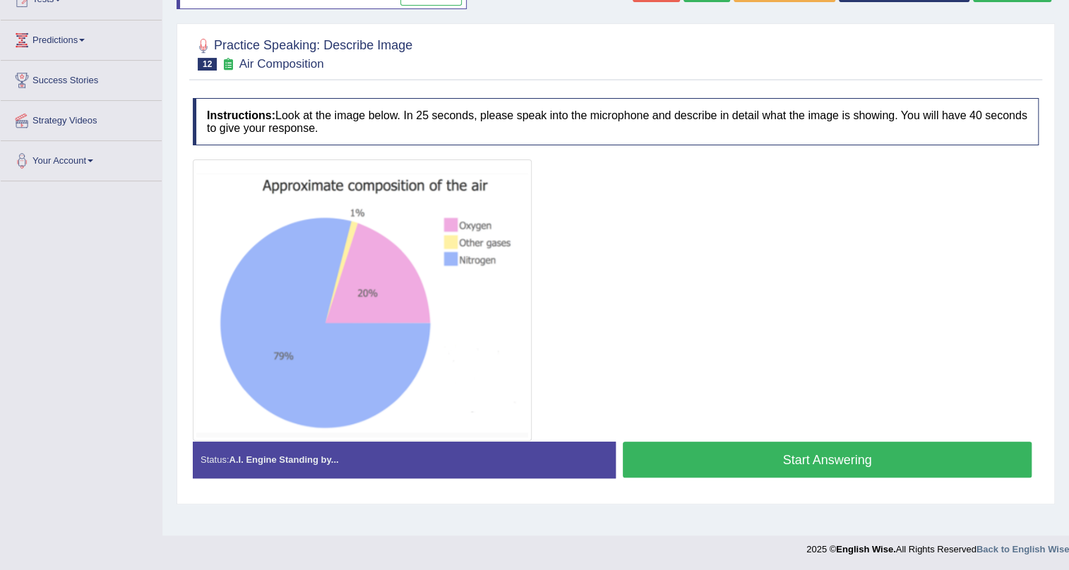
click at [777, 459] on button "Start Answering" at bounding box center [827, 460] width 409 height 36
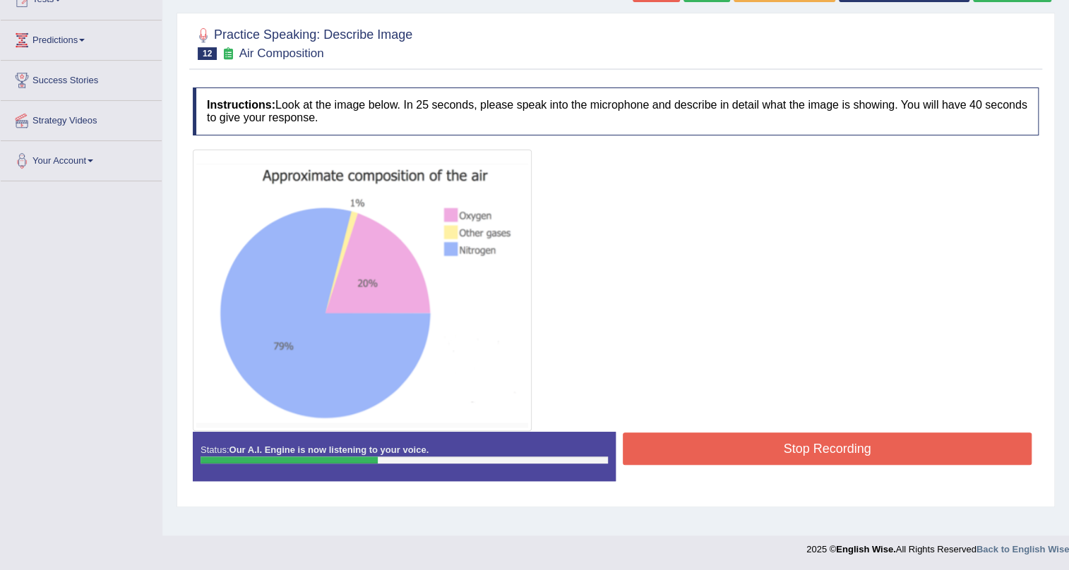
click at [791, 455] on button "Stop Recording" at bounding box center [827, 449] width 409 height 32
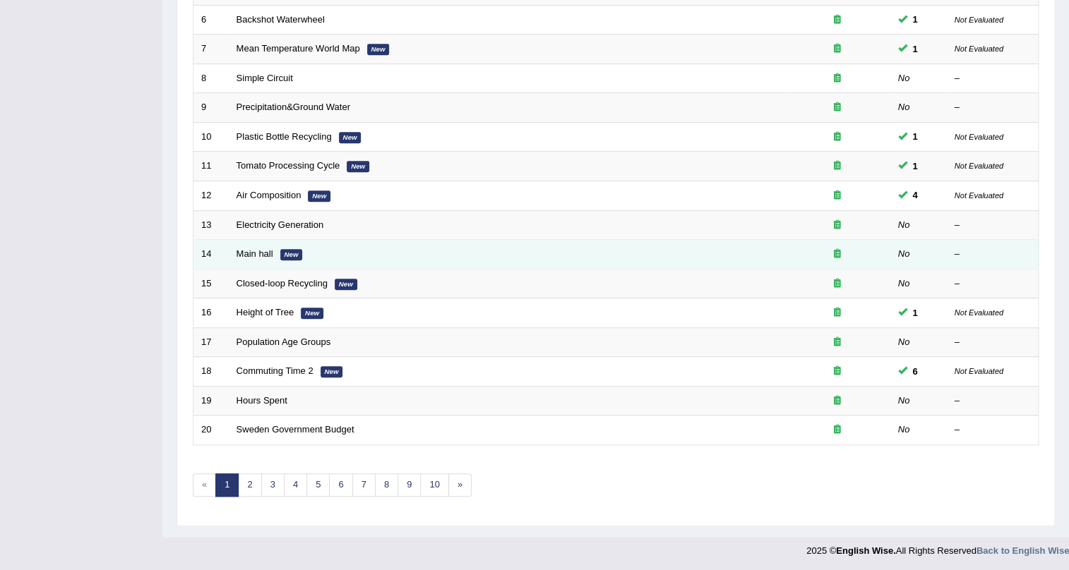
click at [256, 258] on td "Main hall New" at bounding box center [507, 255] width 556 height 30
click at [256, 253] on link "Main hall" at bounding box center [255, 254] width 37 height 11
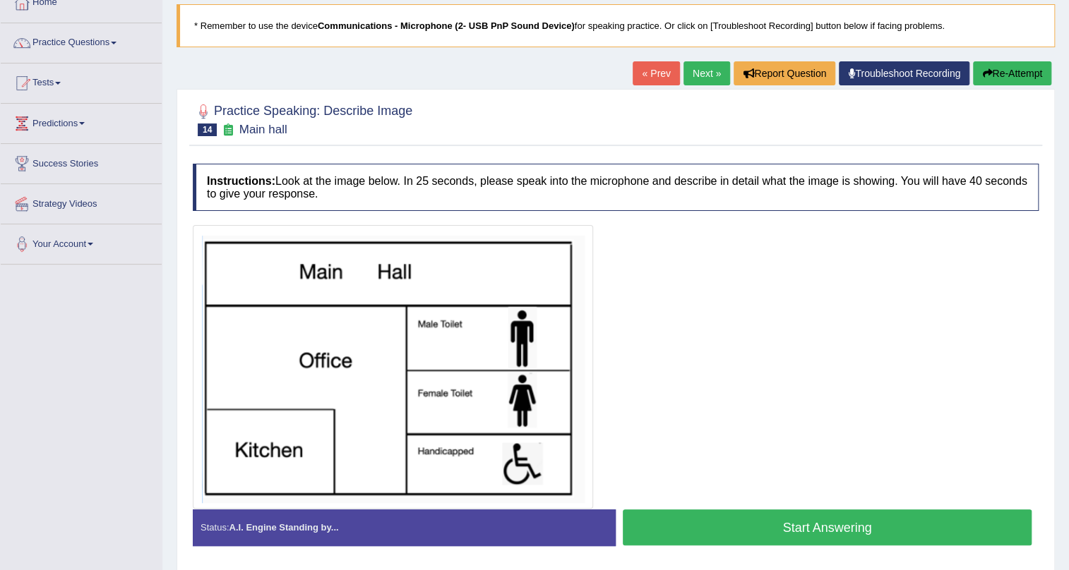
scroll to position [64, 0]
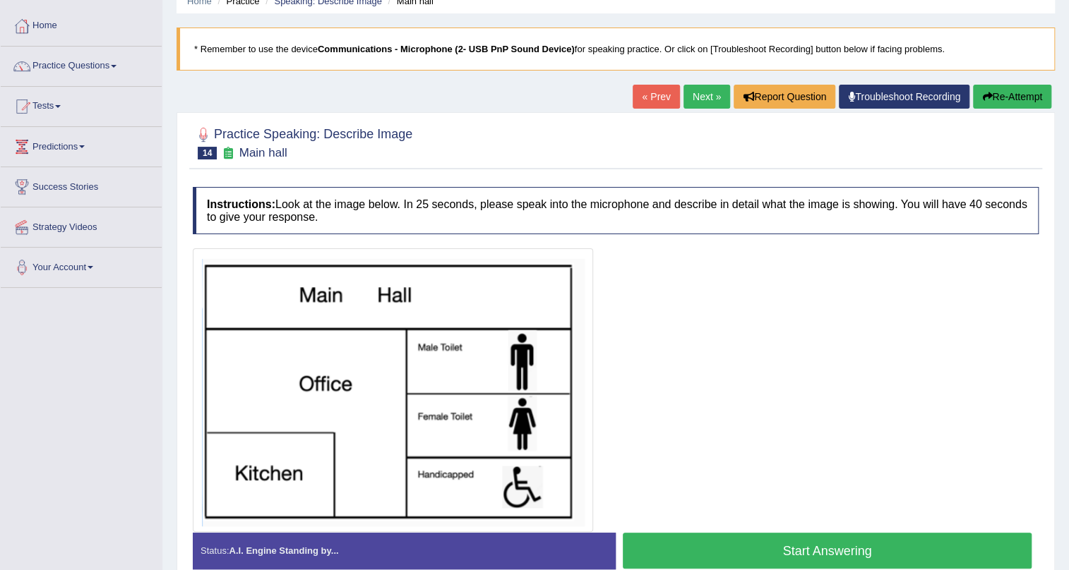
click at [755, 553] on button "Start Answering" at bounding box center [827, 551] width 409 height 36
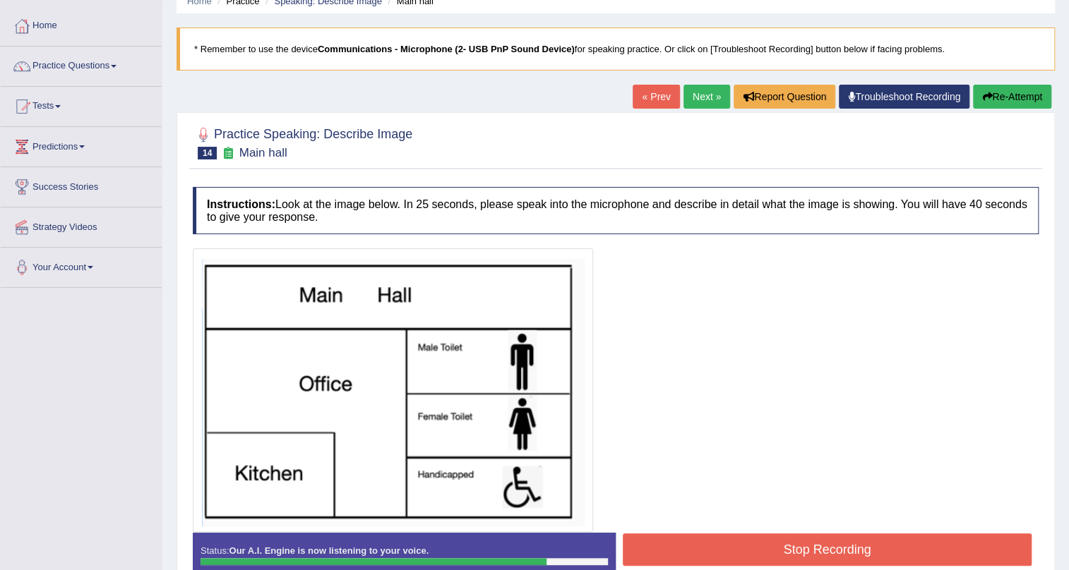
click at [839, 546] on button "Stop Recording" at bounding box center [827, 550] width 409 height 32
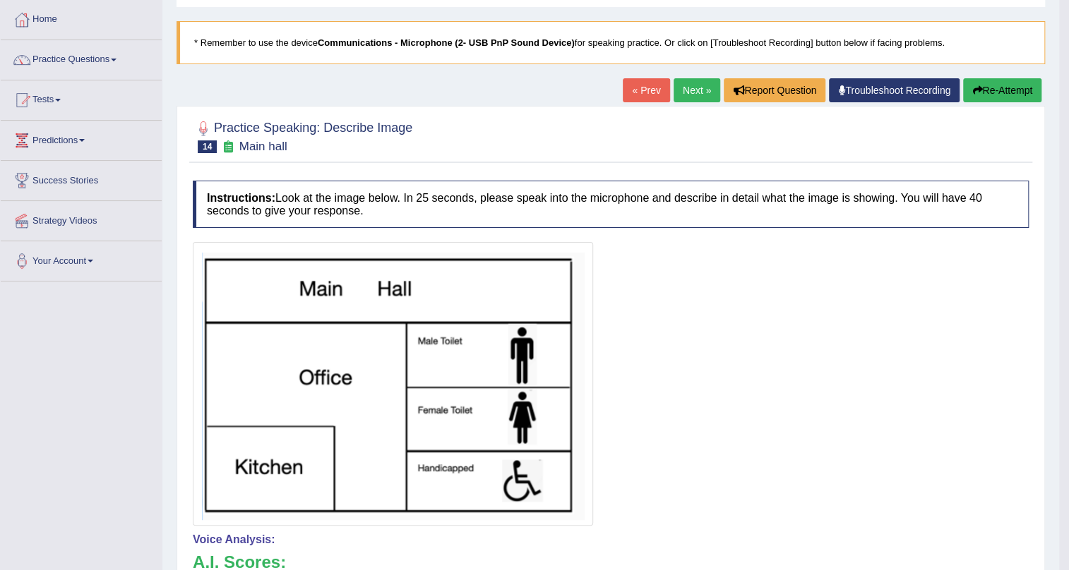
scroll to position [256, 0]
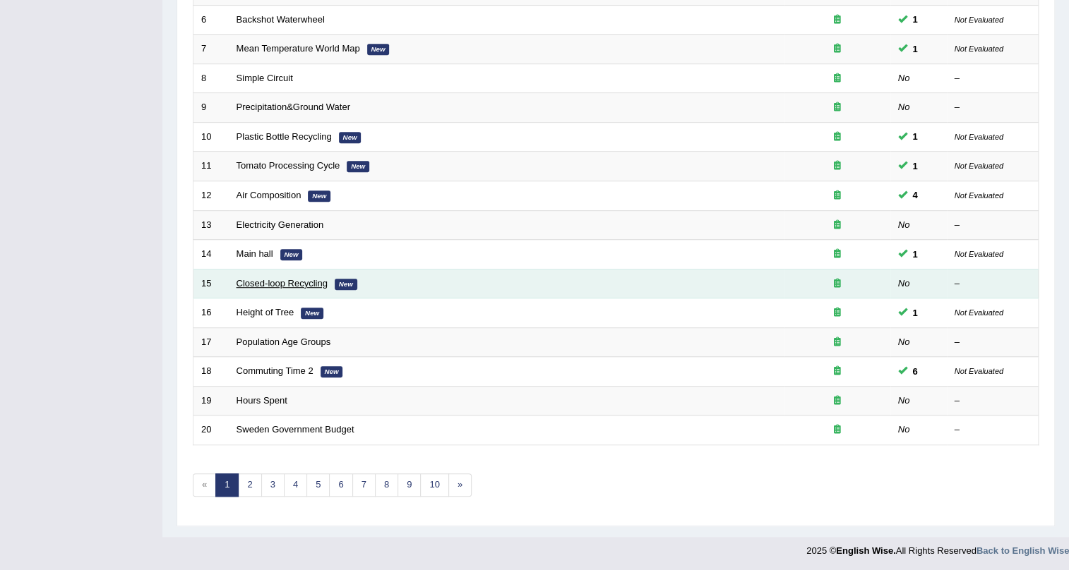
click at [272, 281] on link "Closed-loop Recycling" at bounding box center [282, 283] width 91 height 11
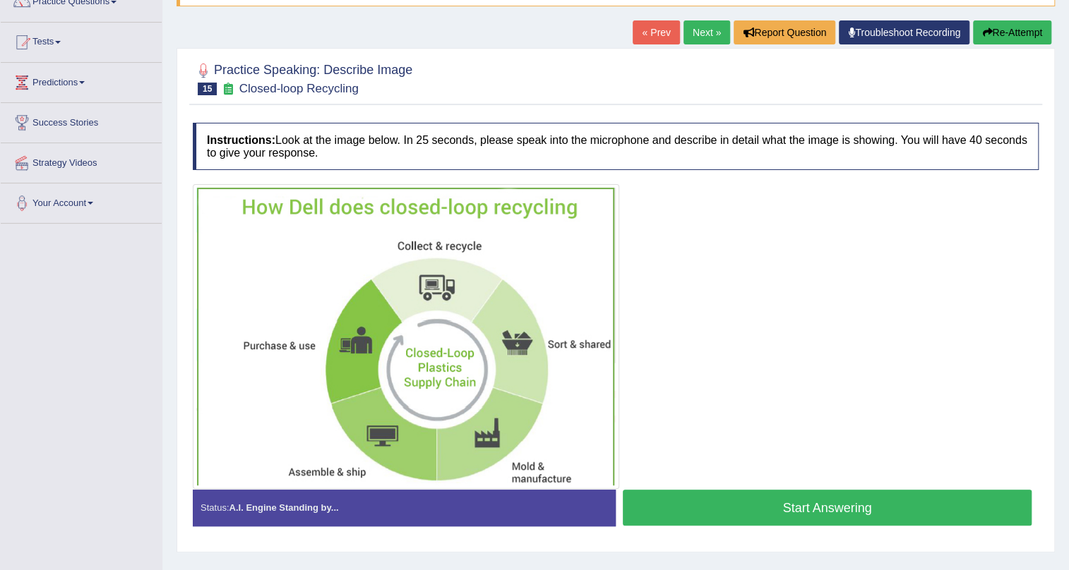
click at [766, 511] on button "Start Answering" at bounding box center [827, 508] width 409 height 36
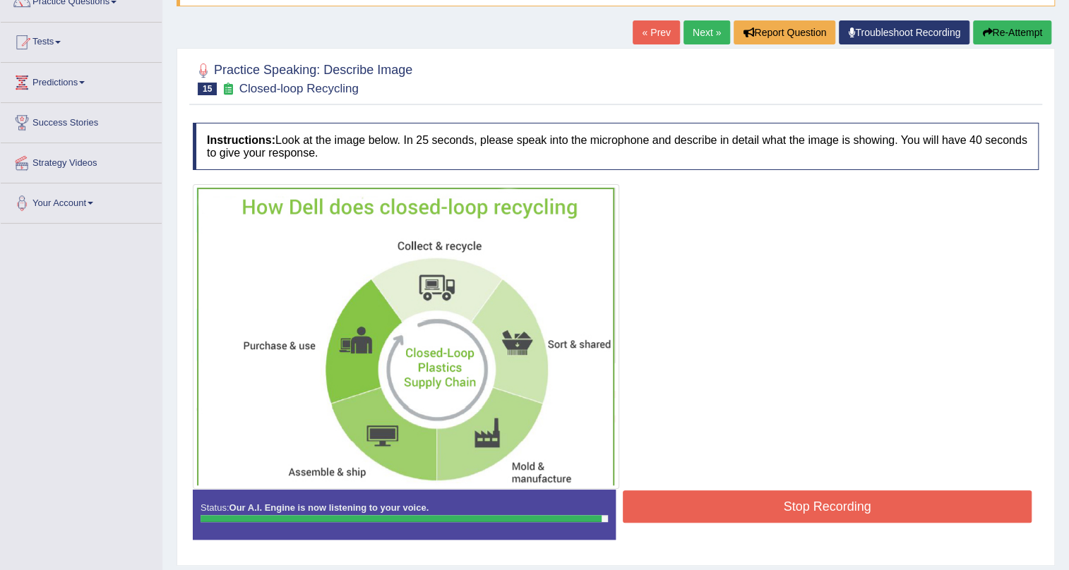
click at [786, 503] on button "Stop Recording" at bounding box center [827, 507] width 409 height 32
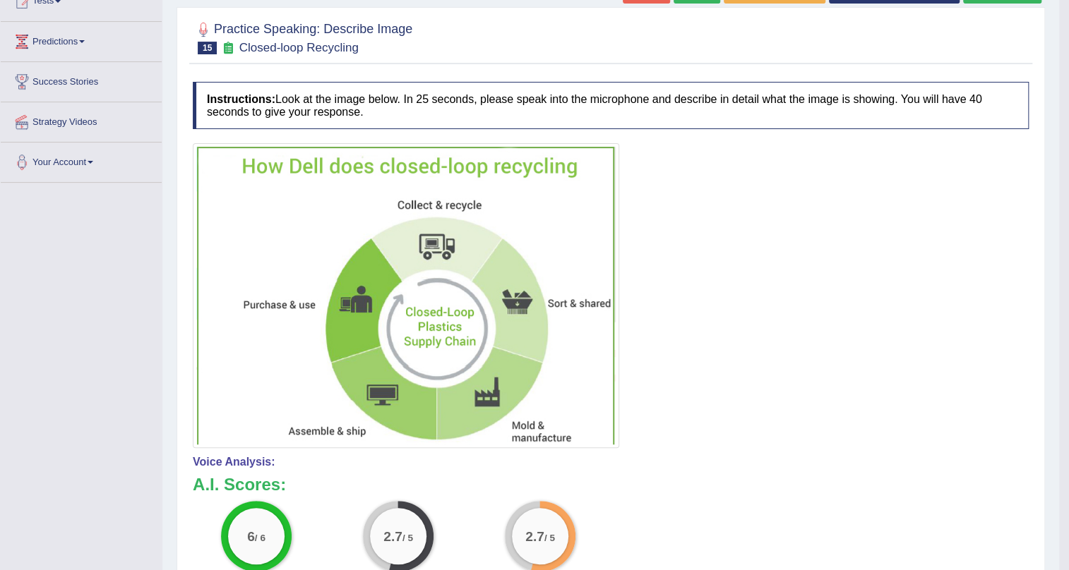
scroll to position [59, 0]
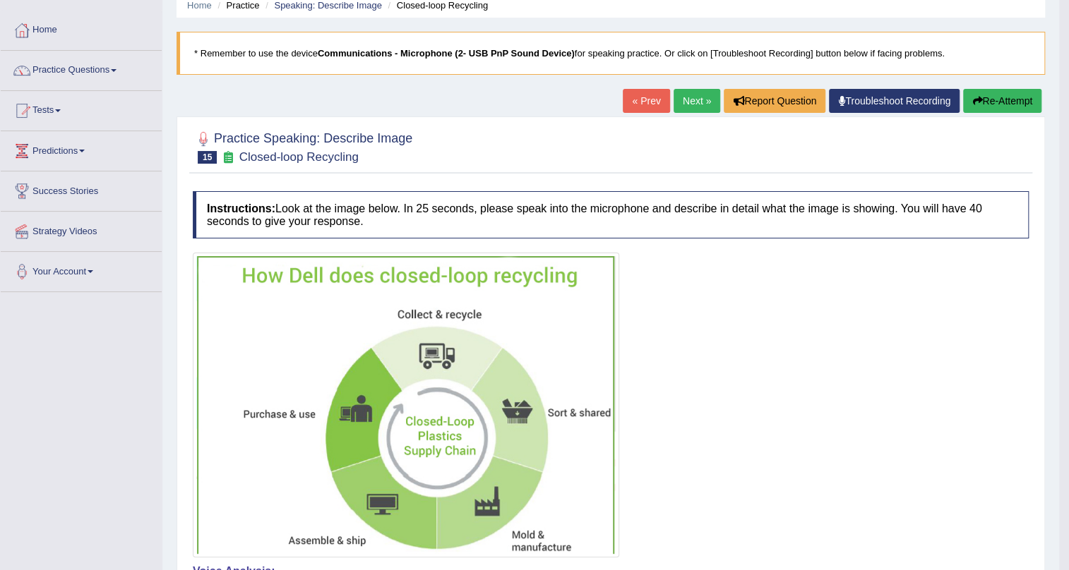
click at [1022, 98] on button "Re-Attempt" at bounding box center [1002, 101] width 78 height 24
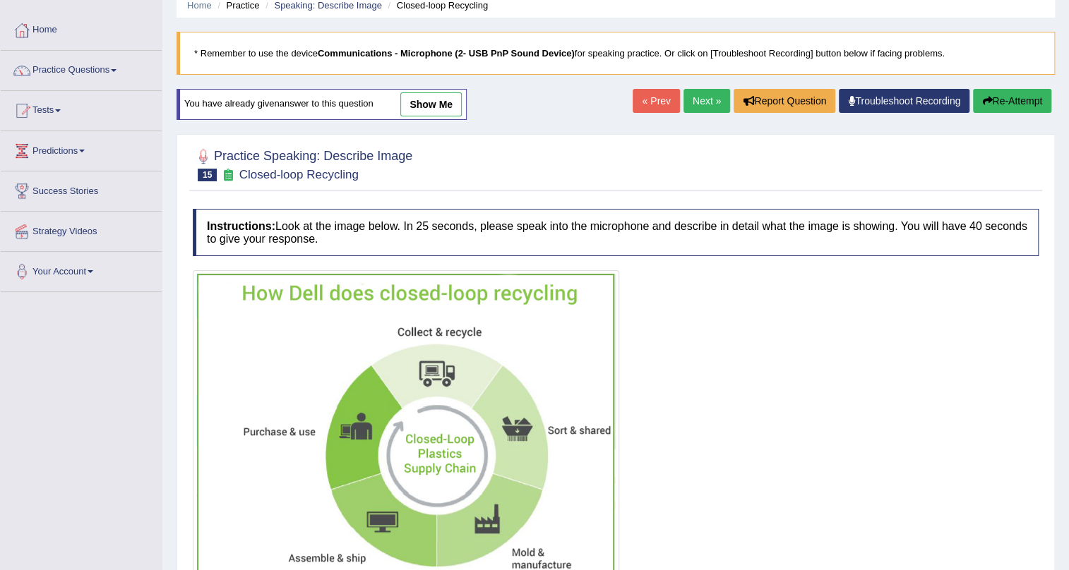
scroll to position [172, 0]
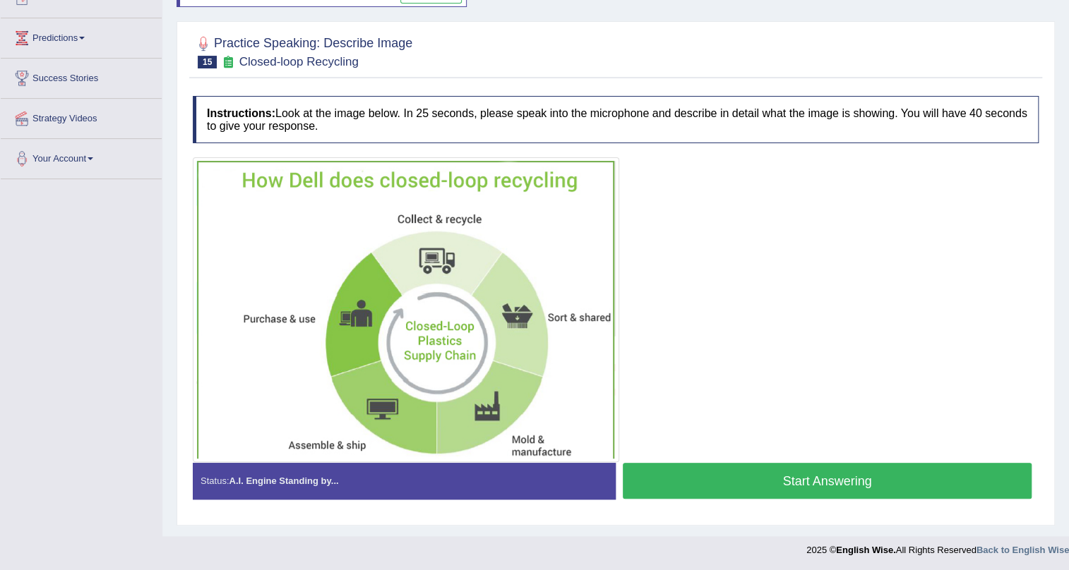
click at [708, 472] on button "Start Answering" at bounding box center [827, 481] width 409 height 36
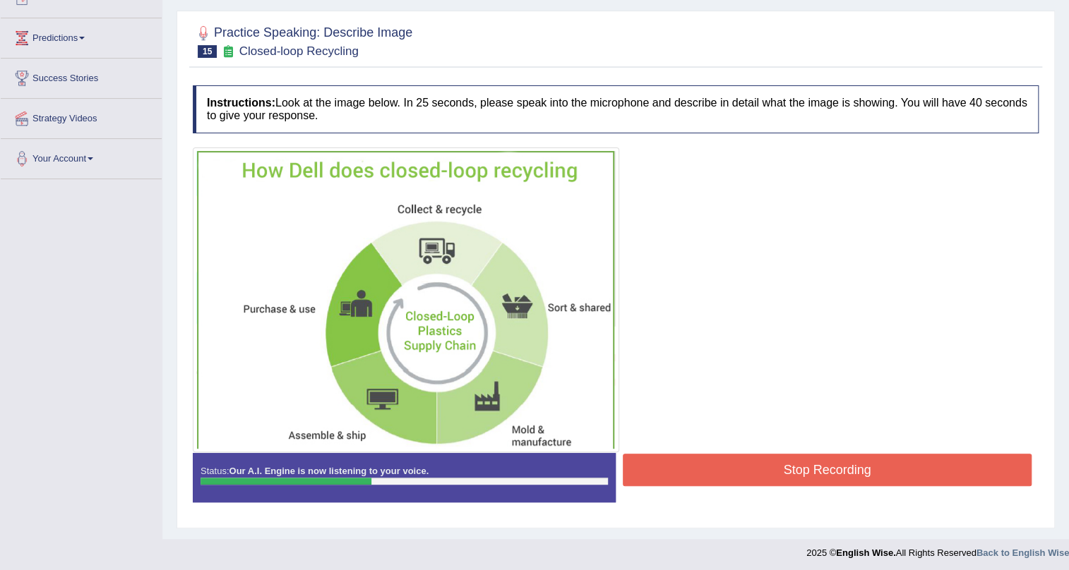
click at [708, 472] on button "Stop Recording" at bounding box center [827, 470] width 409 height 32
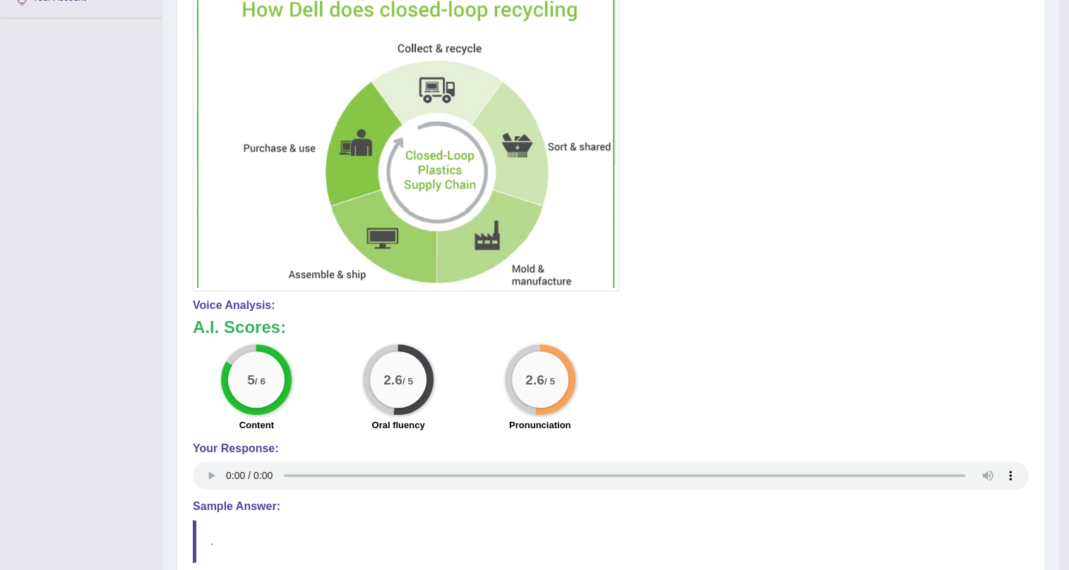
scroll to position [108, 0]
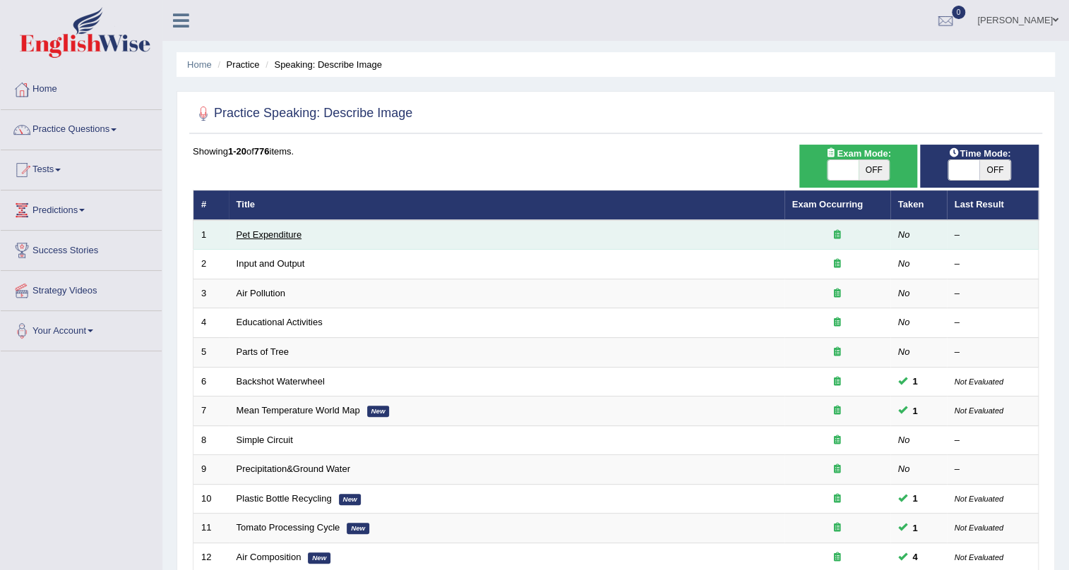
click at [282, 232] on link "Pet Expenditure" at bounding box center [270, 234] width 66 height 11
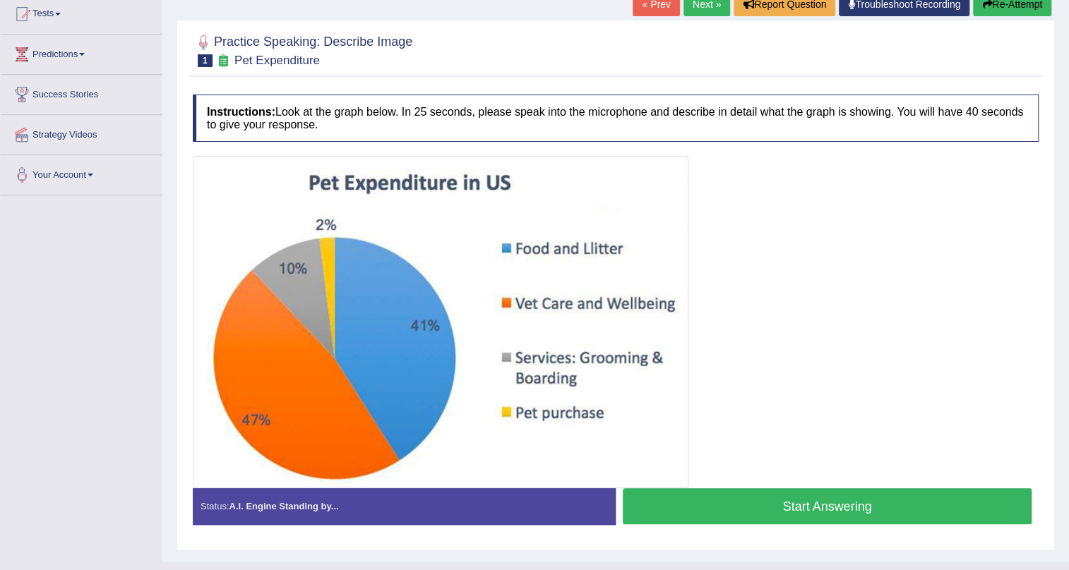
scroll to position [182, 0]
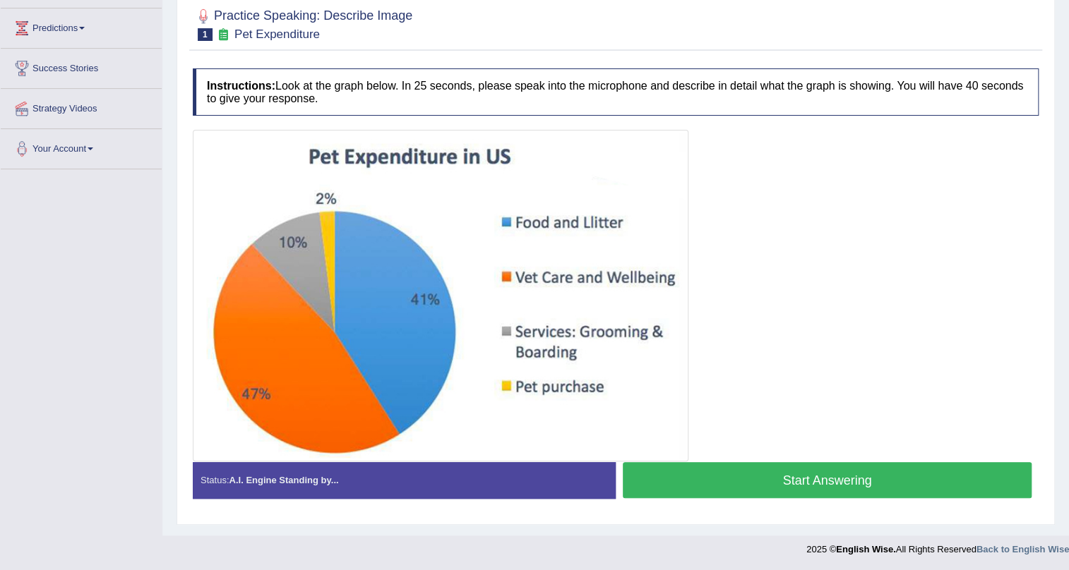
click at [826, 470] on button "Start Answering" at bounding box center [827, 480] width 409 height 36
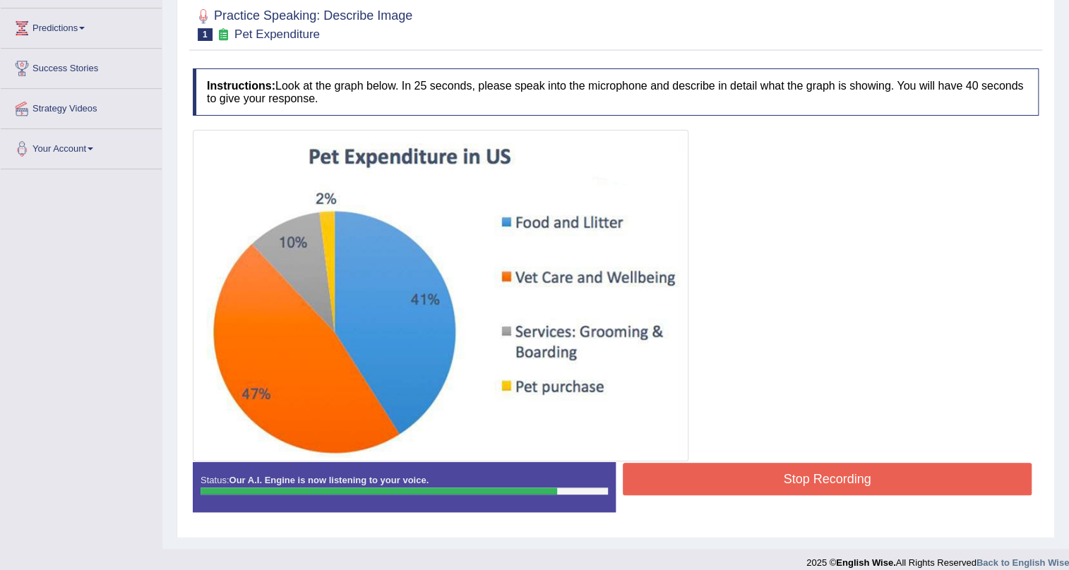
click at [848, 484] on button "Stop Recording" at bounding box center [827, 479] width 409 height 32
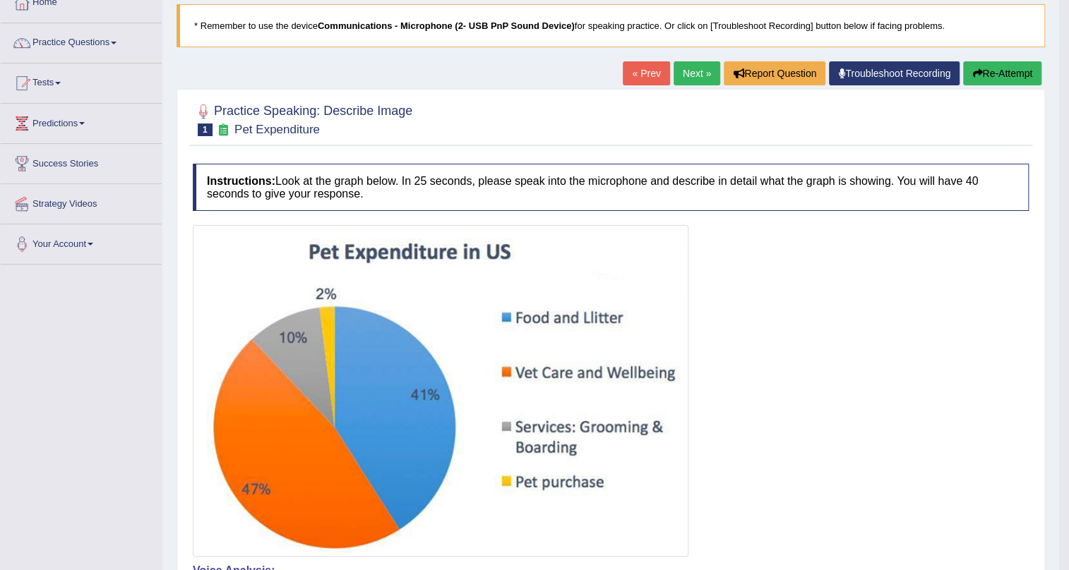
scroll to position [64, 0]
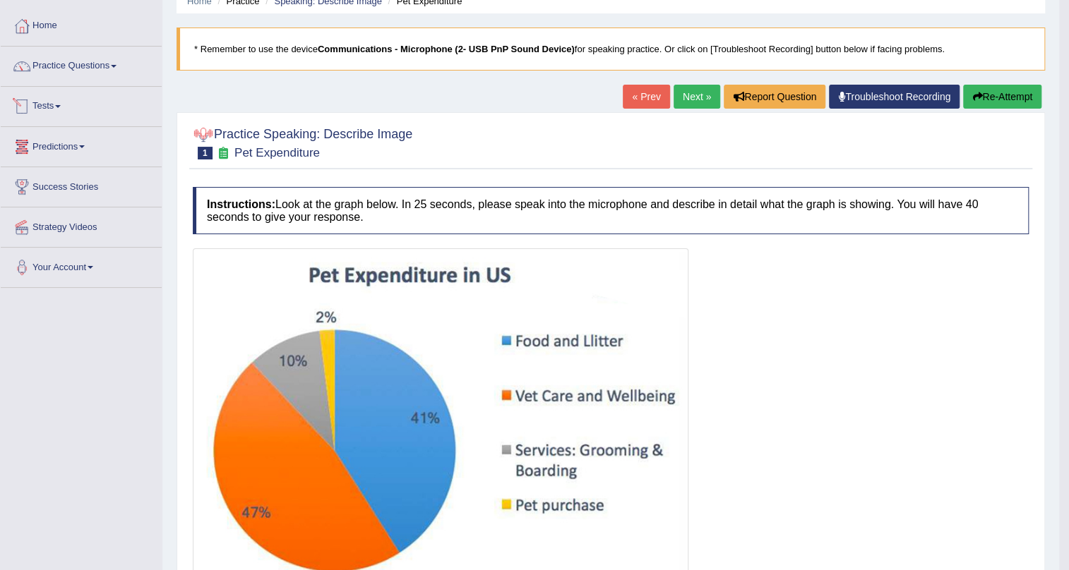
click at [104, 83] on li "Practice Questions Speaking Practice Read Aloud Repeat Sentence Describe Image …" at bounding box center [81, 67] width 161 height 40
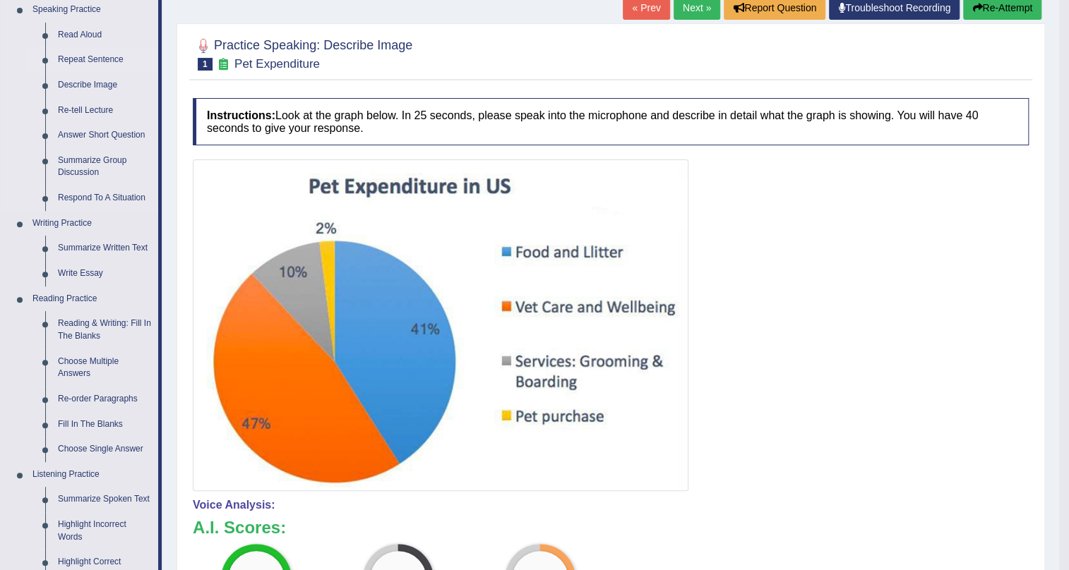
scroll to position [256, 0]
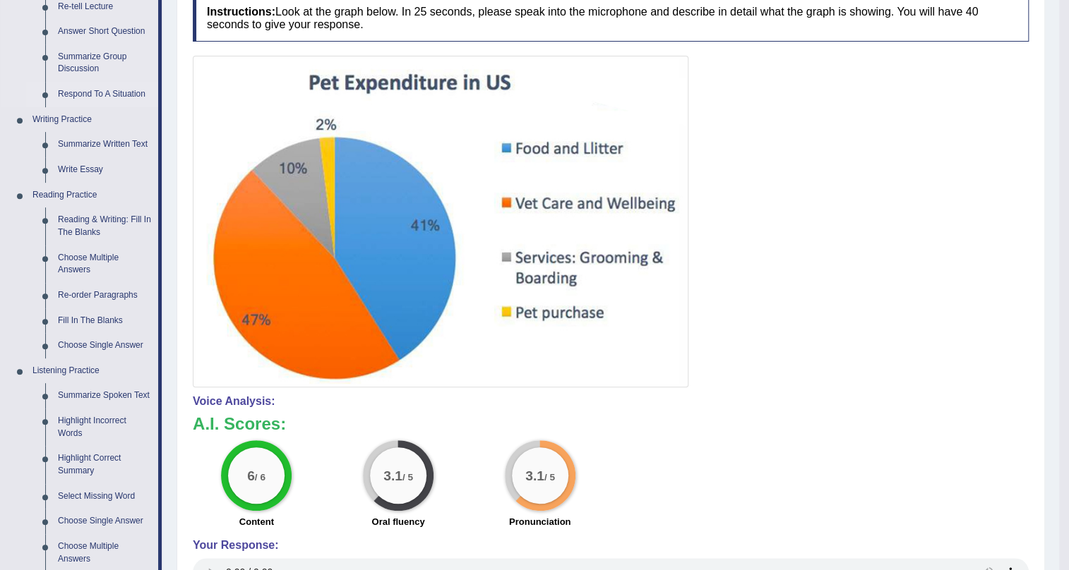
click at [109, 92] on link "Respond To A Situation" at bounding box center [105, 94] width 107 height 25
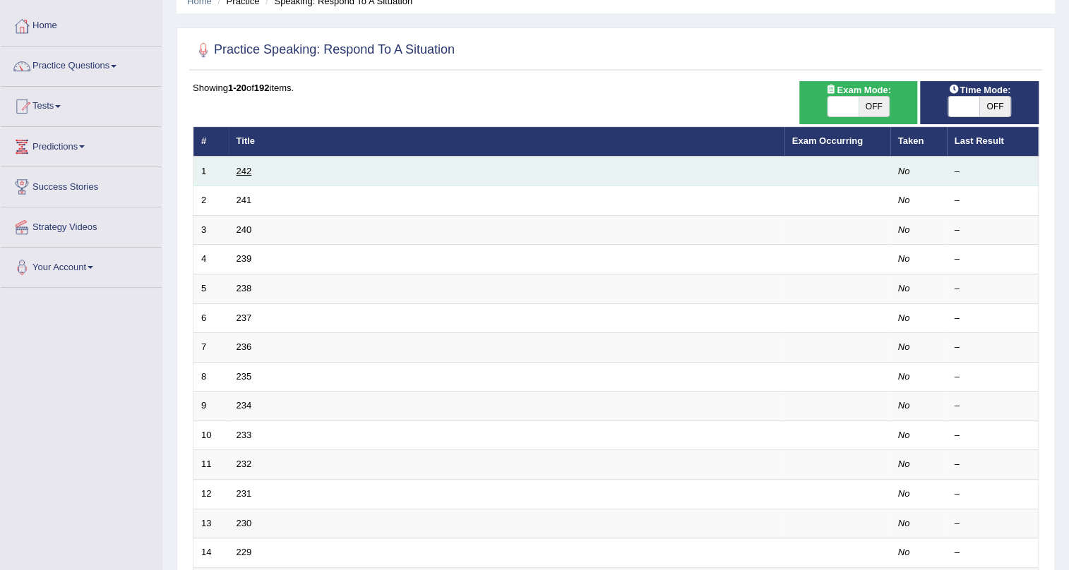
click at [249, 172] on link "242" at bounding box center [245, 171] width 16 height 11
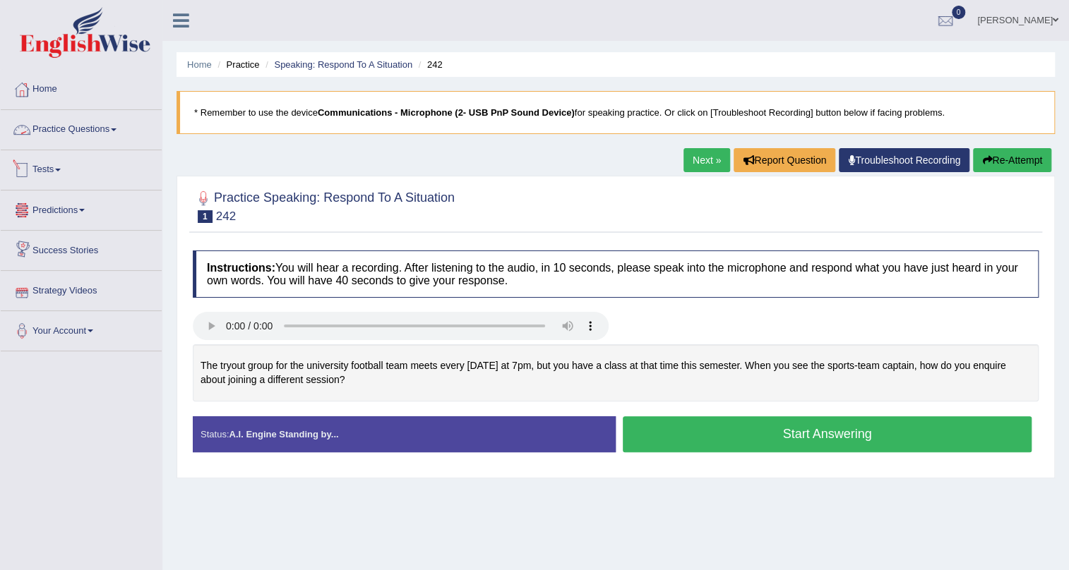
click at [71, 132] on link "Practice Questions" at bounding box center [81, 127] width 161 height 35
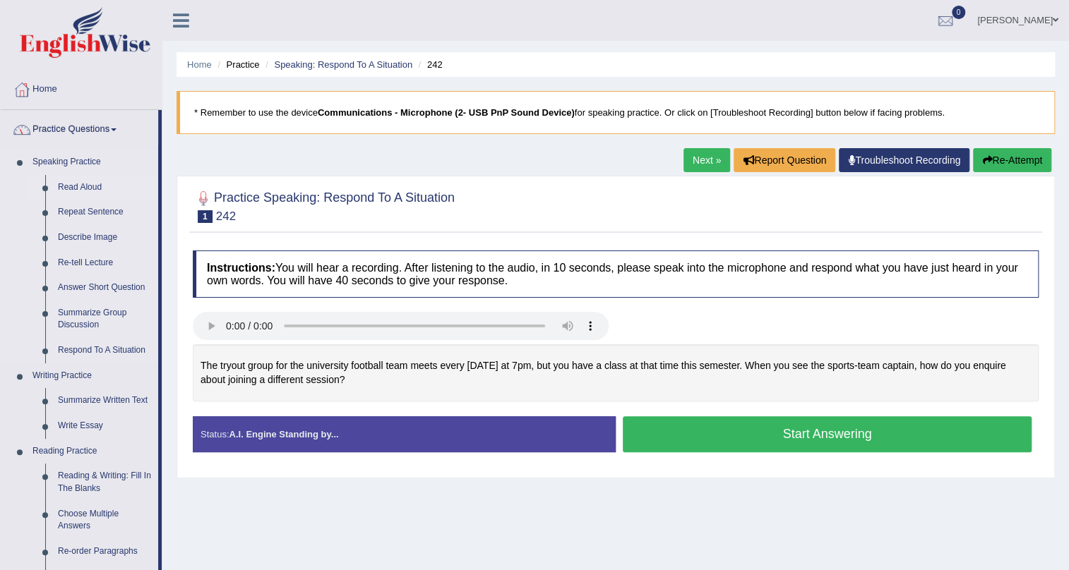
scroll to position [192, 0]
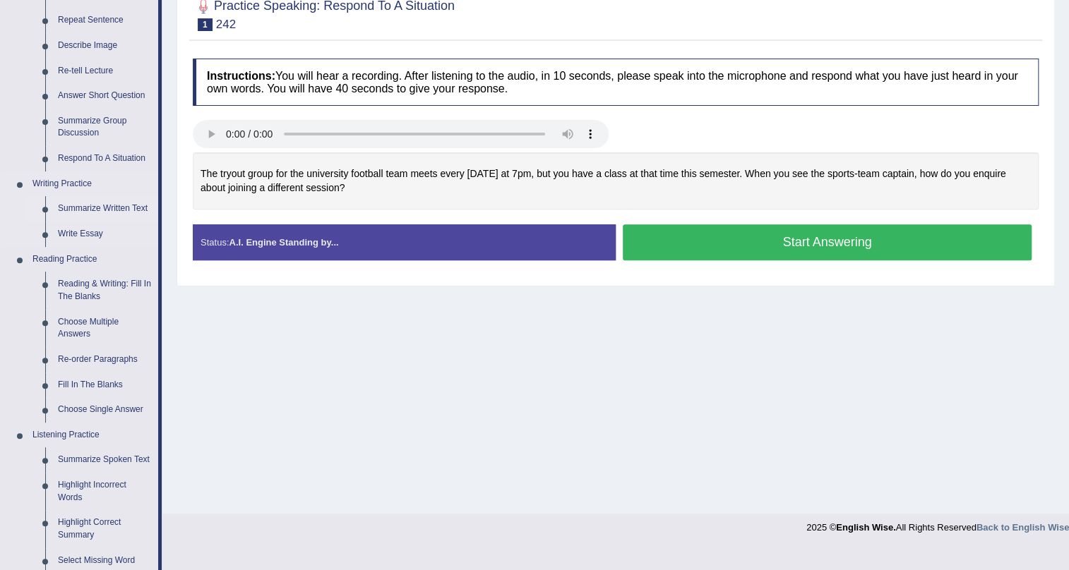
click at [88, 203] on link "Summarize Written Text" at bounding box center [105, 208] width 107 height 25
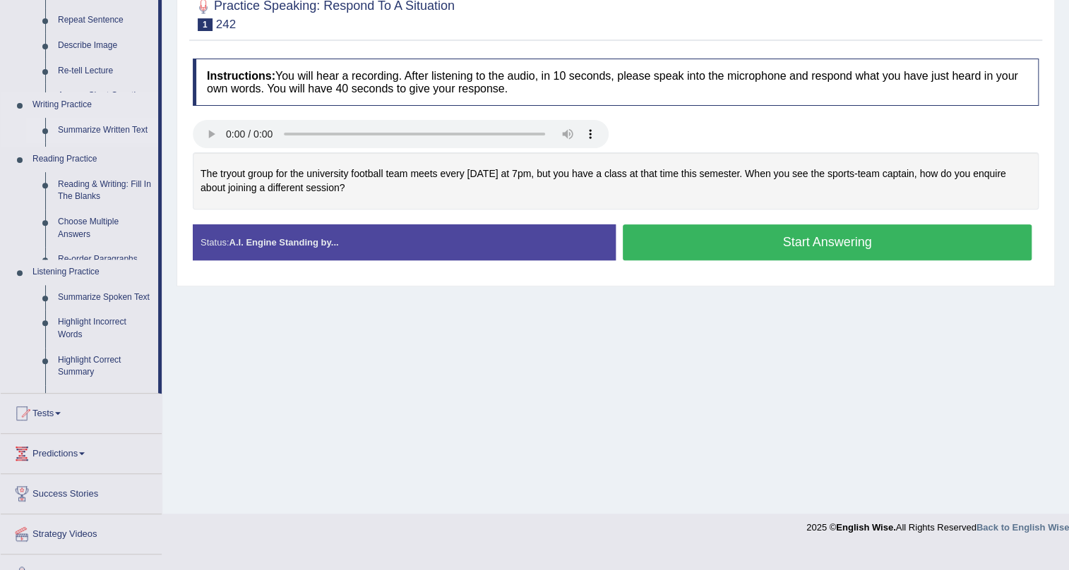
scroll to position [170, 0]
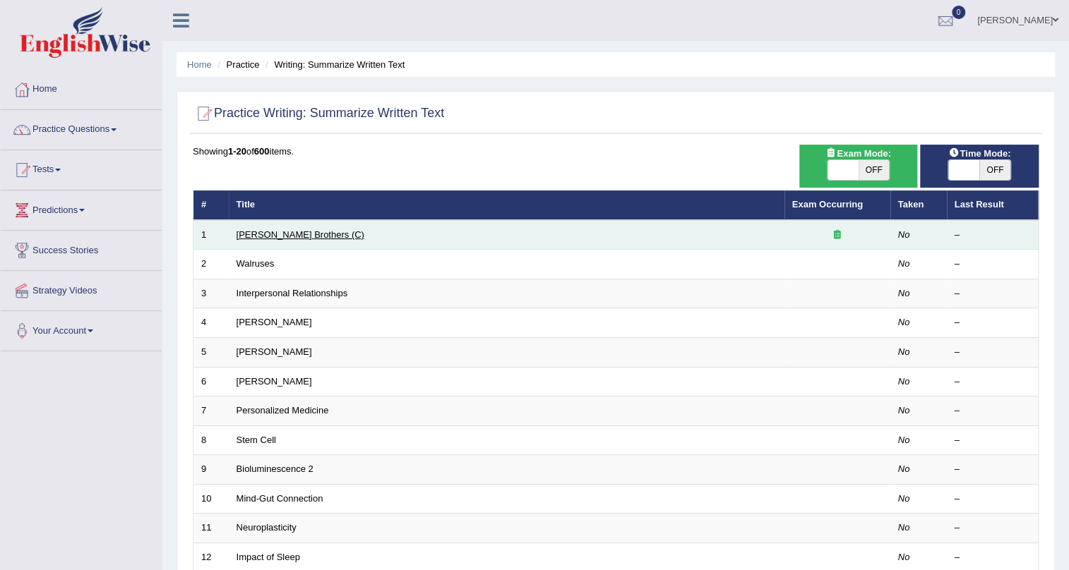
click at [275, 230] on link "[PERSON_NAME] Brothers (C)" at bounding box center [301, 234] width 128 height 11
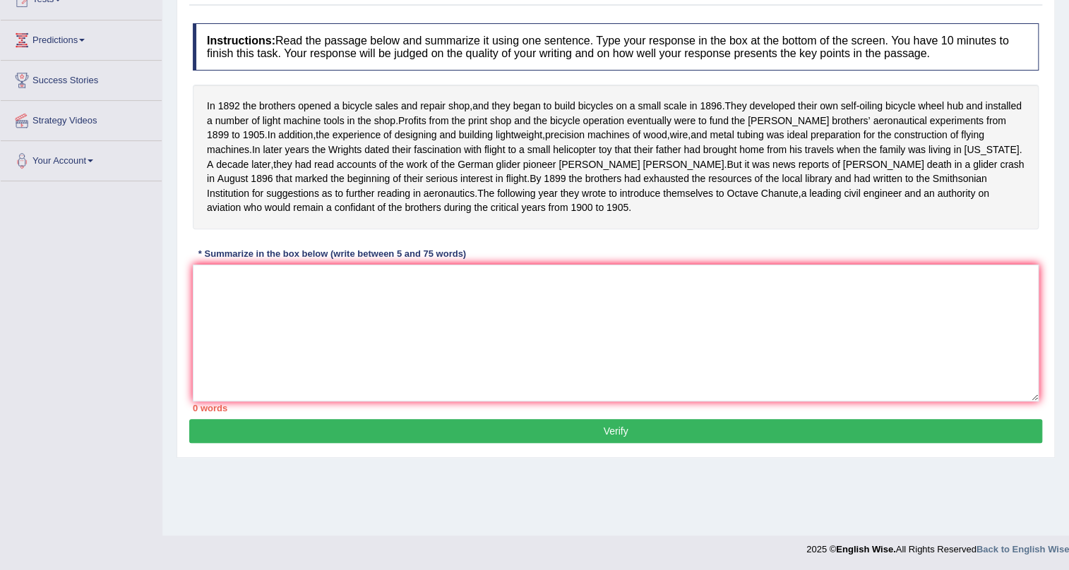
scroll to position [170, 0]
click at [561, 328] on textarea at bounding box center [616, 333] width 846 height 137
click at [341, 313] on textarea "The passage outlines" at bounding box center [616, 333] width 846 height 137
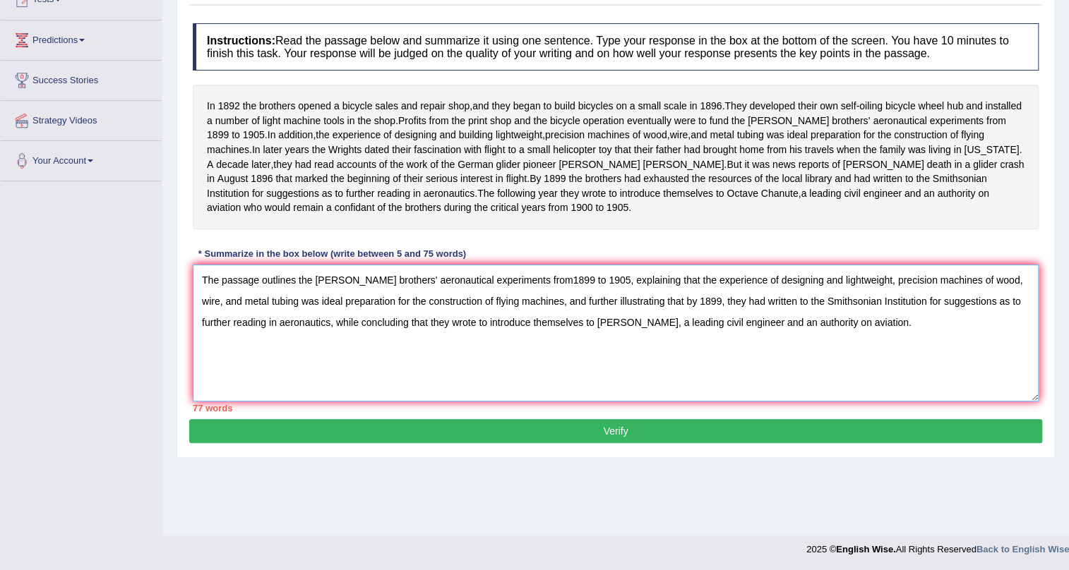
click at [791, 296] on textarea "The passage outlines the [PERSON_NAME] brothers' aeronautical experiments from1…" at bounding box center [616, 333] width 846 height 137
drag, startPoint x: 505, startPoint y: 338, endPoint x: 400, endPoint y: 346, distance: 104.8
click at [400, 346] on textarea "The passage outlines the [PERSON_NAME] brothers' aeronautical experiments from1…" at bounding box center [616, 333] width 846 height 137
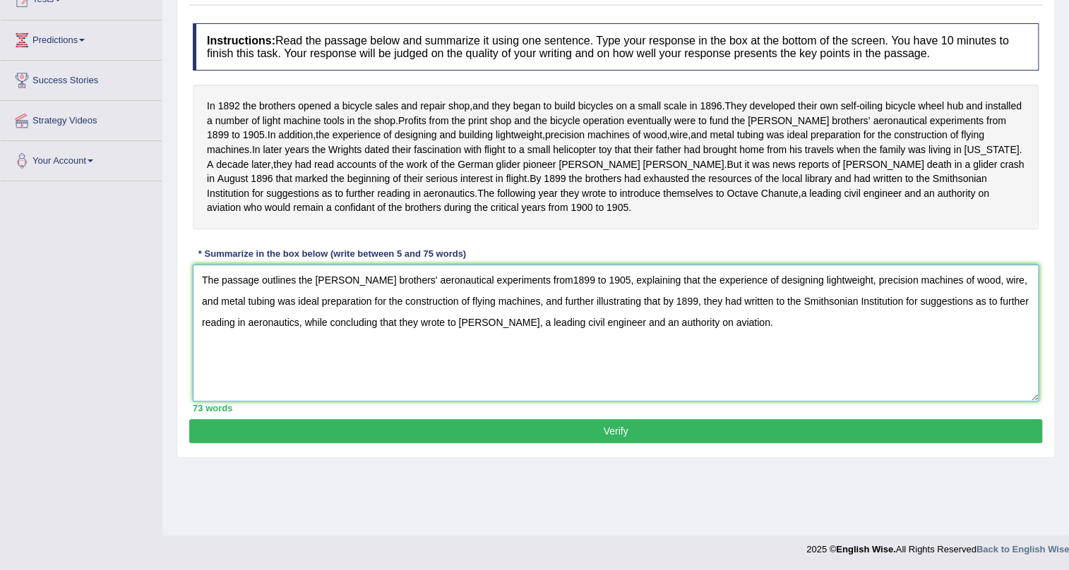
click at [731, 350] on textarea "The passage outlines the [PERSON_NAME] brothers' aeronautical experiments from1…" at bounding box center [616, 333] width 846 height 137
type textarea "The passage outlines the [PERSON_NAME] brothers' aeronautical experiments from1…"
click at [534, 443] on button "Verify" at bounding box center [615, 431] width 853 height 24
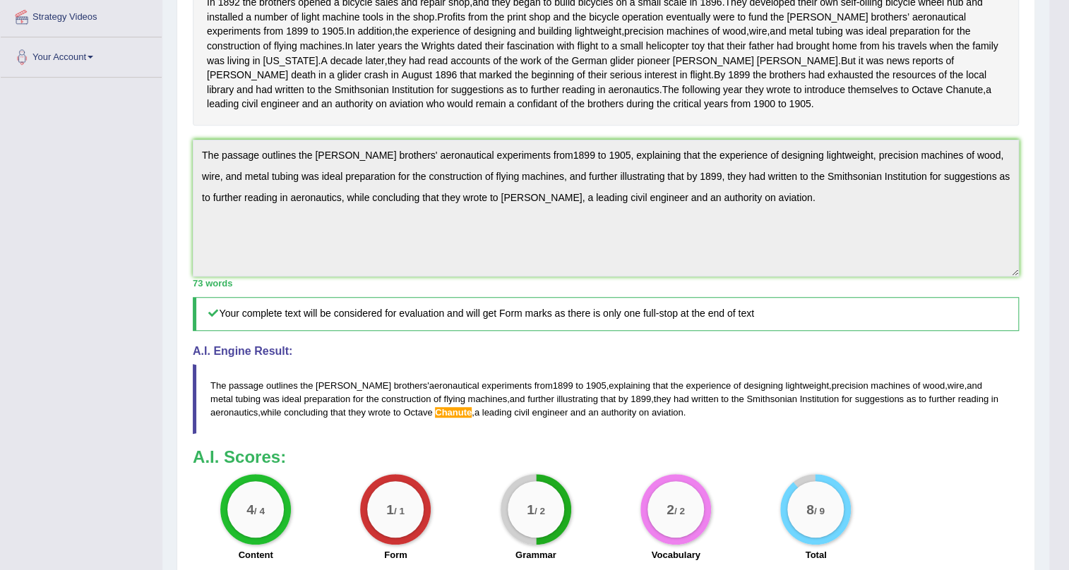
scroll to position [241, 0]
